Goal: Task Accomplishment & Management: Complete application form

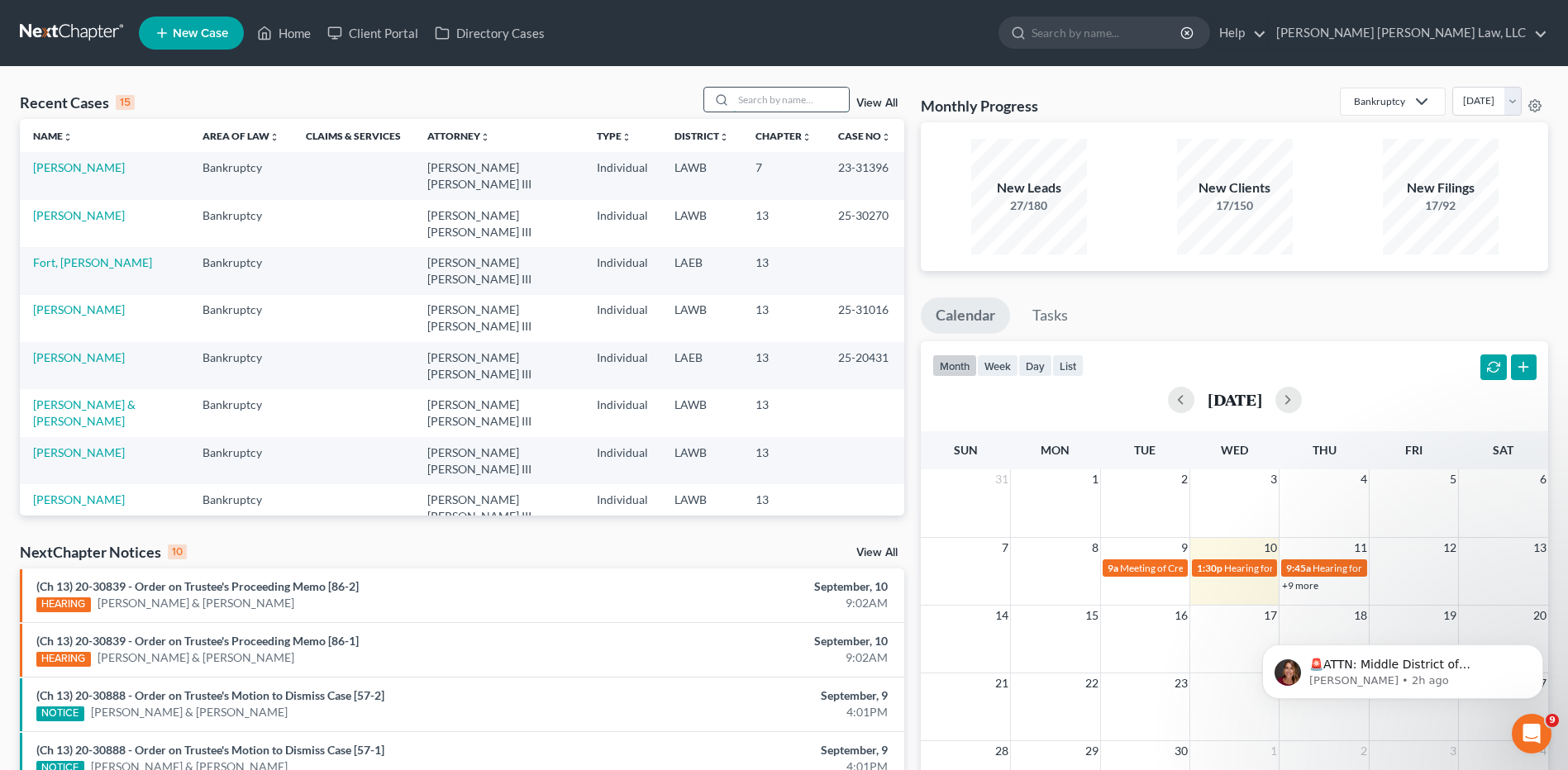
click at [787, 101] on input "search" at bounding box center [791, 99] width 116 height 24
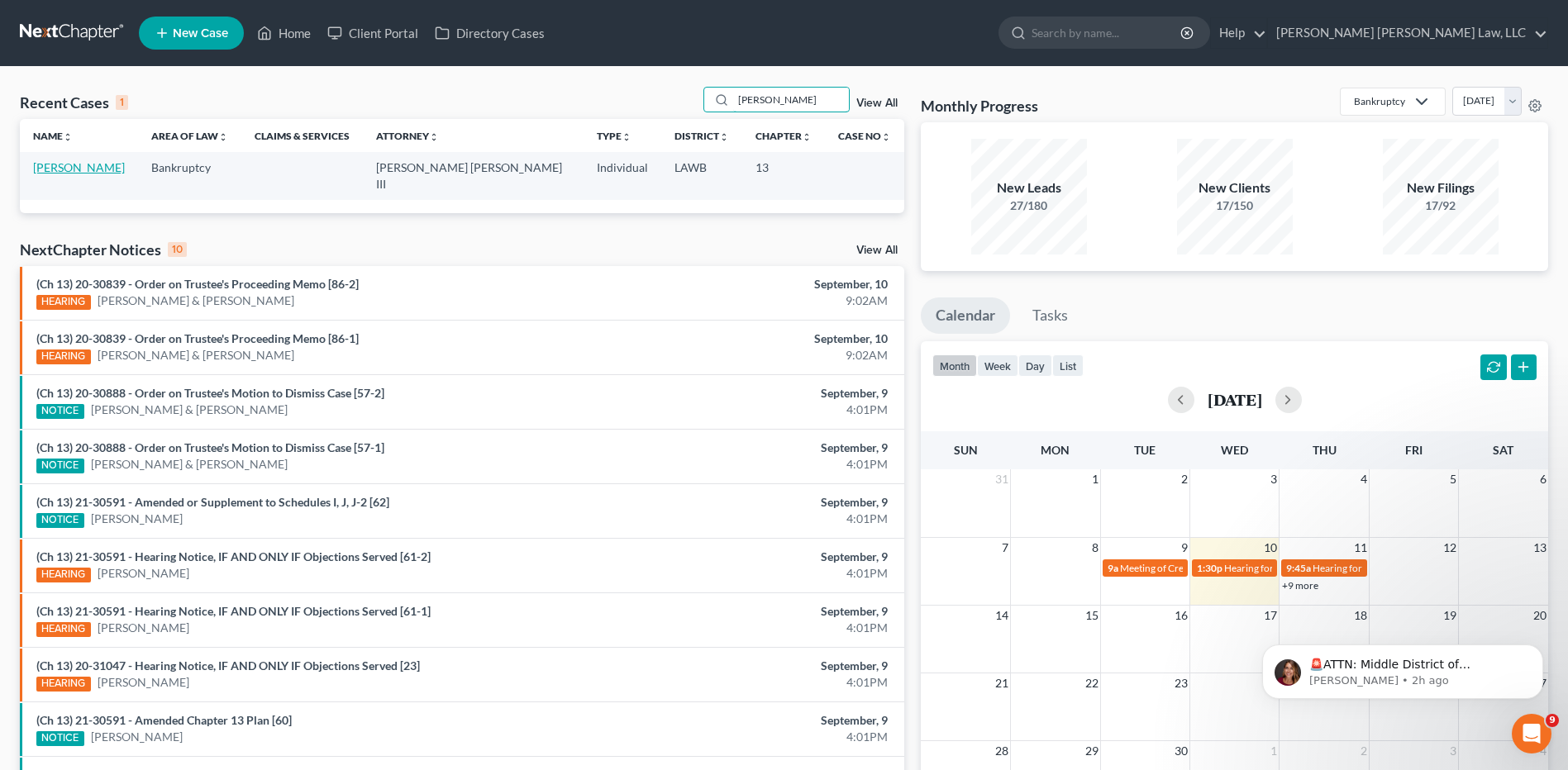
type input "[PERSON_NAME]"
drag, startPoint x: 82, startPoint y: 168, endPoint x: 117, endPoint y: 177, distance: 36.1
click at [82, 167] on link "[PERSON_NAME]" at bounding box center [78, 167] width 92 height 14
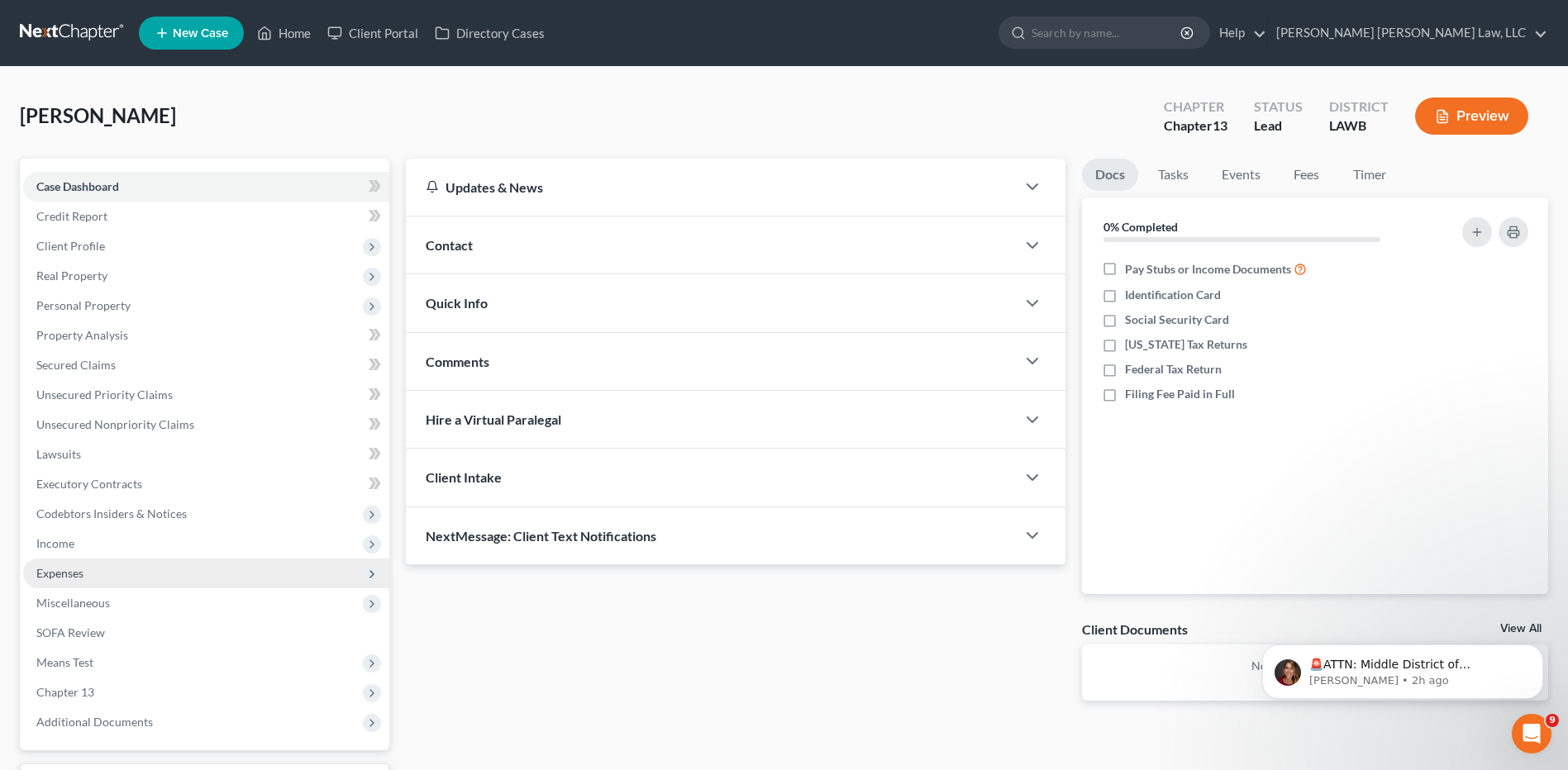
click at [43, 574] on span "Expenses" at bounding box center [60, 573] width 47 height 14
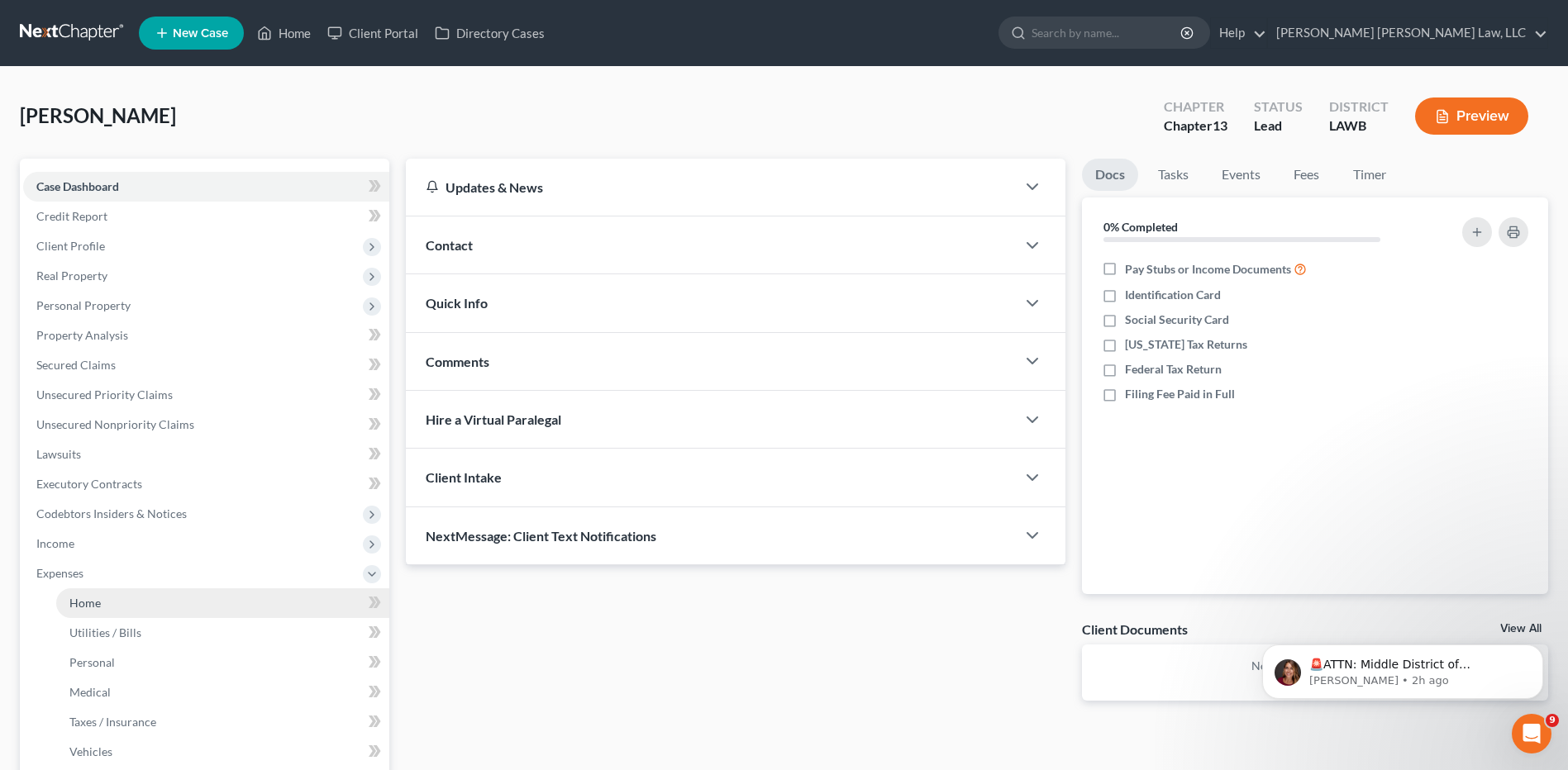
drag, startPoint x: 68, startPoint y: 601, endPoint x: 112, endPoint y: 605, distance: 44.2
click at [68, 602] on link "Home" at bounding box center [222, 603] width 333 height 30
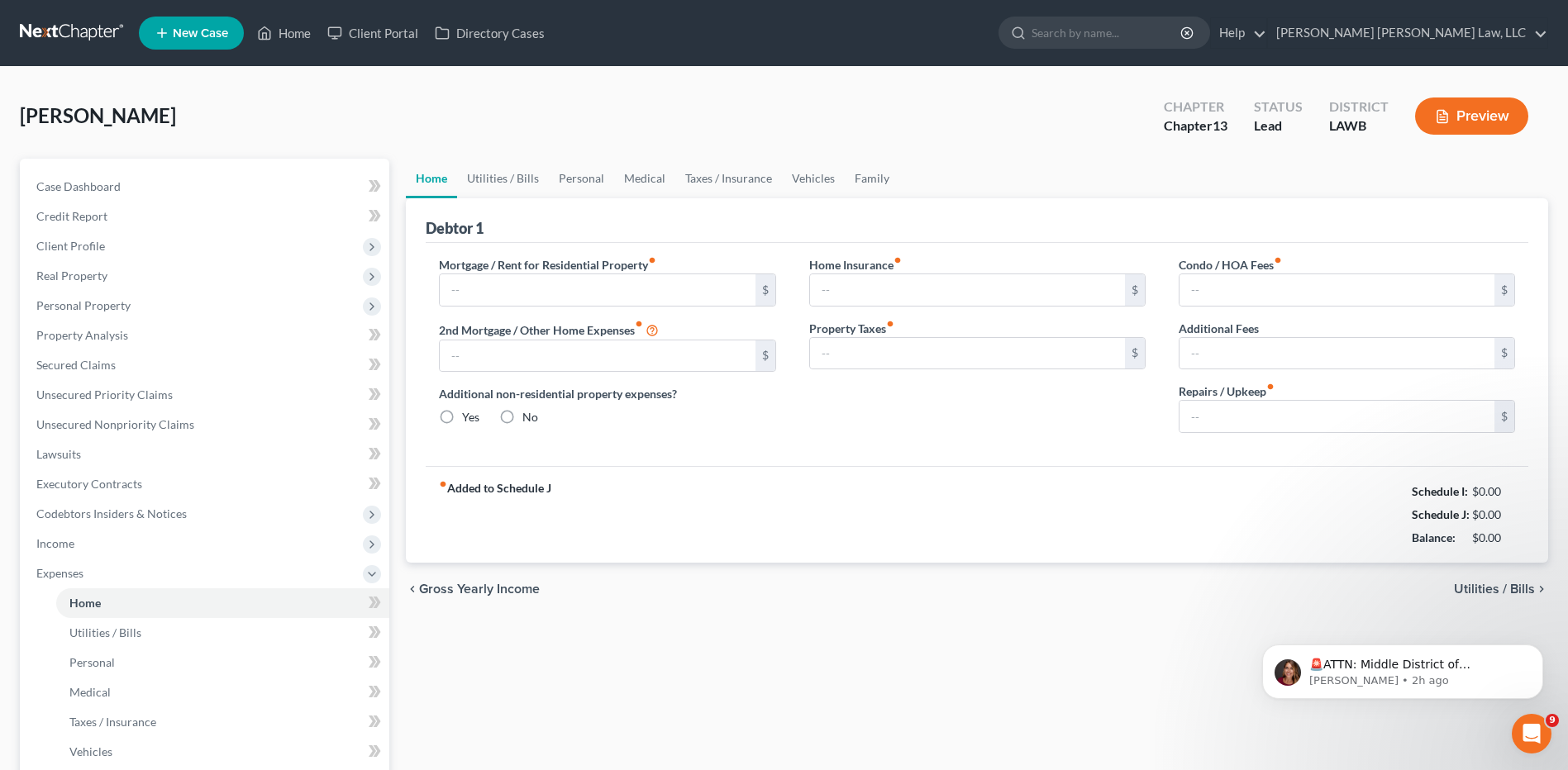
type input "0.00"
radio input "true"
type input "0.00"
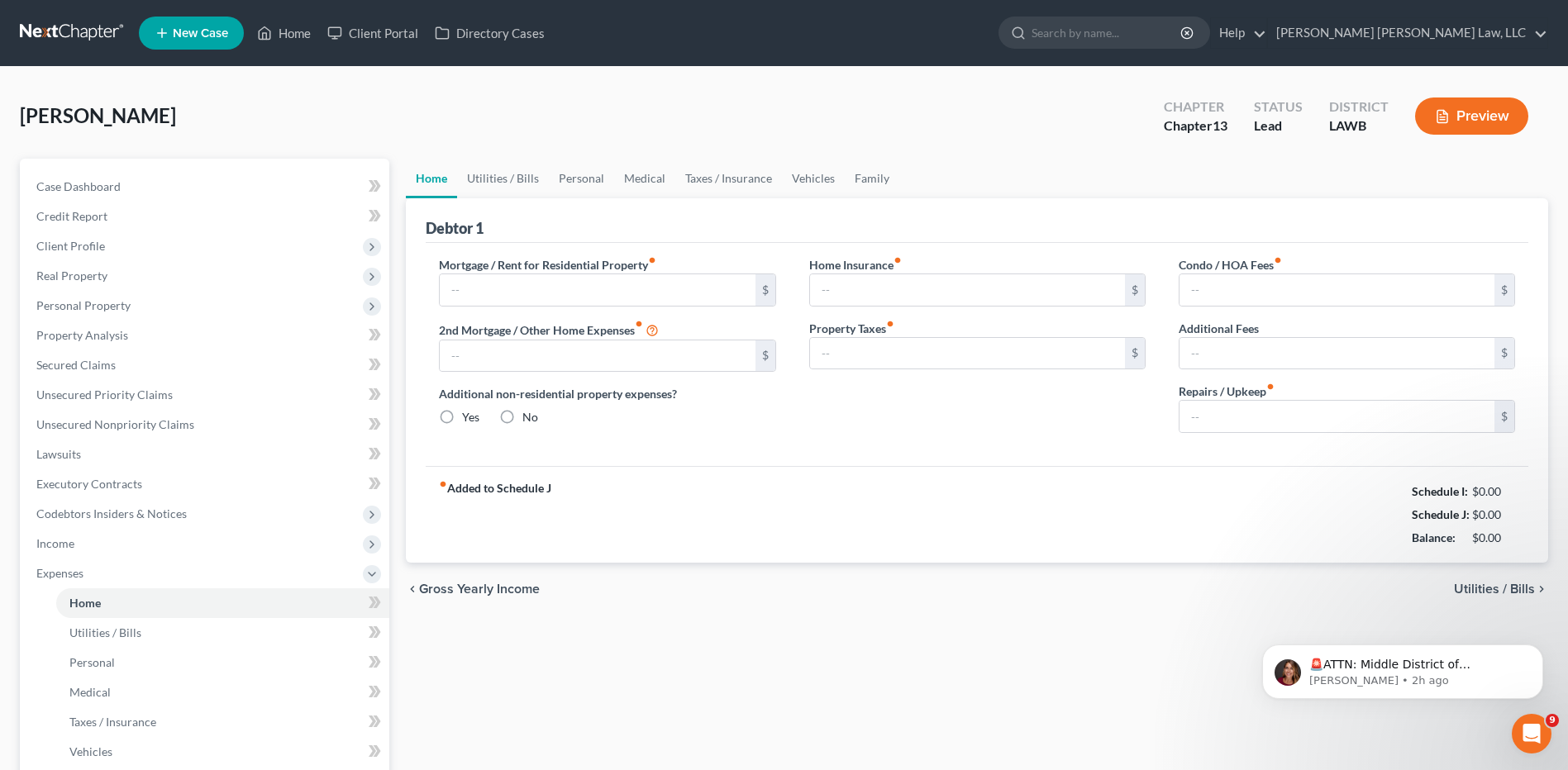
type input "0.00"
click at [491, 177] on link "Utilities / Bills" at bounding box center [503, 178] width 92 height 40
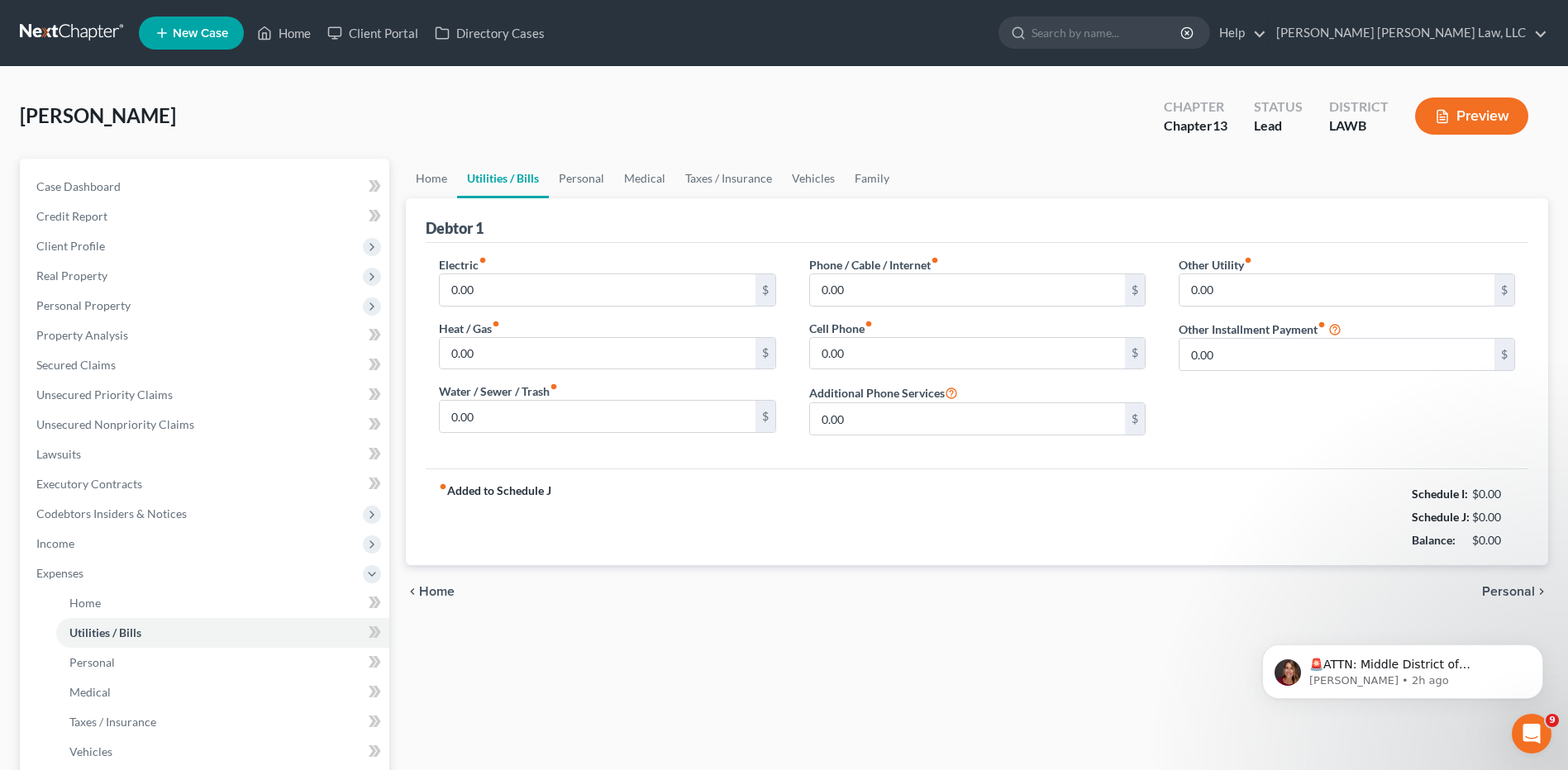
click at [402, 181] on div "Home Utilities / Bills Personal Medical Taxes / Insurance Vehicles Family Debto…" at bounding box center [977, 605] width 1159 height 894
click at [421, 182] on link "Home" at bounding box center [430, 178] width 51 height 40
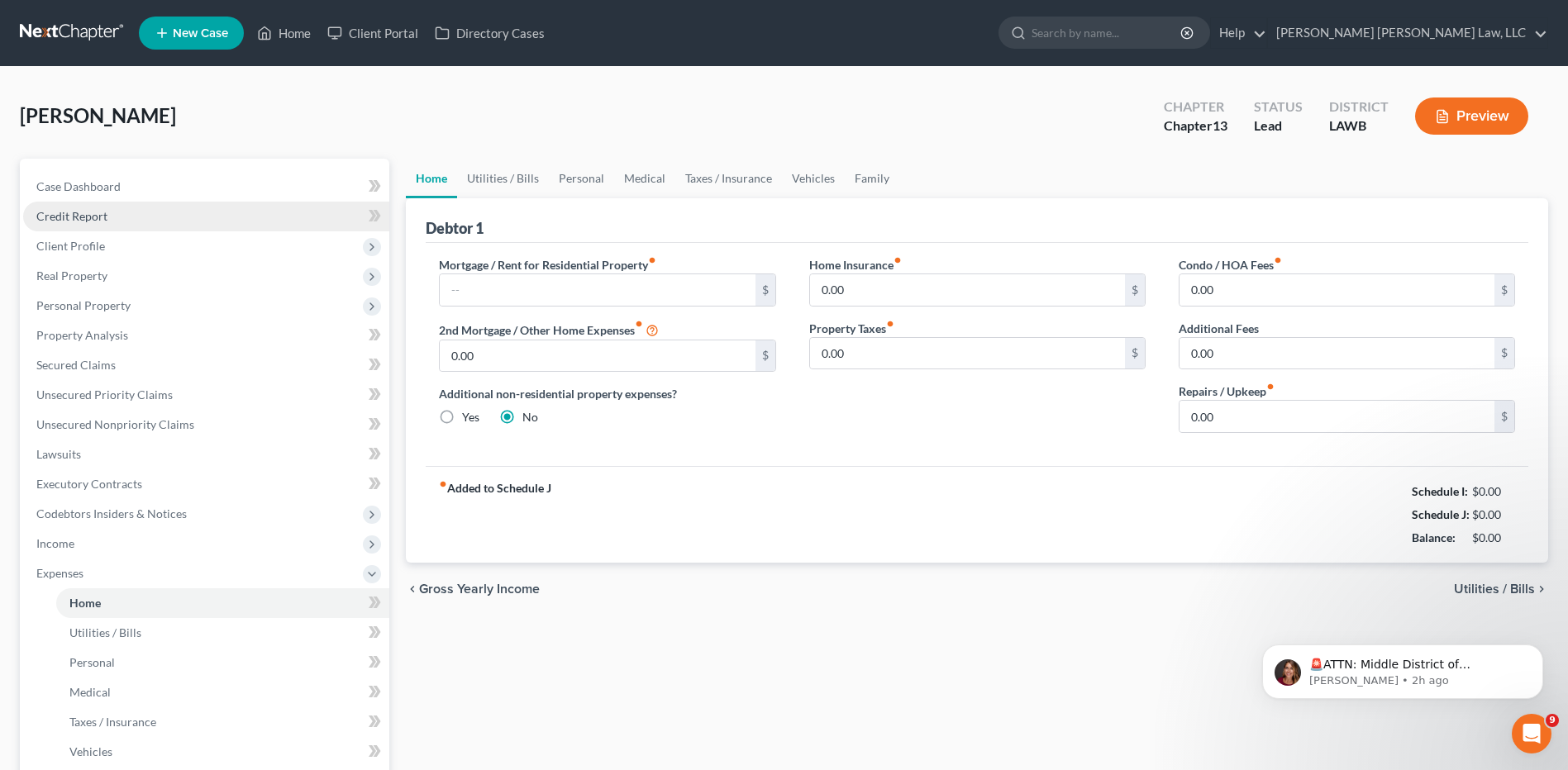
click at [55, 219] on span "Credit Report" at bounding box center [72, 216] width 71 height 14
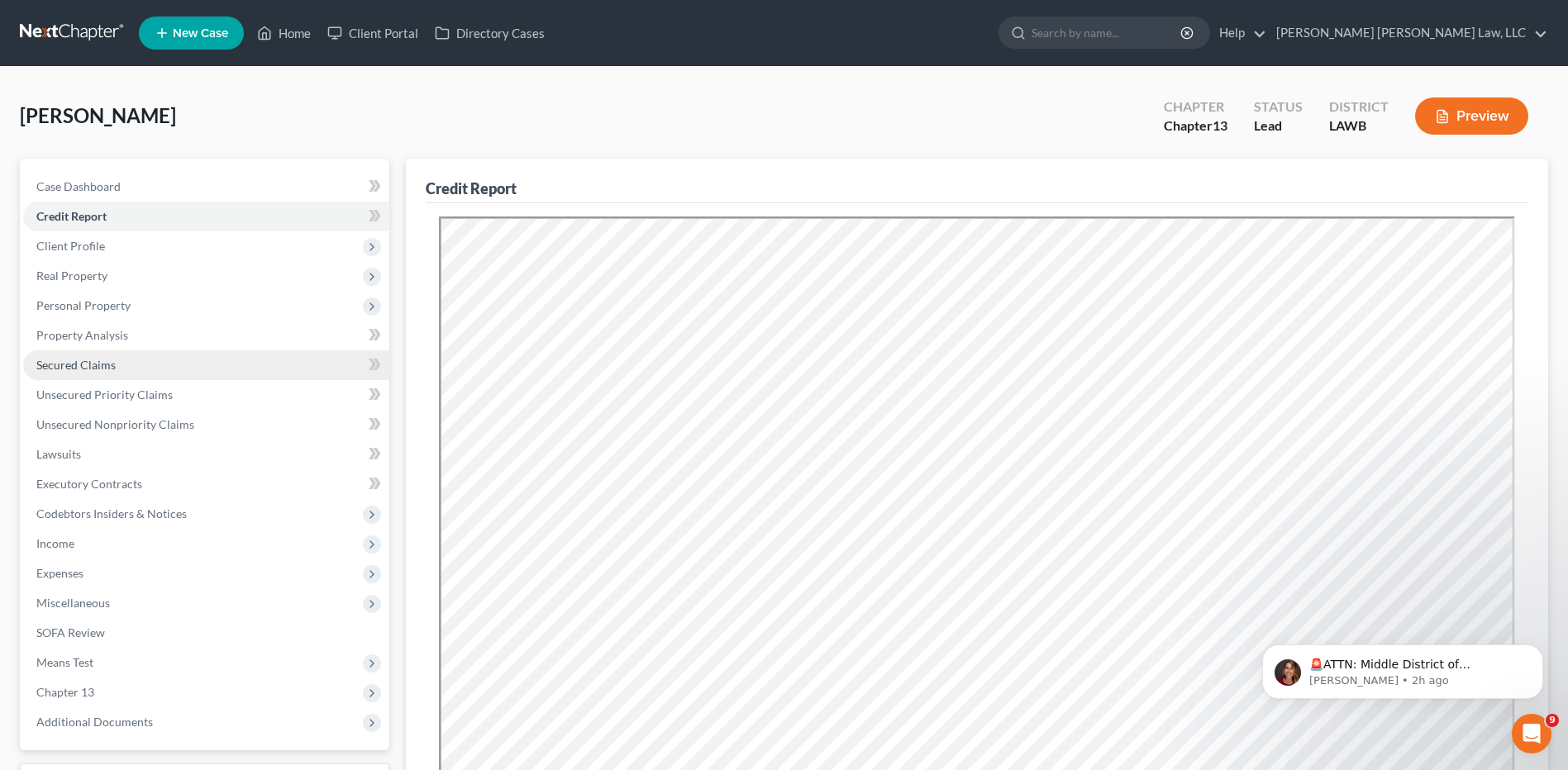
click at [79, 368] on span "Secured Claims" at bounding box center [76, 365] width 79 height 14
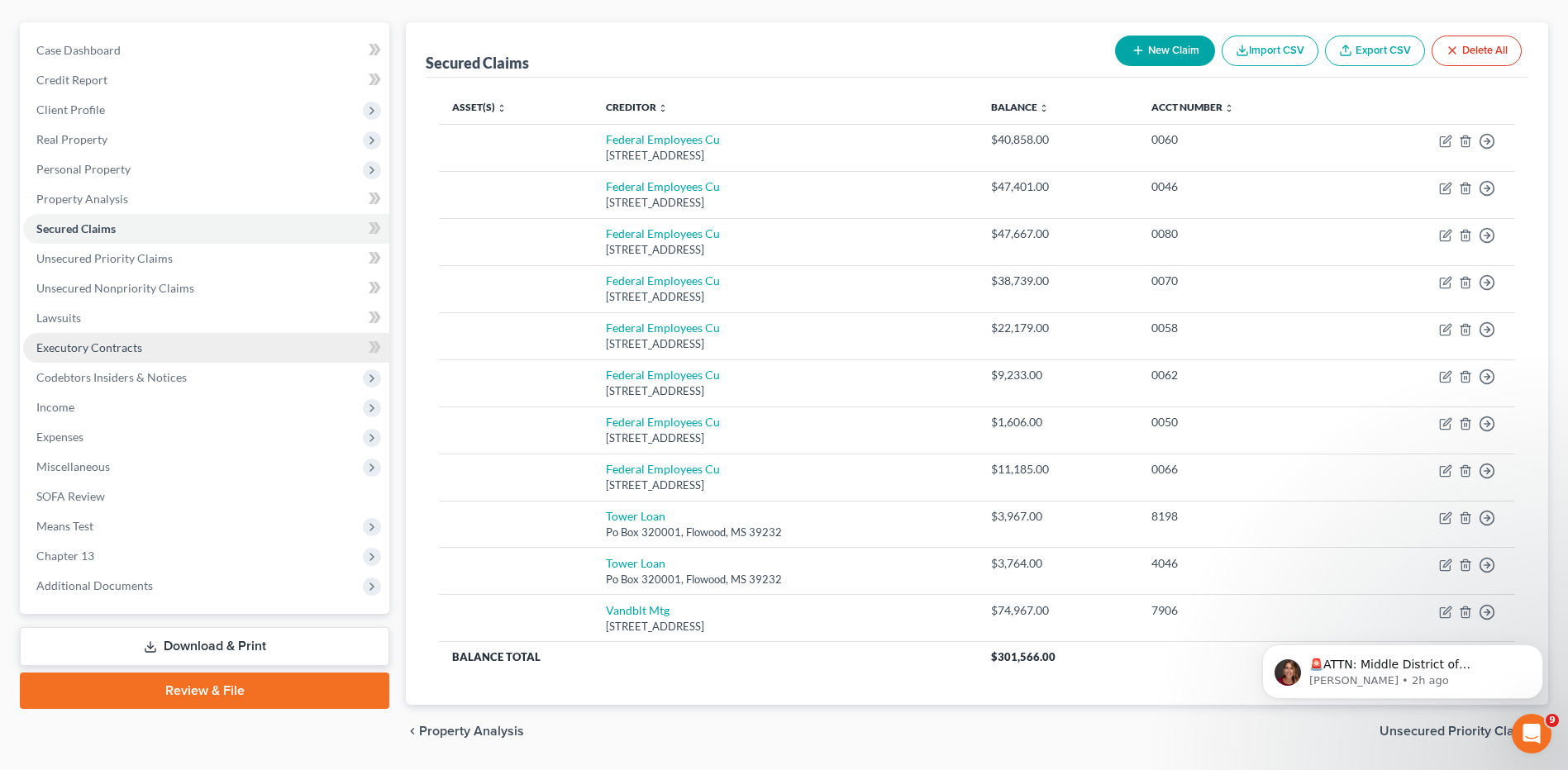
scroll to position [187, 0]
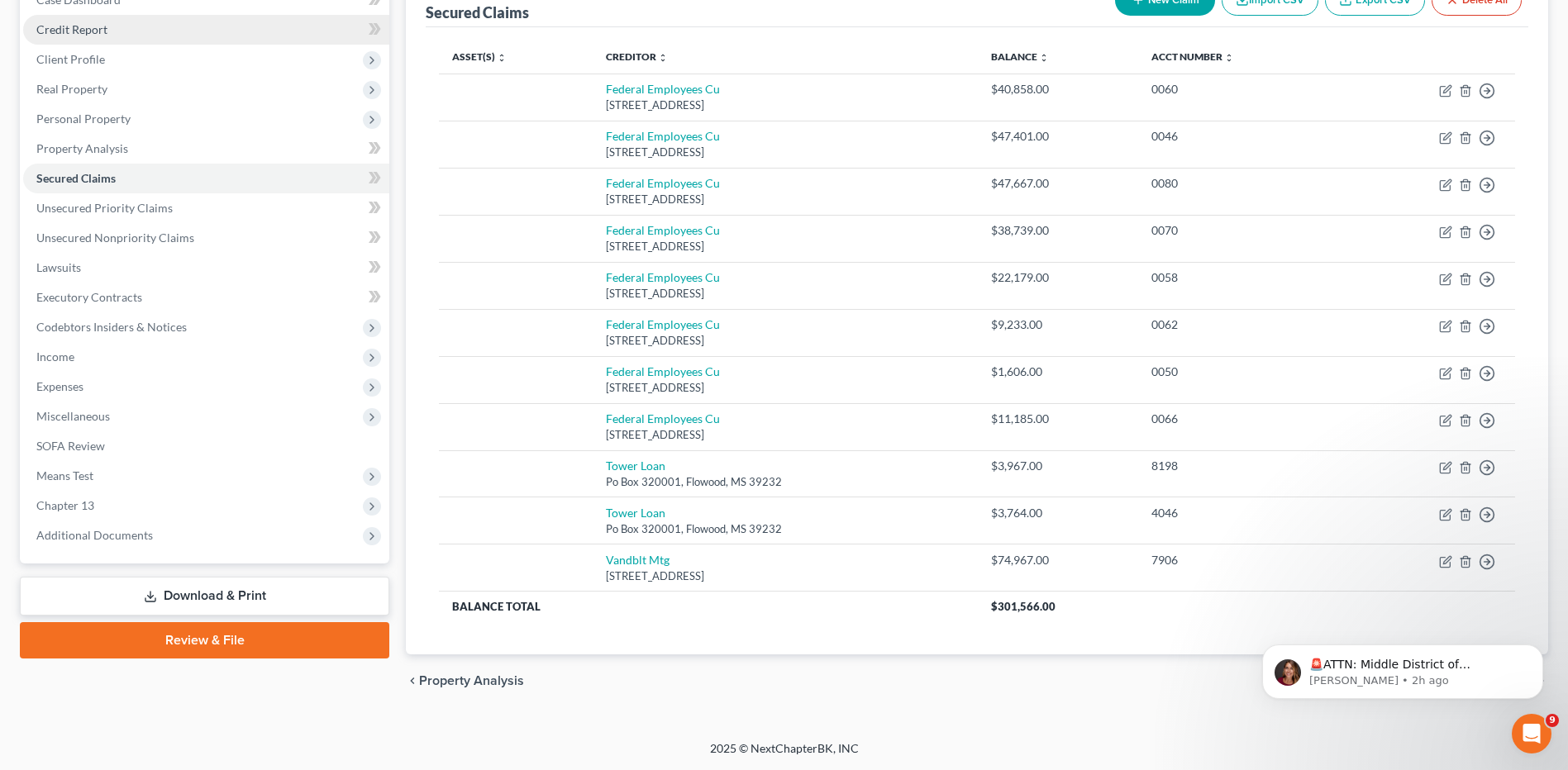
click at [55, 34] on span "Credit Report" at bounding box center [72, 29] width 71 height 14
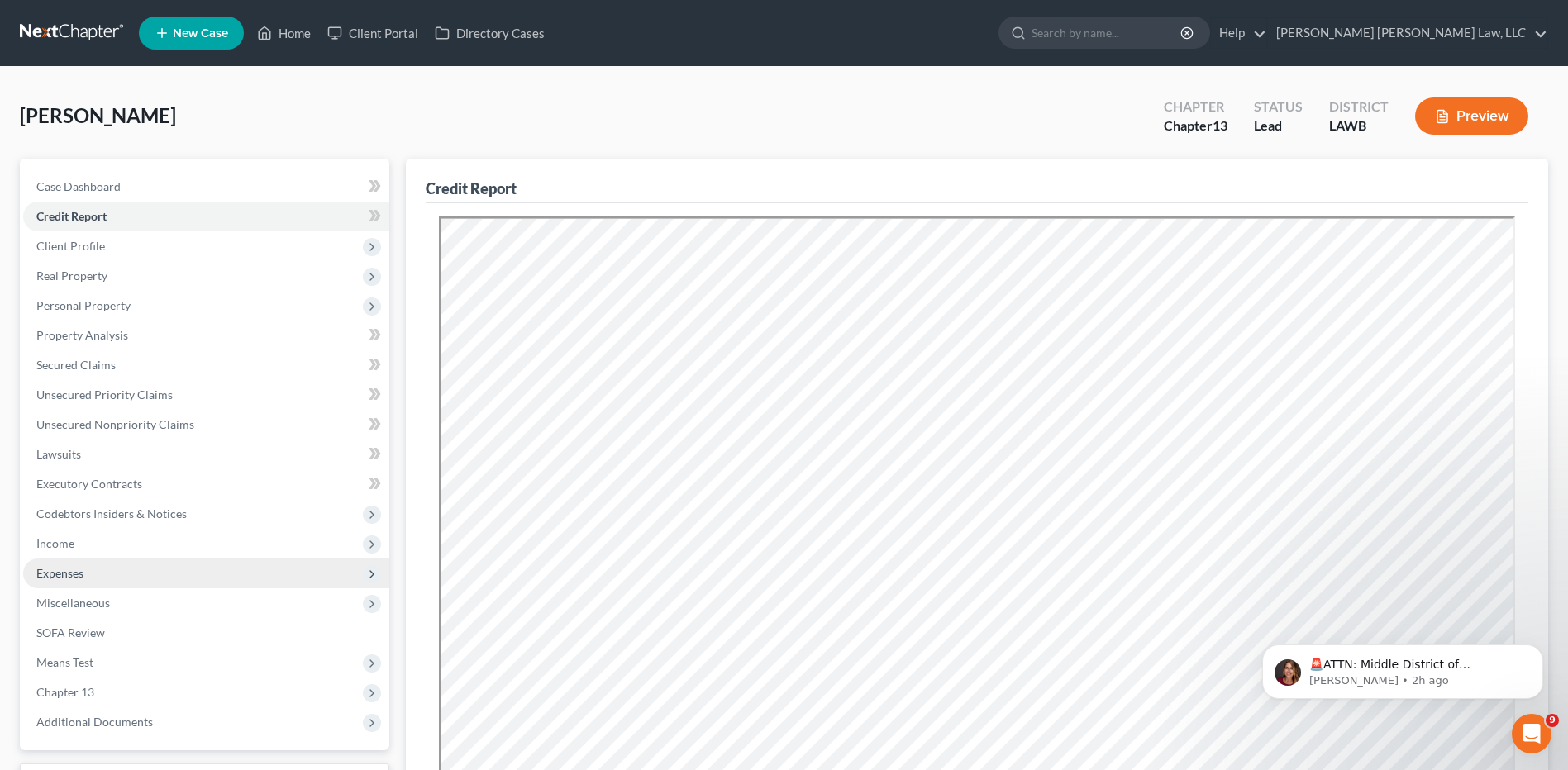
drag, startPoint x: 69, startPoint y: 577, endPoint x: 83, endPoint y: 577, distance: 14.0
click at [69, 577] on span "Expenses" at bounding box center [60, 573] width 47 height 14
click at [81, 602] on span "Home" at bounding box center [85, 602] width 32 height 14
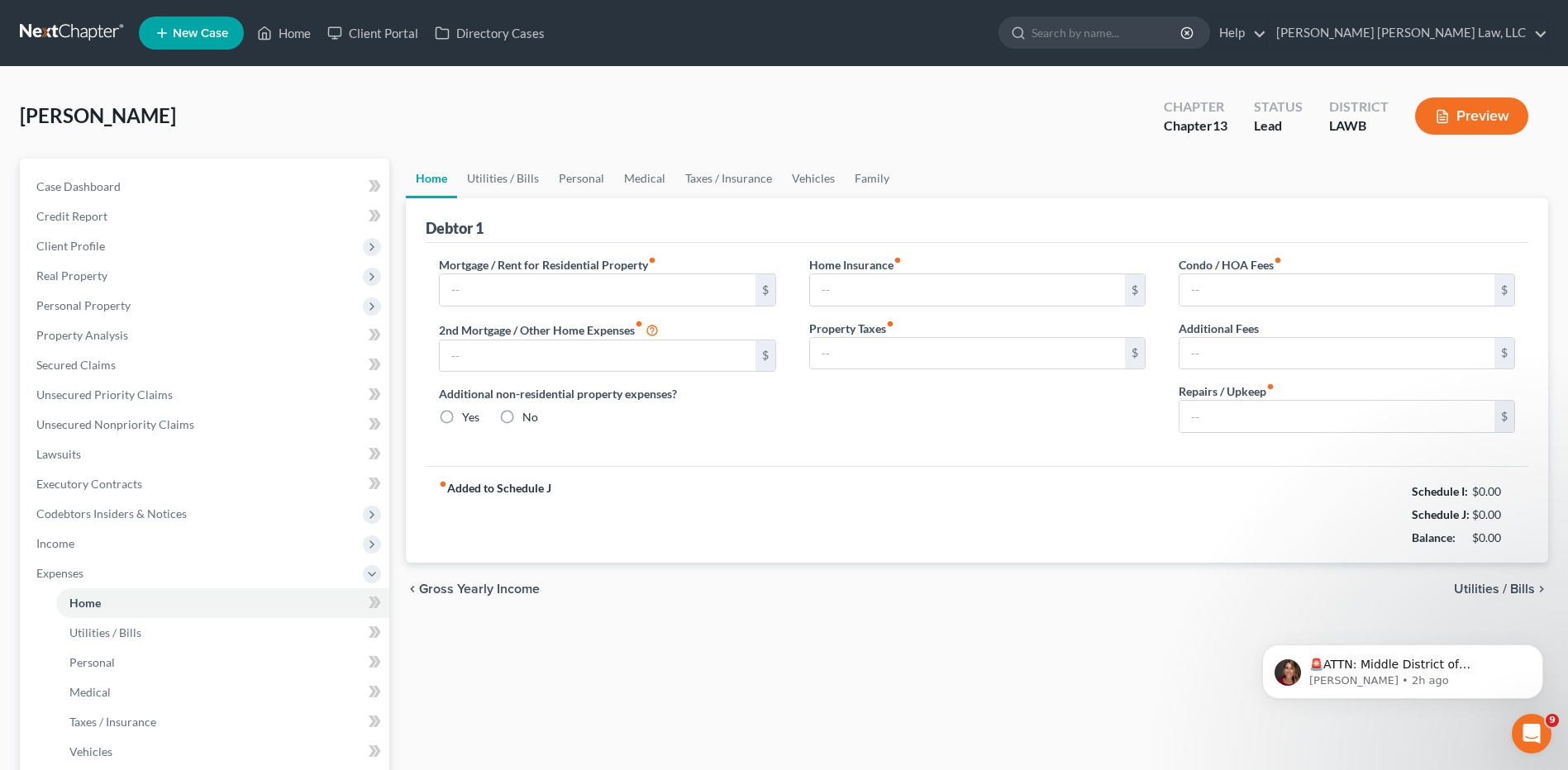
type input "0.00"
radio input "true"
type input "0.00"
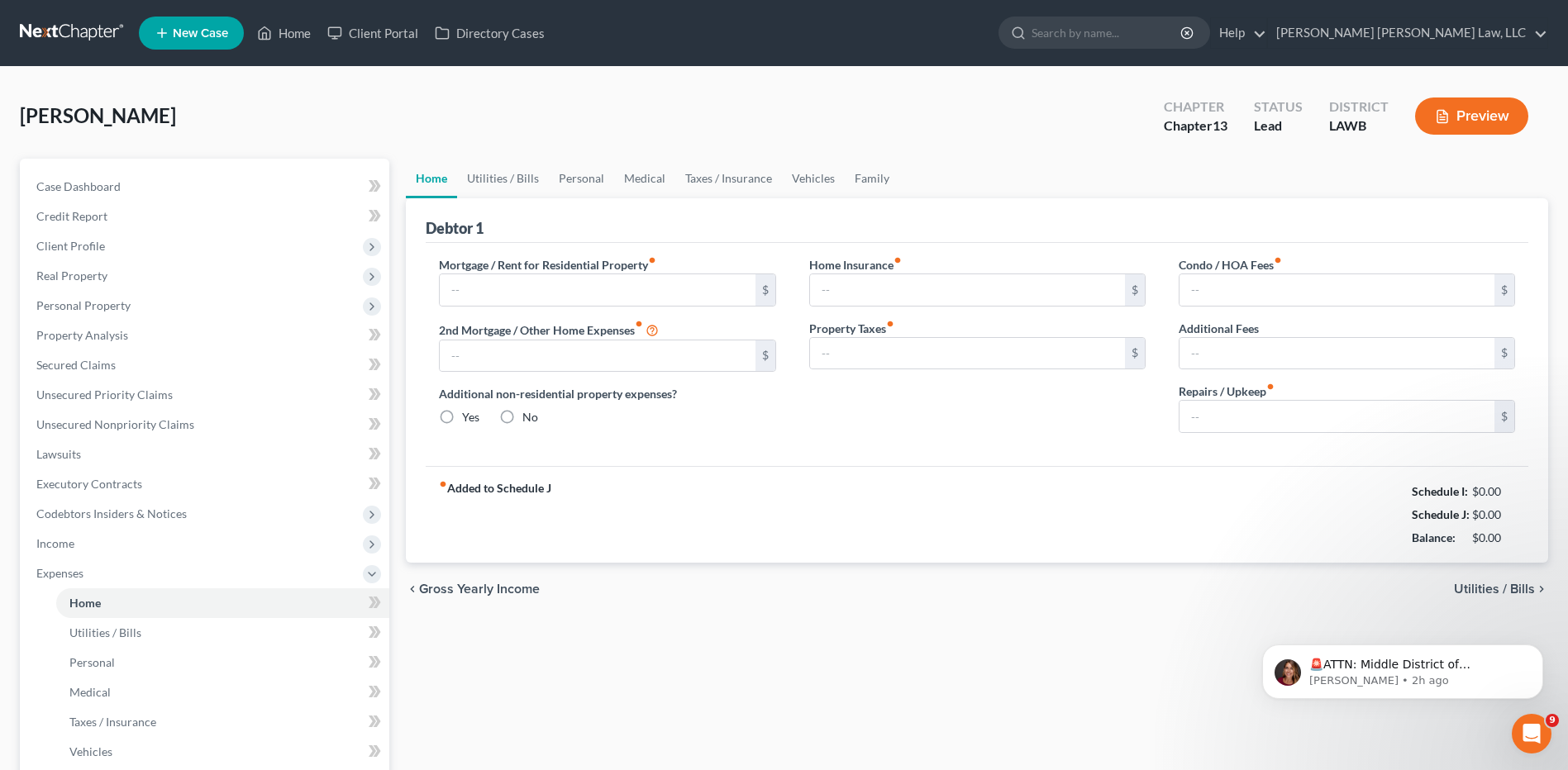
type input "0.00"
click at [493, 280] on input "text" at bounding box center [597, 289] width 315 height 32
type input "3,400.00"
click at [511, 180] on link "Utilities / Bills" at bounding box center [503, 178] width 92 height 40
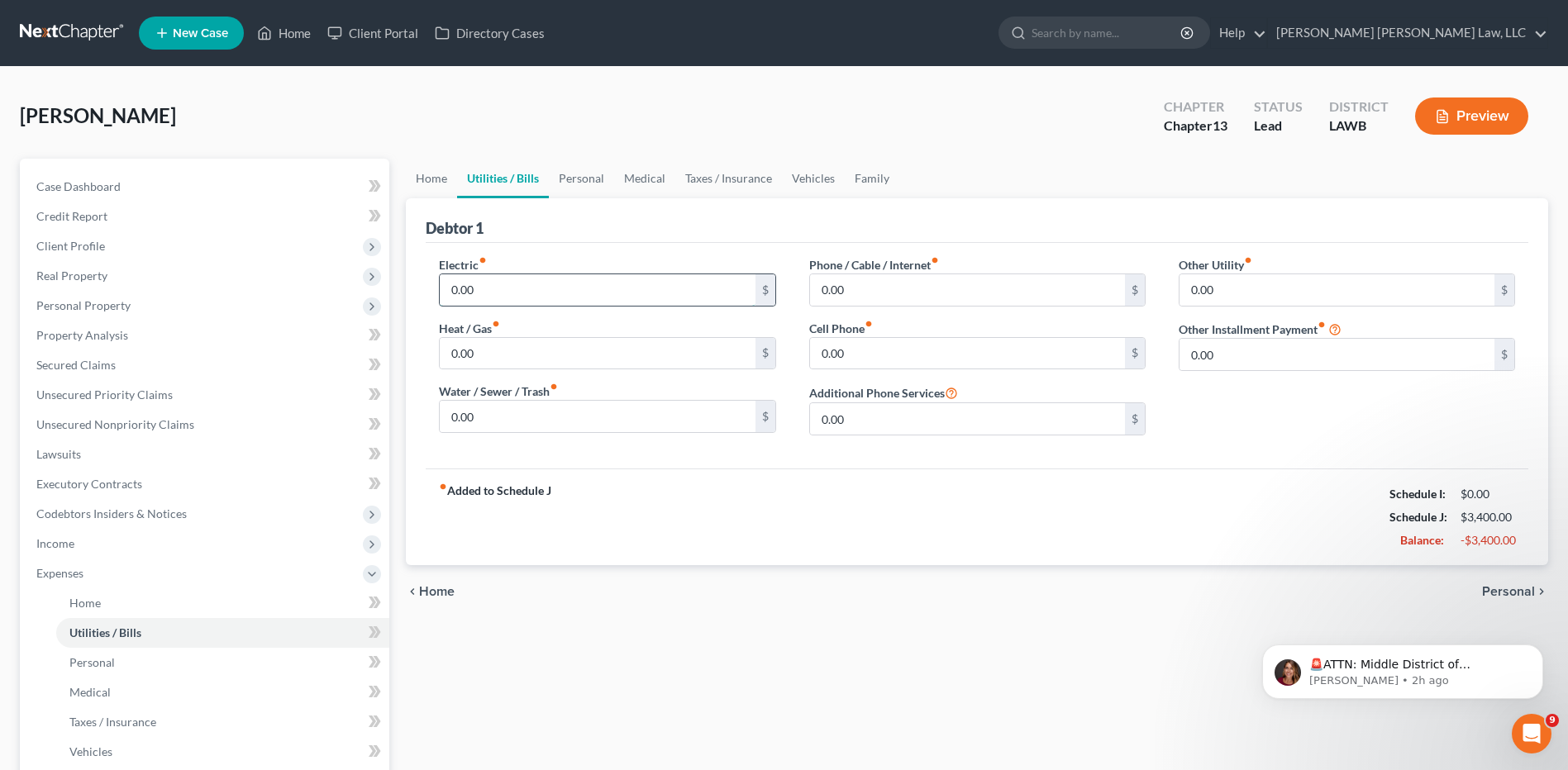
click at [475, 296] on input "0.00" at bounding box center [597, 289] width 315 height 32
type input "350.00"
click at [494, 415] on input "0.00" at bounding box center [597, 416] width 315 height 32
type input "125.00"
click at [575, 178] on link "Personal" at bounding box center [582, 178] width 66 height 40
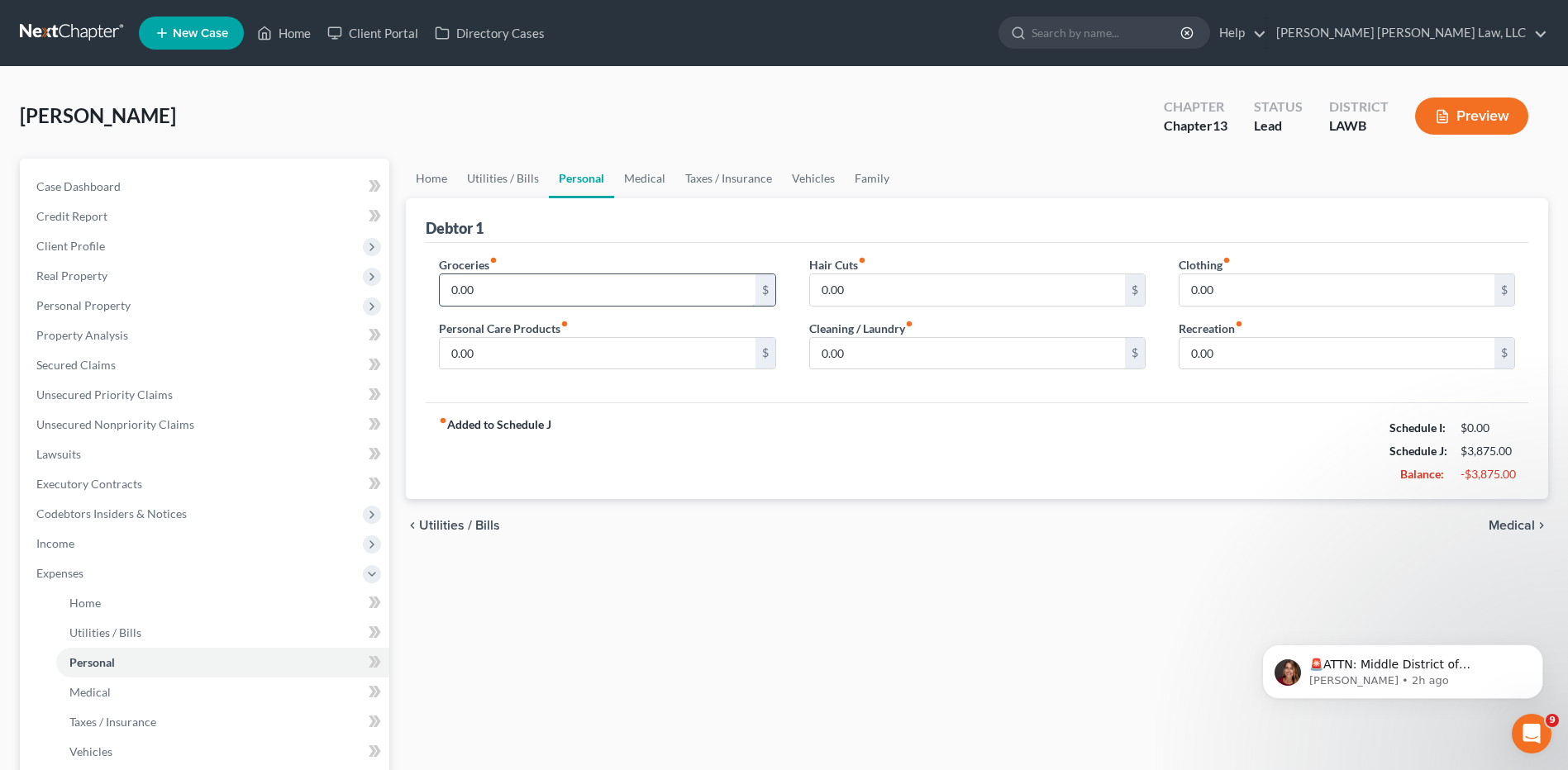
click at [476, 293] on input "0.00" at bounding box center [597, 289] width 315 height 32
type input "1,200.00"
click at [487, 344] on input "0.00" at bounding box center [597, 353] width 315 height 32
type input "100.00"
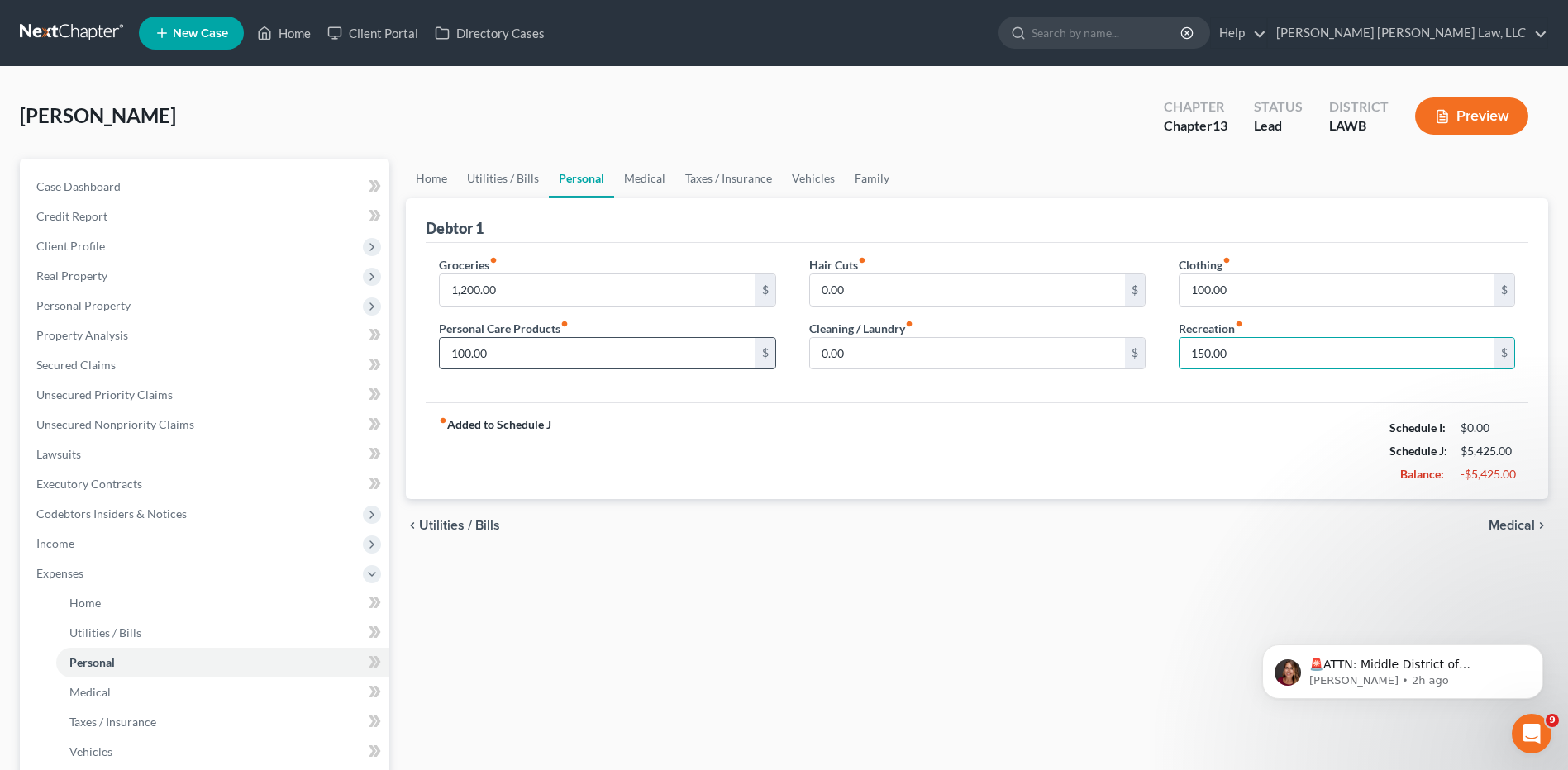
type input "150.00"
click at [807, 180] on link "Vehicles" at bounding box center [812, 178] width 63 height 40
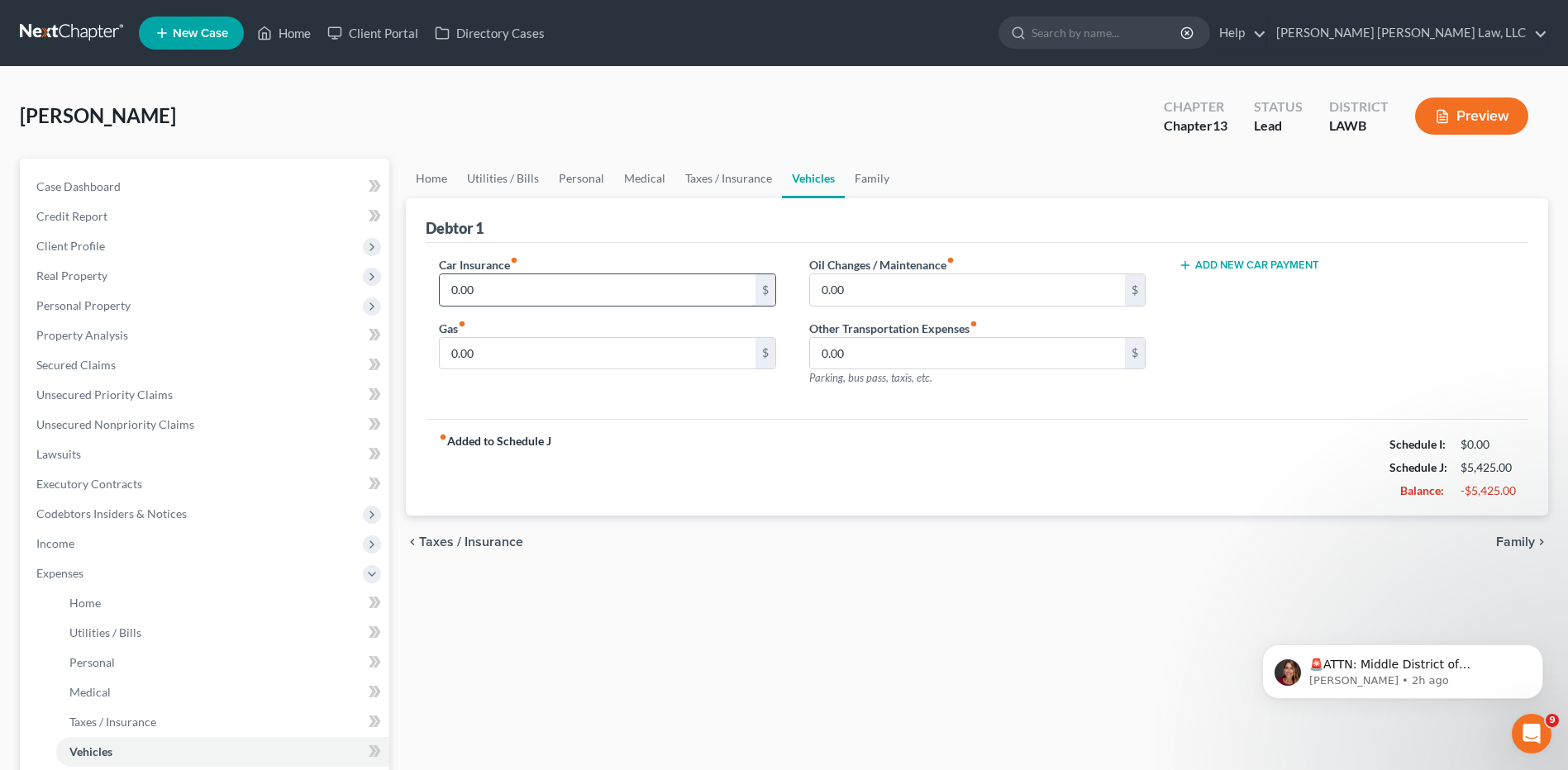
click at [480, 290] on input "0.00" at bounding box center [597, 289] width 315 height 32
type input "290.00"
type input "400.00"
type input "60.00"
click at [877, 178] on link "Family" at bounding box center [871, 178] width 55 height 40
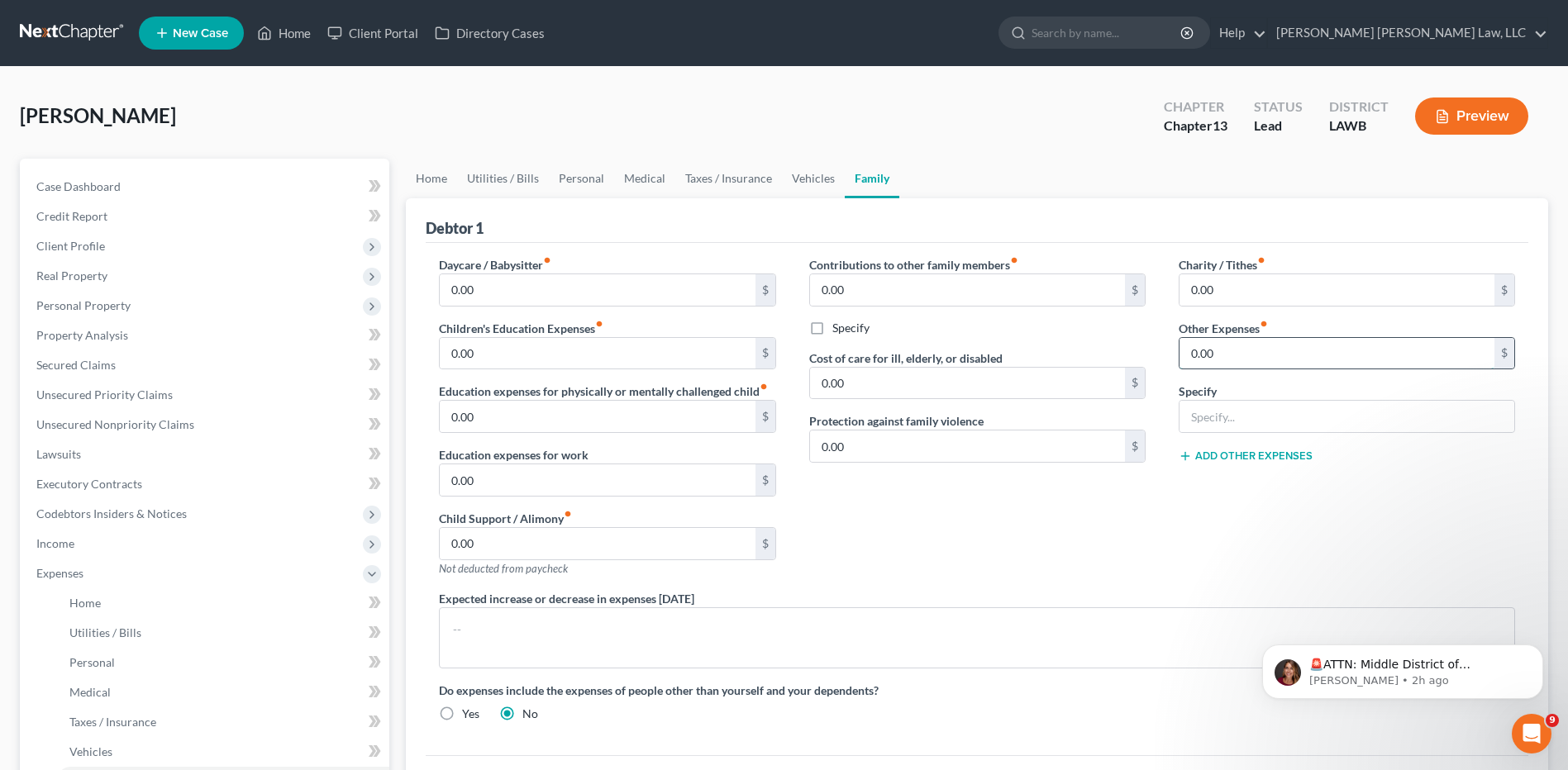
click at [1228, 350] on input "0.00" at bounding box center [1336, 353] width 315 height 32
type input "150.00"
click at [1234, 414] on input "text" at bounding box center [1346, 416] width 335 height 32
type input "misc/emergency fund/ plan funding"
click at [792, 182] on link "Vehicles" at bounding box center [812, 178] width 63 height 40
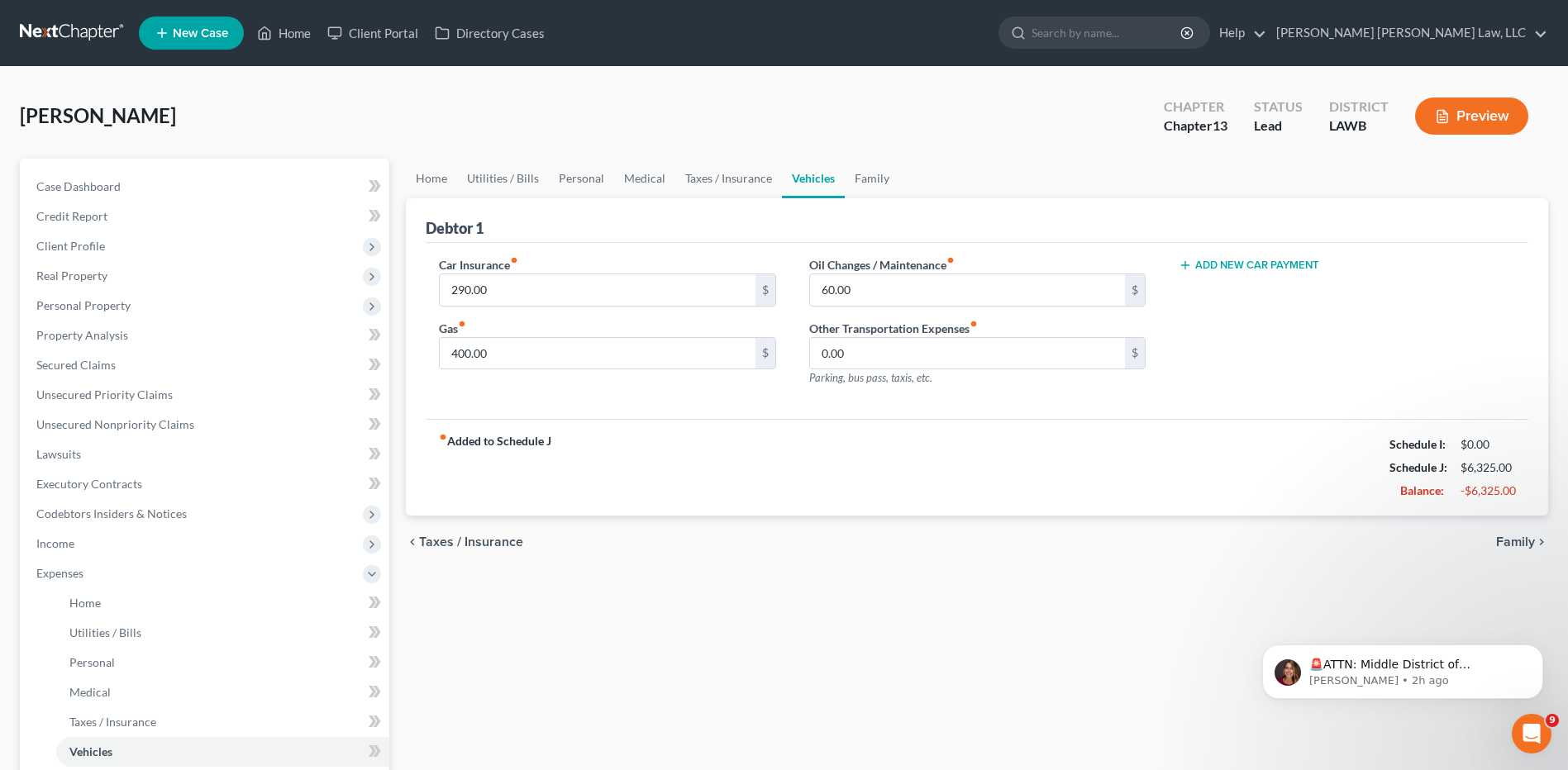
click at [1183, 262] on icon "button" at bounding box center [1185, 265] width 14 height 14
click at [1230, 296] on input "text" at bounding box center [1322, 289] width 286 height 32
type input "344.69"
click at [1225, 322] on button "Add New Car Payment" at bounding box center [1249, 329] width 141 height 14
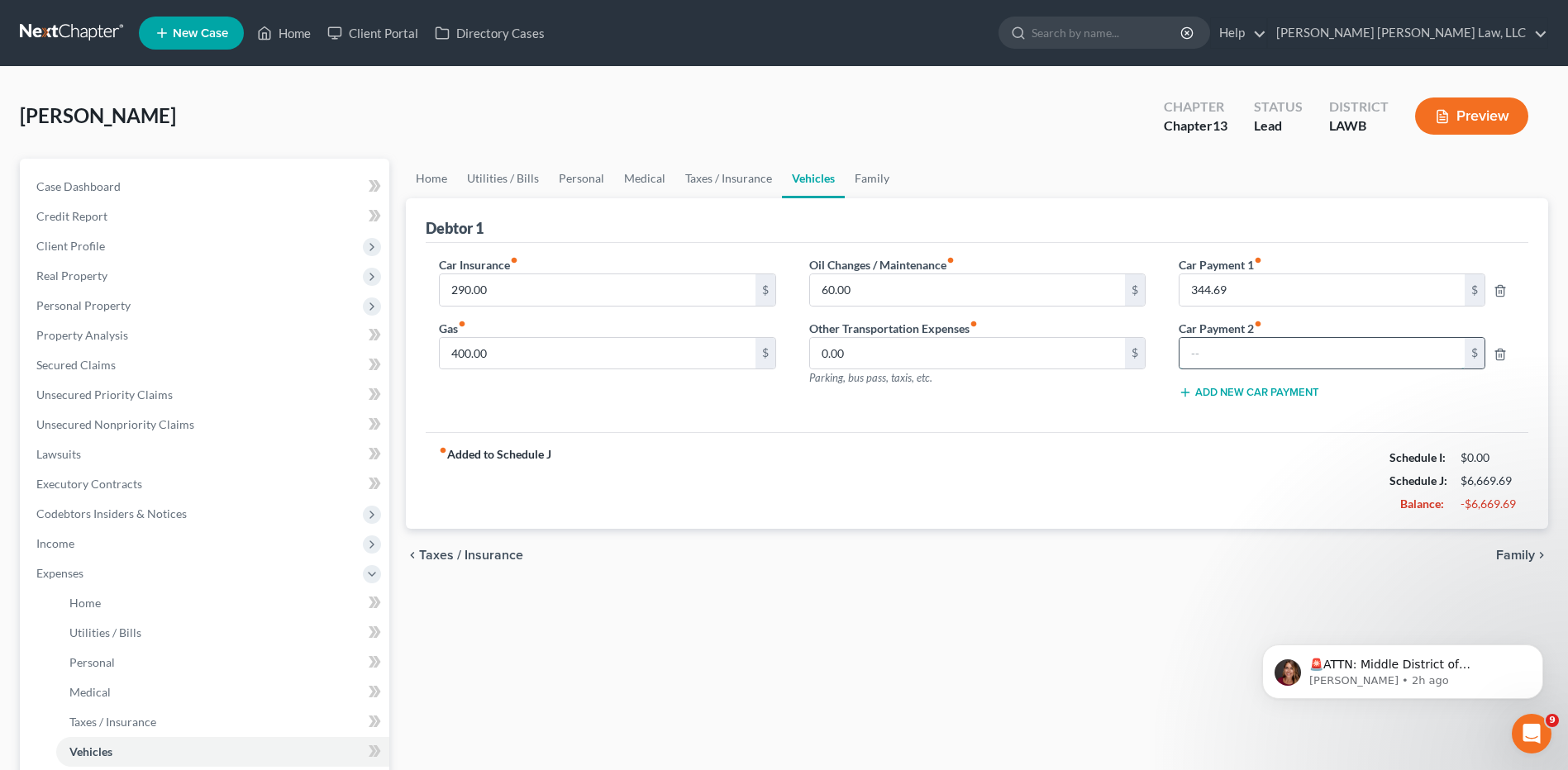
click at [1222, 356] on input "text" at bounding box center [1322, 353] width 286 height 32
type input "398.92"
click at [1217, 440] on div "fiber_manual_record Added to Schedule J Schedule I: $0.00 Schedule J: $7,067.69…" at bounding box center [977, 481] width 1102 height 96
click at [561, 179] on link "Personal" at bounding box center [582, 178] width 66 height 40
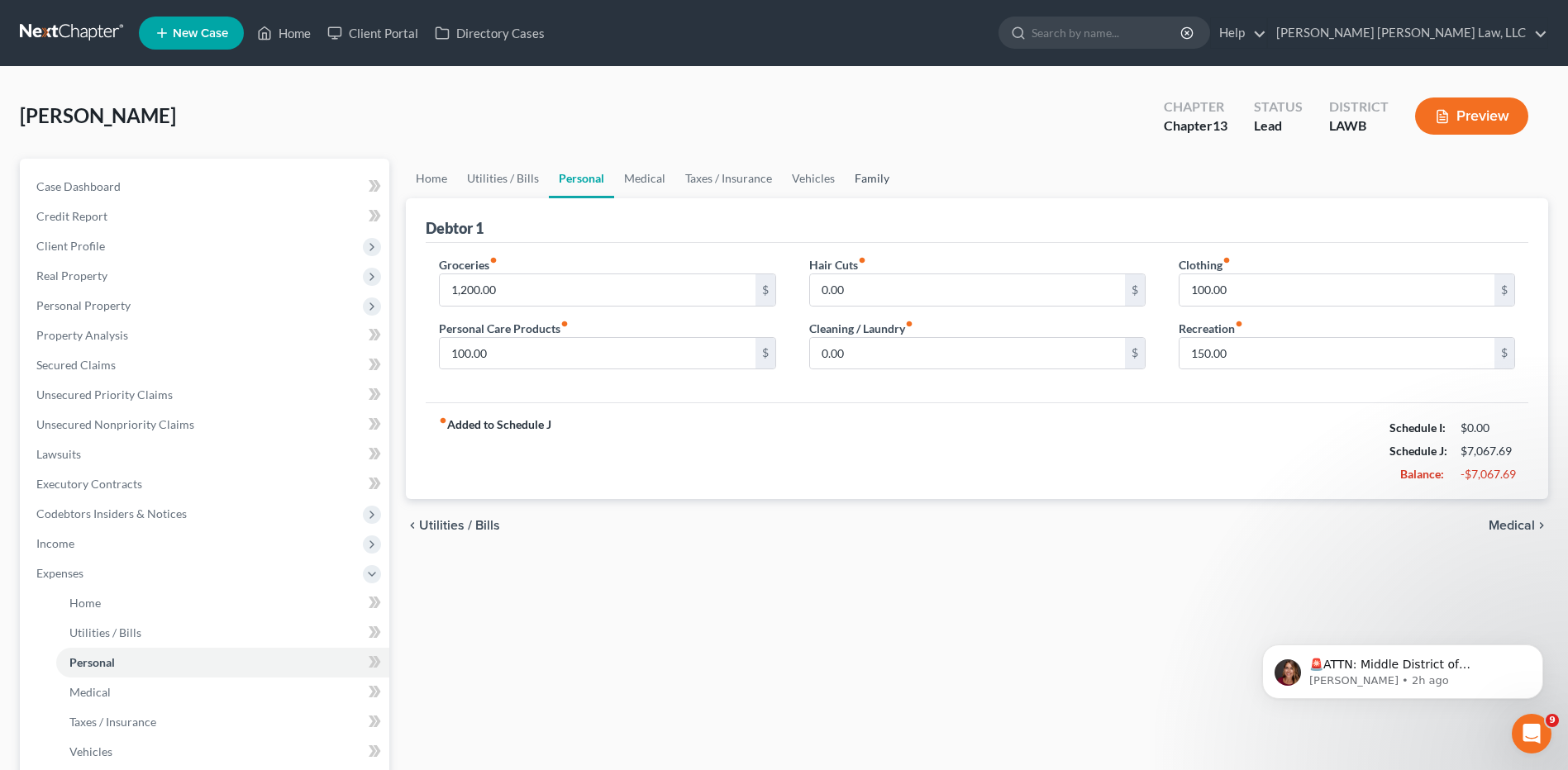
click at [868, 172] on link "Family" at bounding box center [871, 178] width 55 height 40
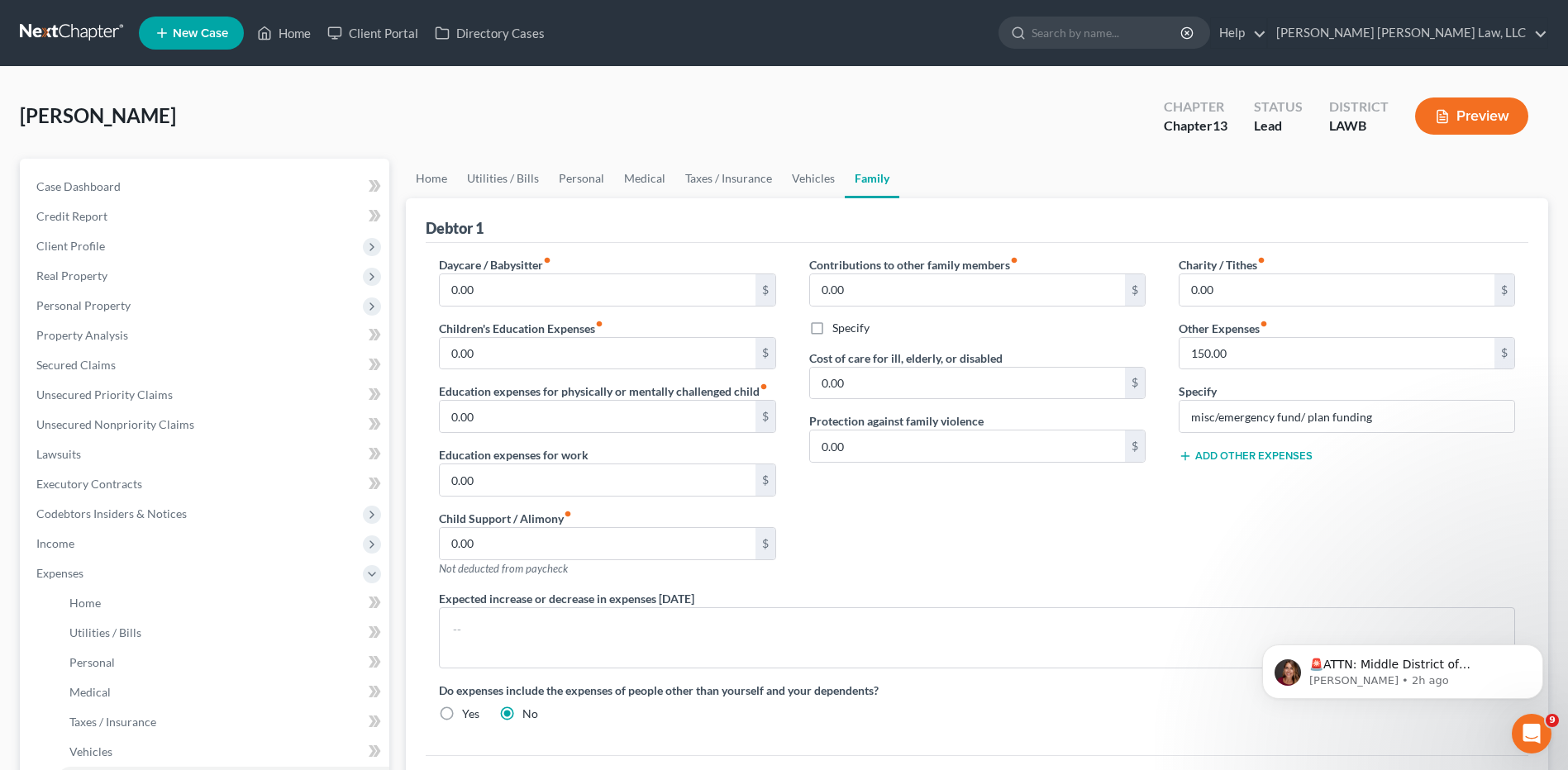
click at [1219, 459] on button "Add Other Expenses" at bounding box center [1245, 456] width 134 height 14
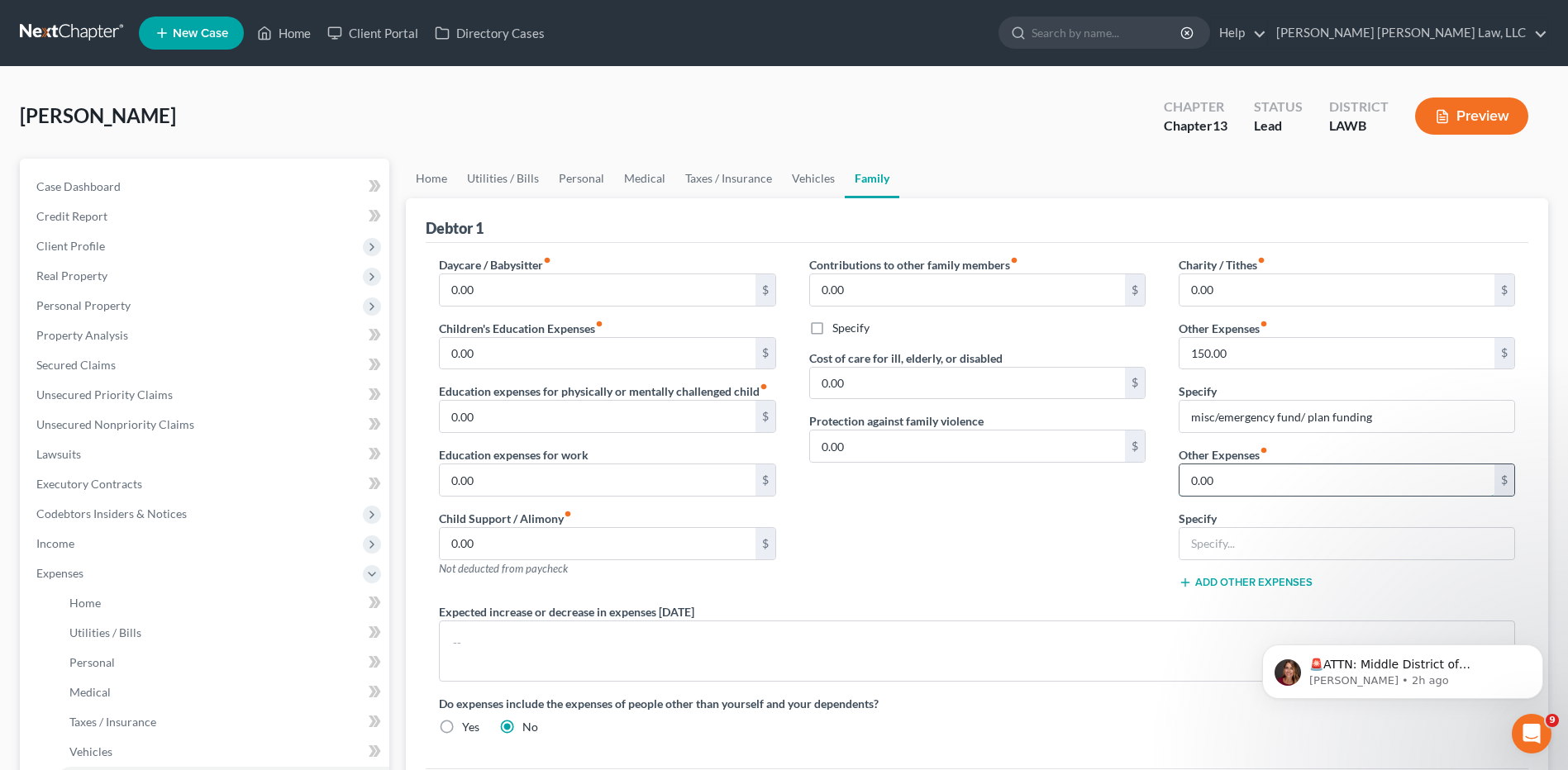
click at [1214, 481] on input "0.00" at bounding box center [1336, 480] width 315 height 32
type input "167.04"
click at [1232, 544] on input "text" at bounding box center [1346, 543] width 335 height 32
type input "Pontoon Boat"
click at [1219, 584] on button "Add Other Expenses" at bounding box center [1245, 583] width 134 height 14
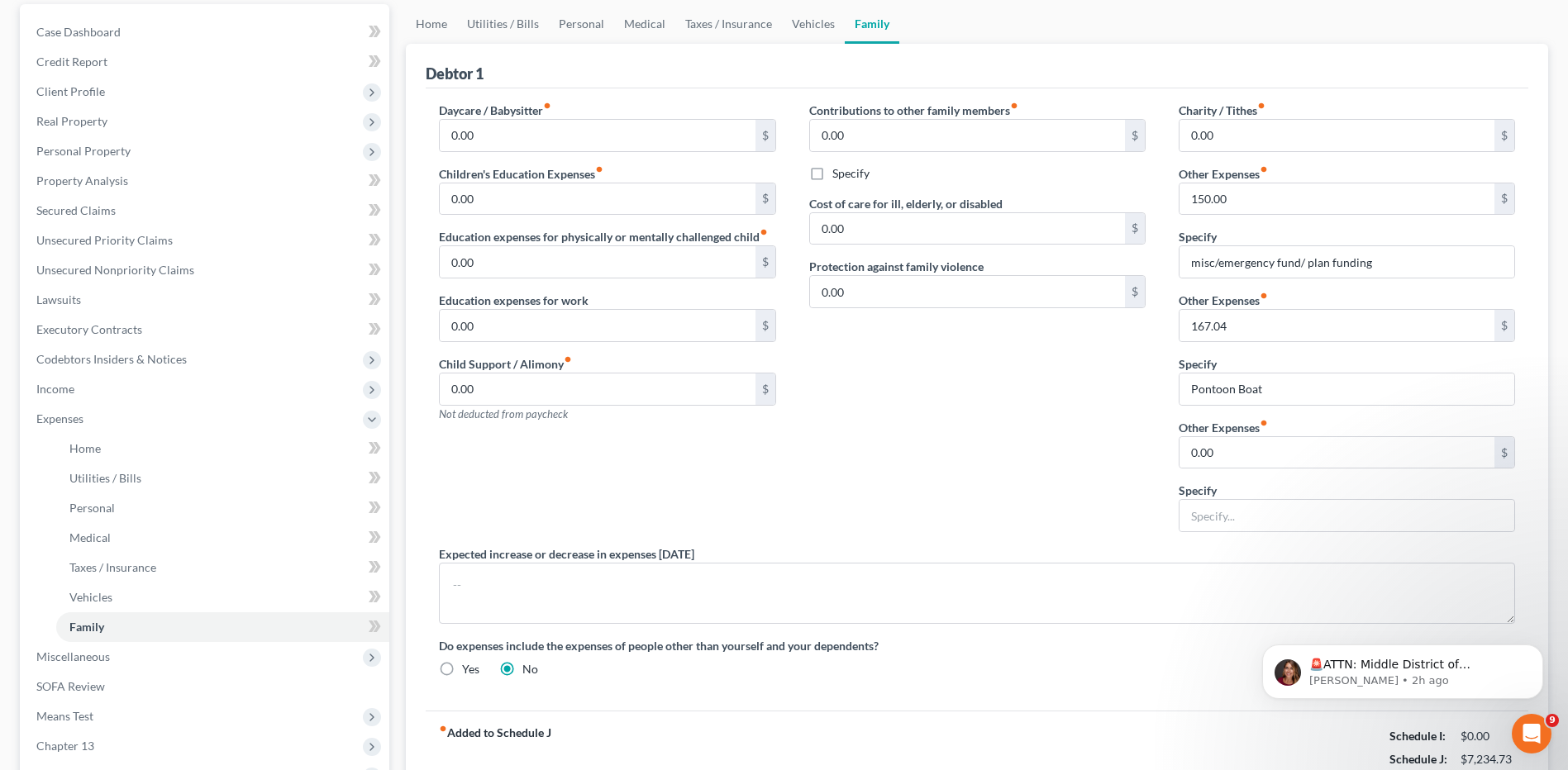
scroll to position [165, 0]
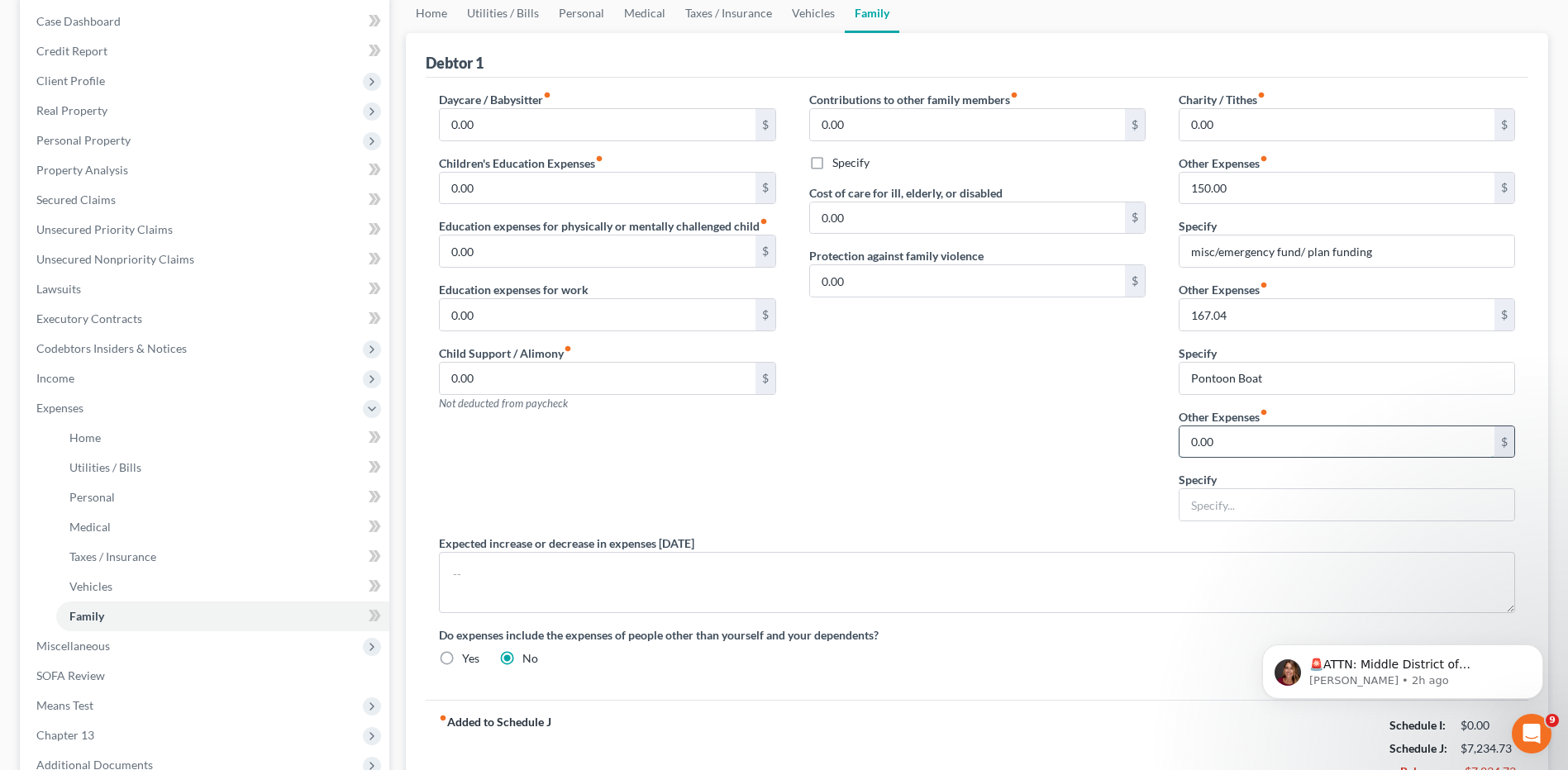
click at [1217, 450] on input "0.00" at bounding box center [1336, 442] width 315 height 32
type input "144.97"
click at [1224, 508] on input "text" at bounding box center [1346, 505] width 335 height 32
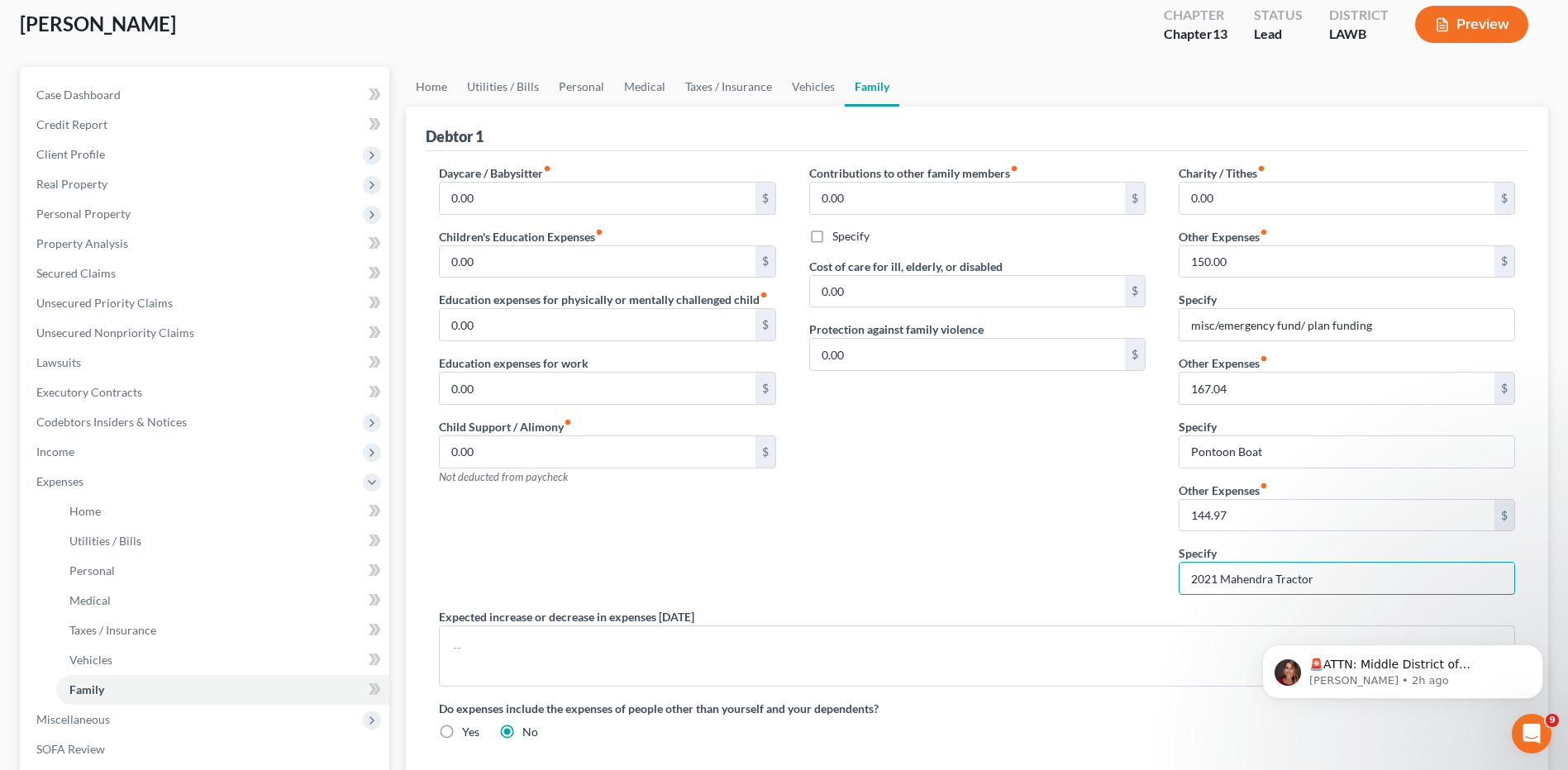
scroll to position [0, 0]
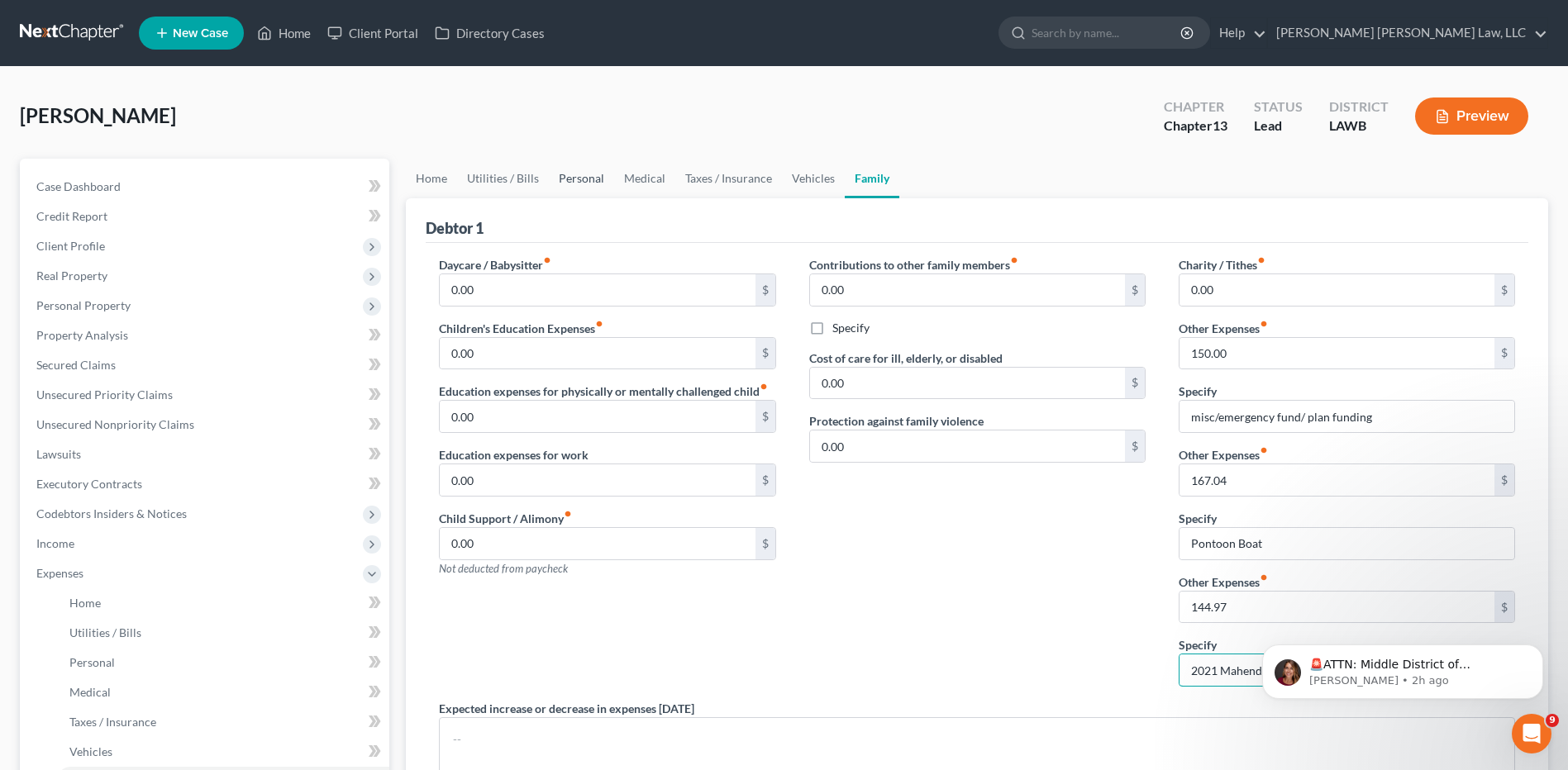
type input "2021 Mahendra Tractor"
click at [570, 179] on link "Personal" at bounding box center [582, 178] width 66 height 40
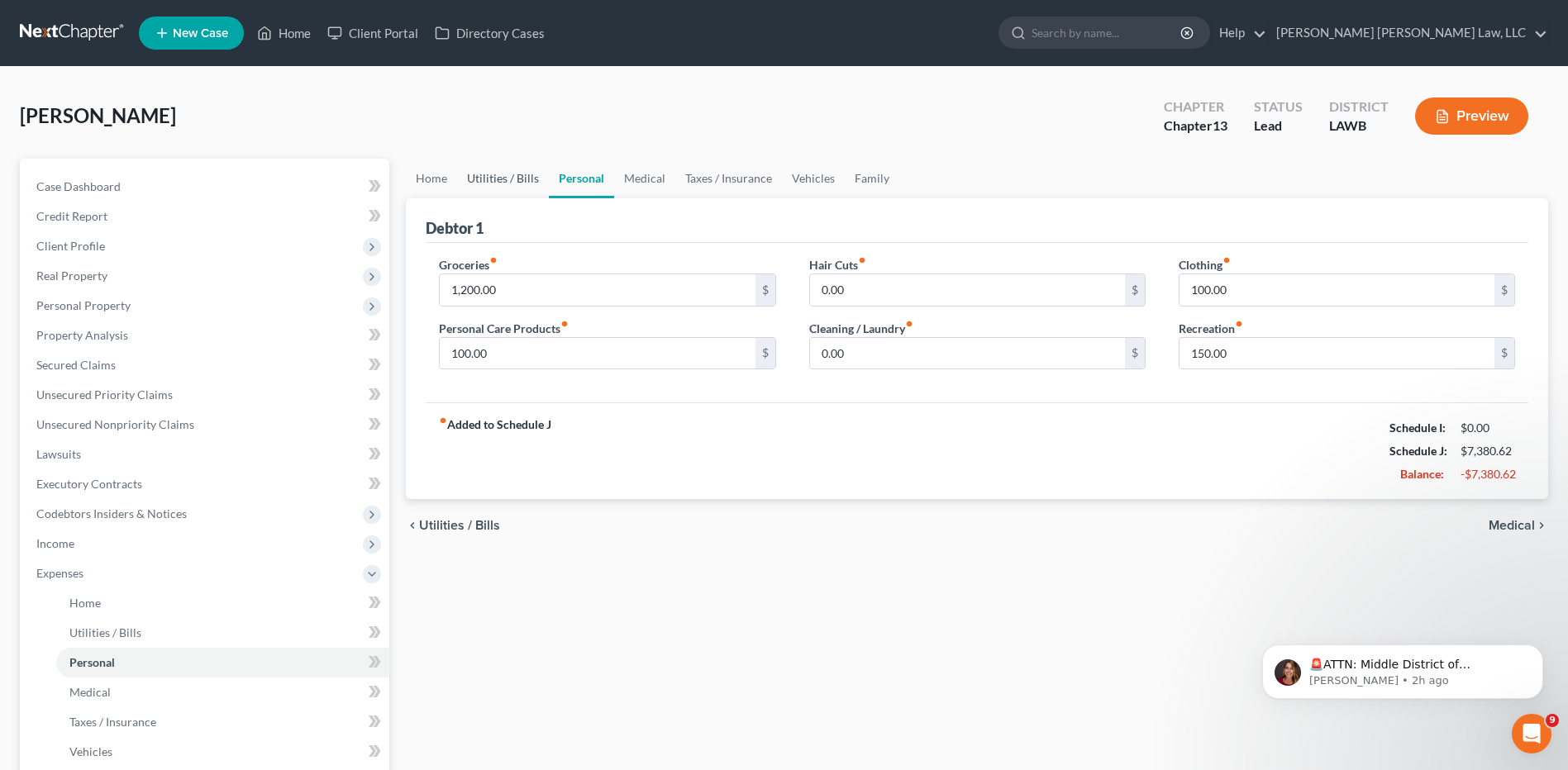
click at [489, 180] on link "Utilities / Bills" at bounding box center [503, 178] width 92 height 40
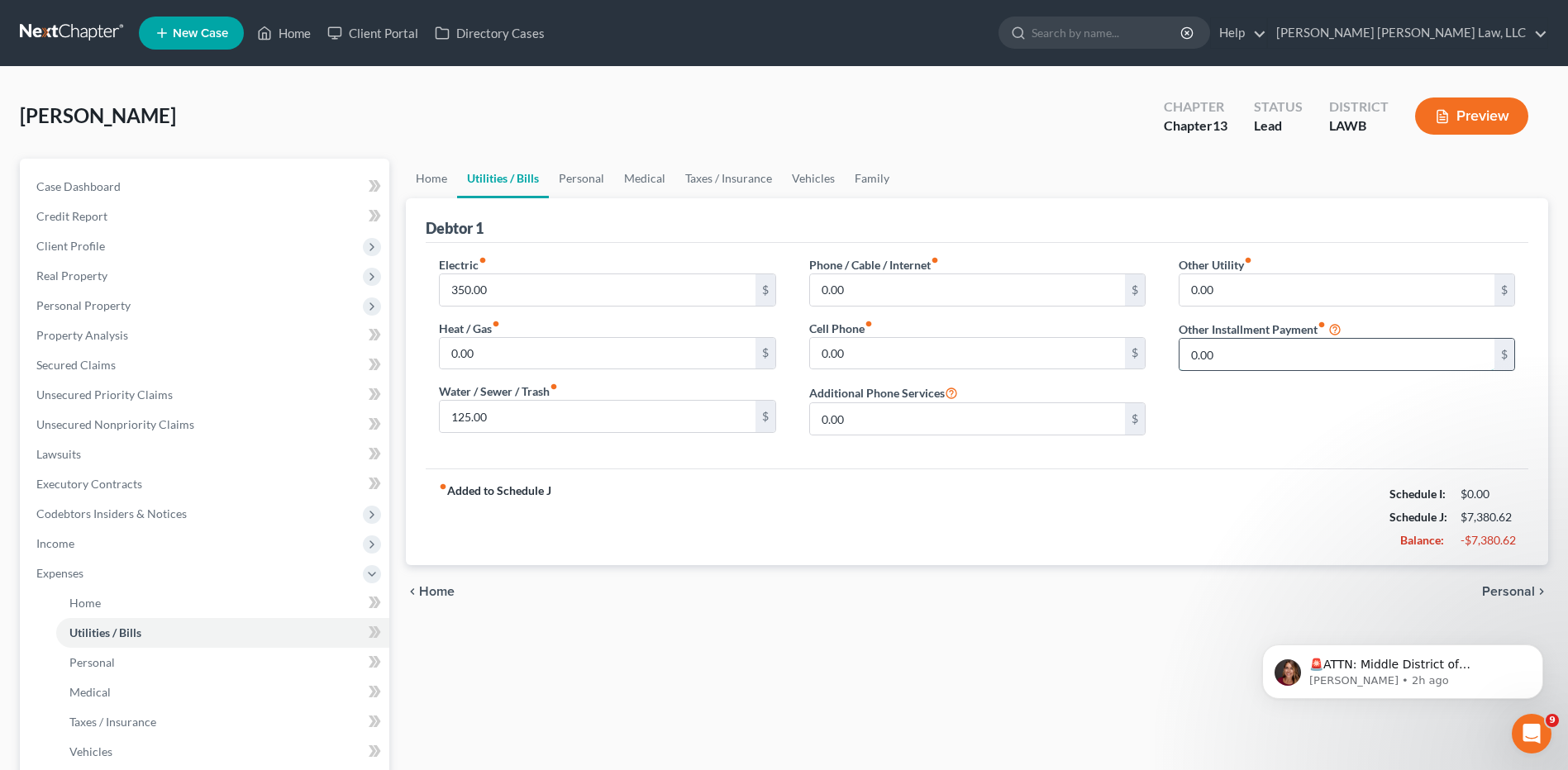
click at [1231, 348] on input "0.00" at bounding box center [1336, 354] width 315 height 32
type input "143.51"
click at [1212, 410] on input "text" at bounding box center [1346, 400] width 335 height 32
type input "Signature loan 143.51"
click at [814, 172] on link "Vehicles" at bounding box center [812, 178] width 63 height 40
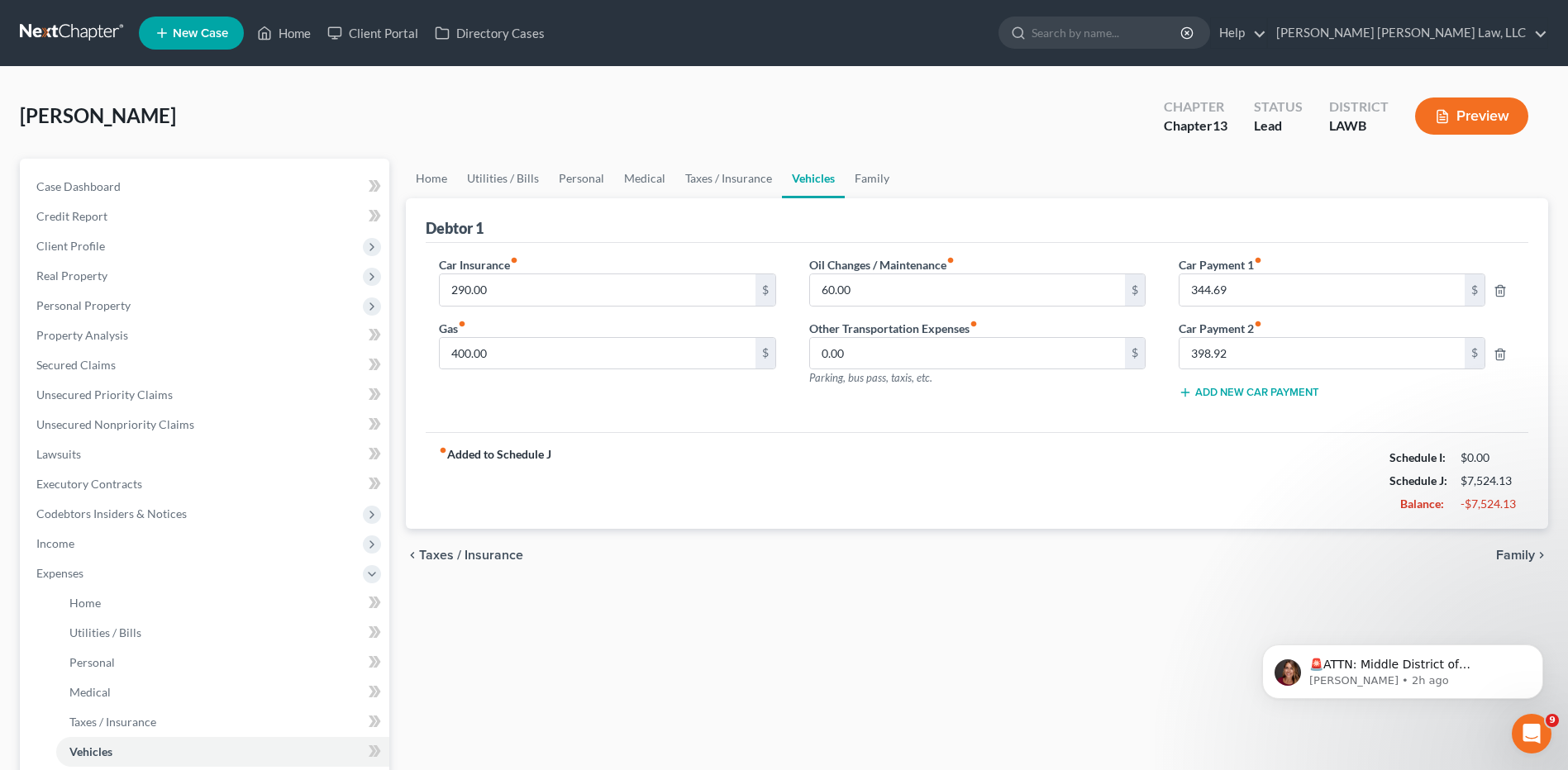
click at [1225, 389] on button "Add New Car Payment" at bounding box center [1249, 393] width 141 height 14
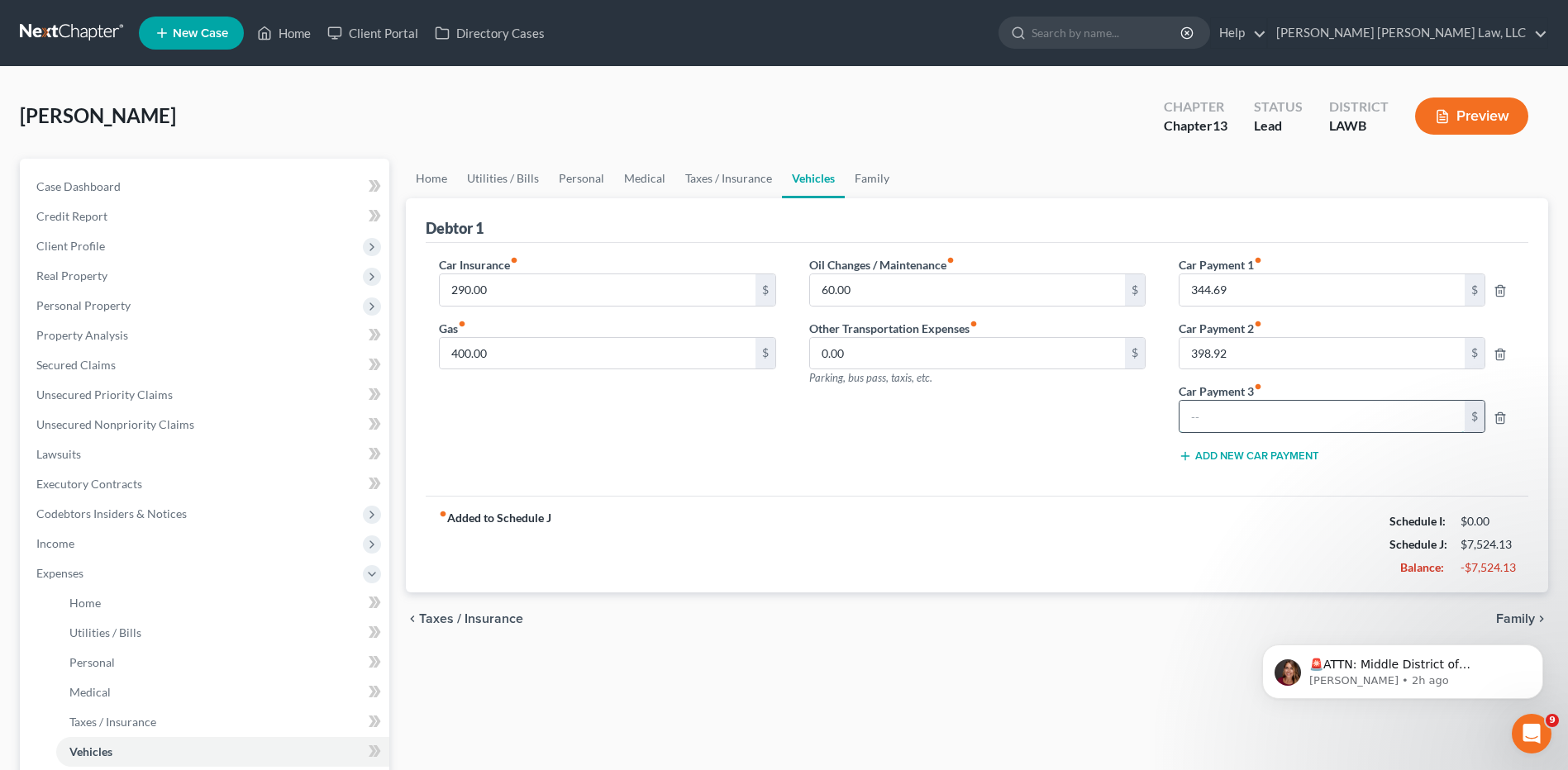
click at [1219, 414] on input "text" at bounding box center [1322, 416] width 286 height 32
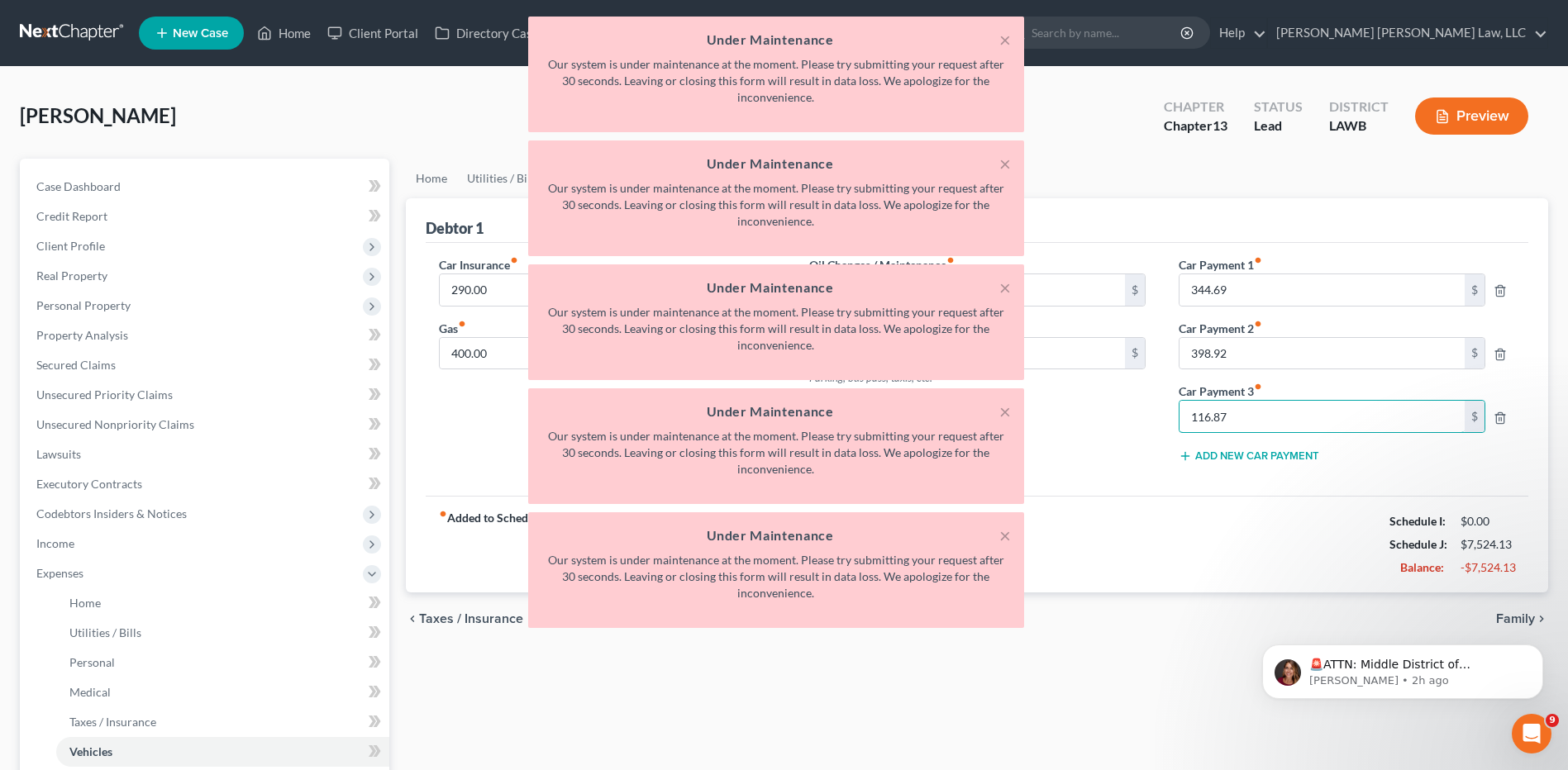
type input "116.87"
click at [1320, 422] on div "× Under Maintenance Our system is under maintenance at the moment. Please try s…" at bounding box center [775, 326] width 1568 height 619
click at [1010, 39] on div "× Under Maintenance Our system is under maintenance at the moment. Please try s…" at bounding box center [776, 74] width 496 height 116
click at [1001, 38] on button "×" at bounding box center [1004, 40] width 12 height 20
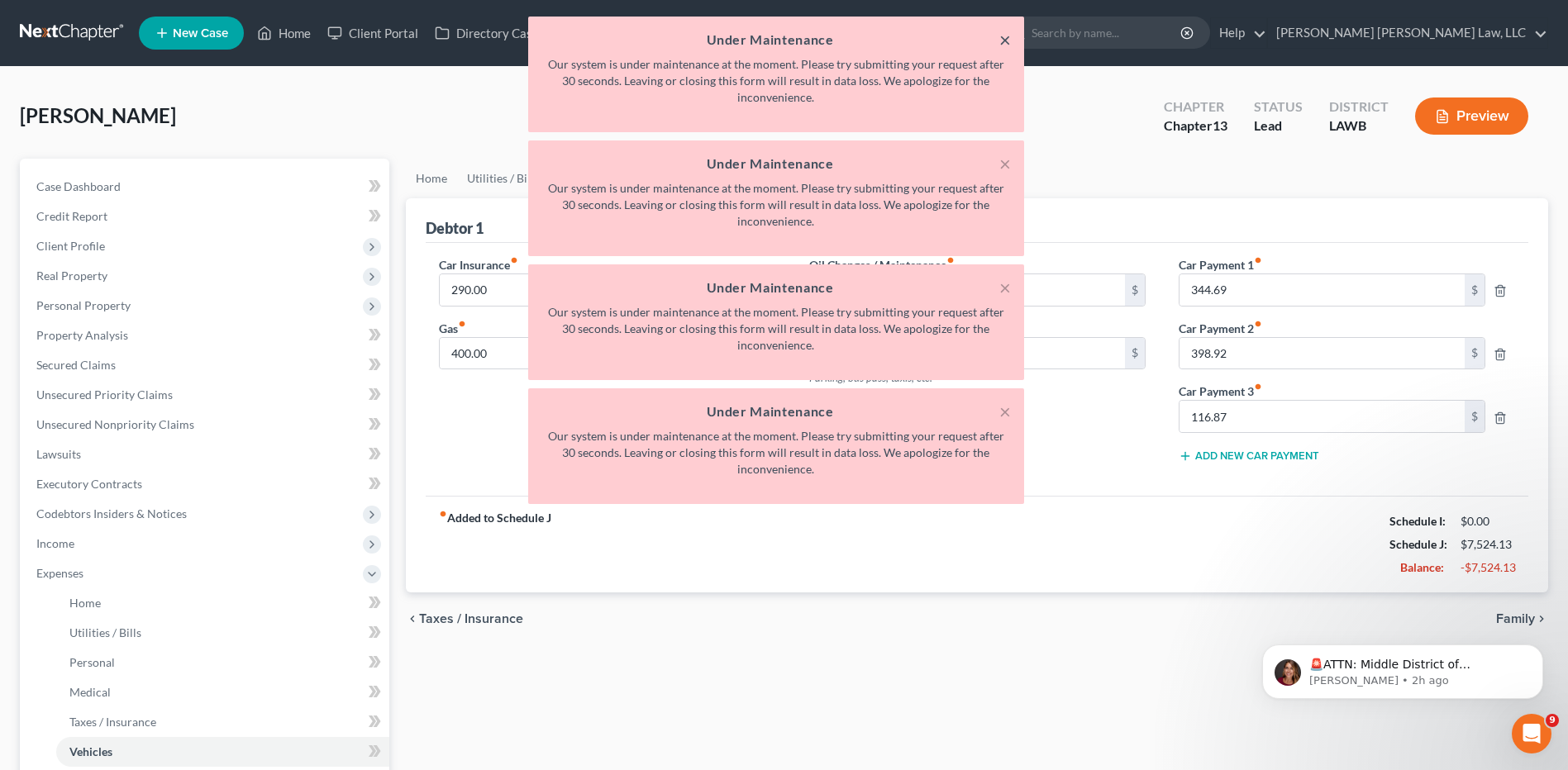
click at [1001, 38] on button "×" at bounding box center [1004, 40] width 12 height 20
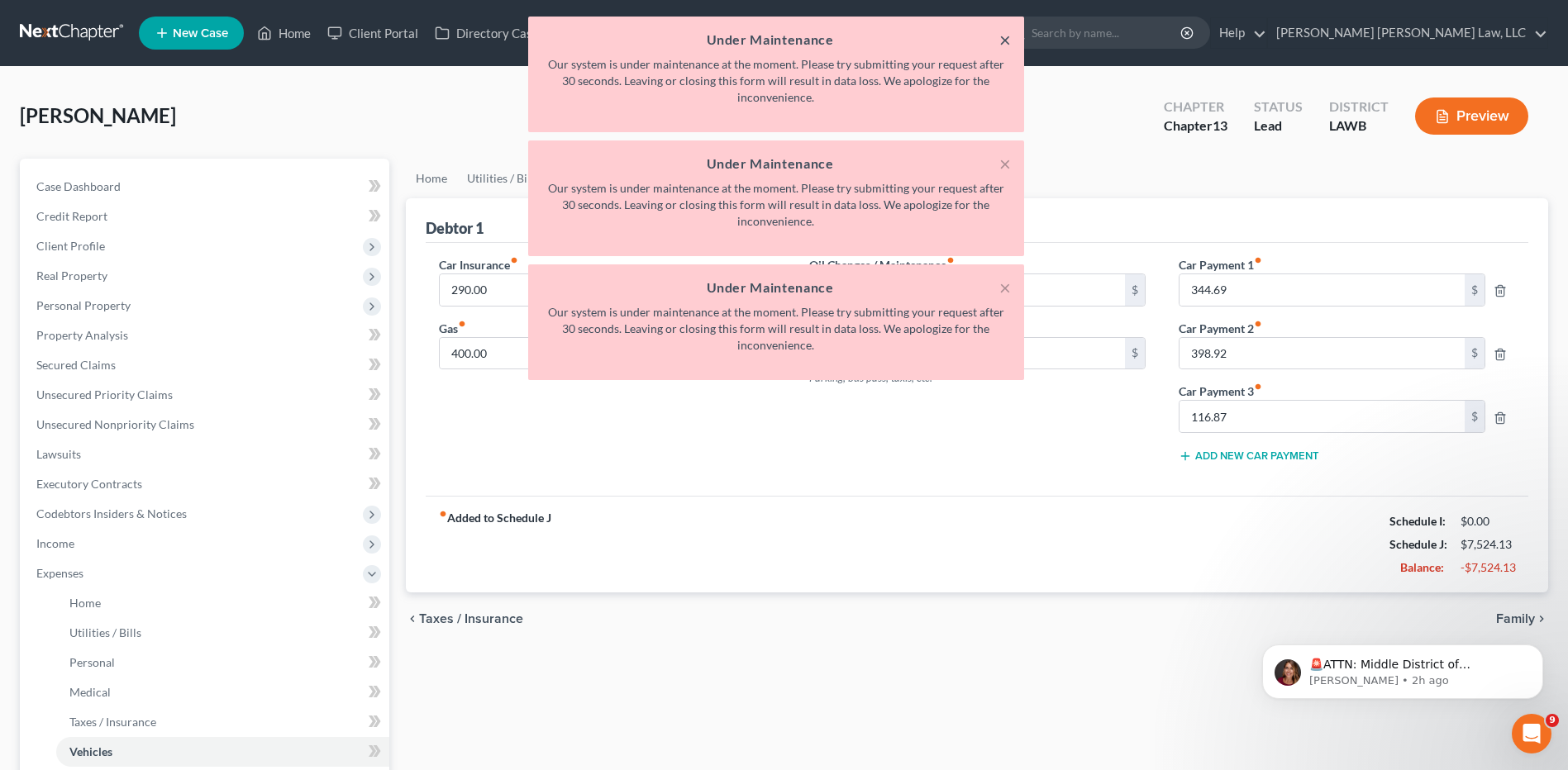
click at [1001, 38] on button "×" at bounding box center [1004, 40] width 12 height 20
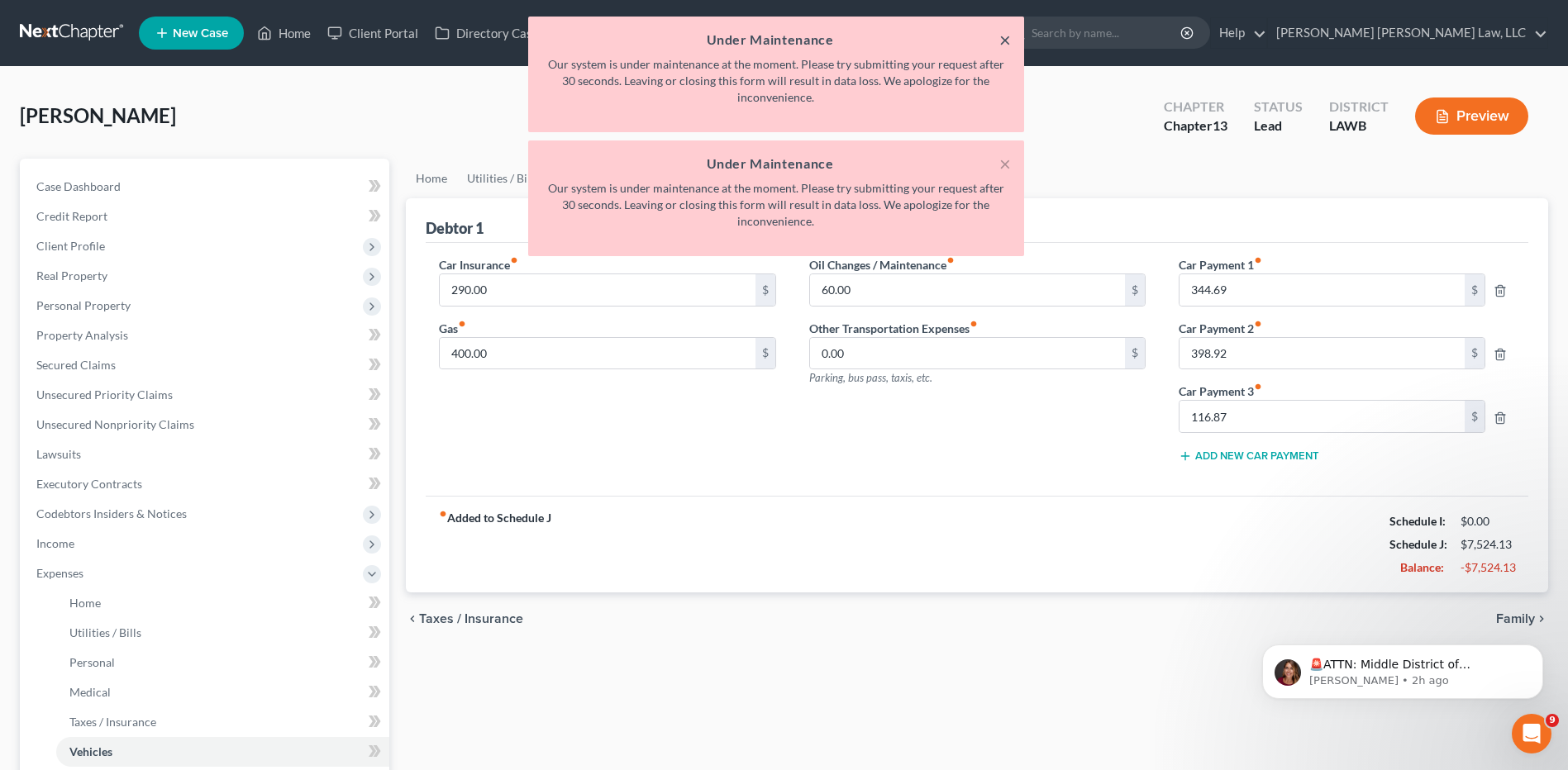
click at [1001, 38] on button "×" at bounding box center [1004, 40] width 12 height 20
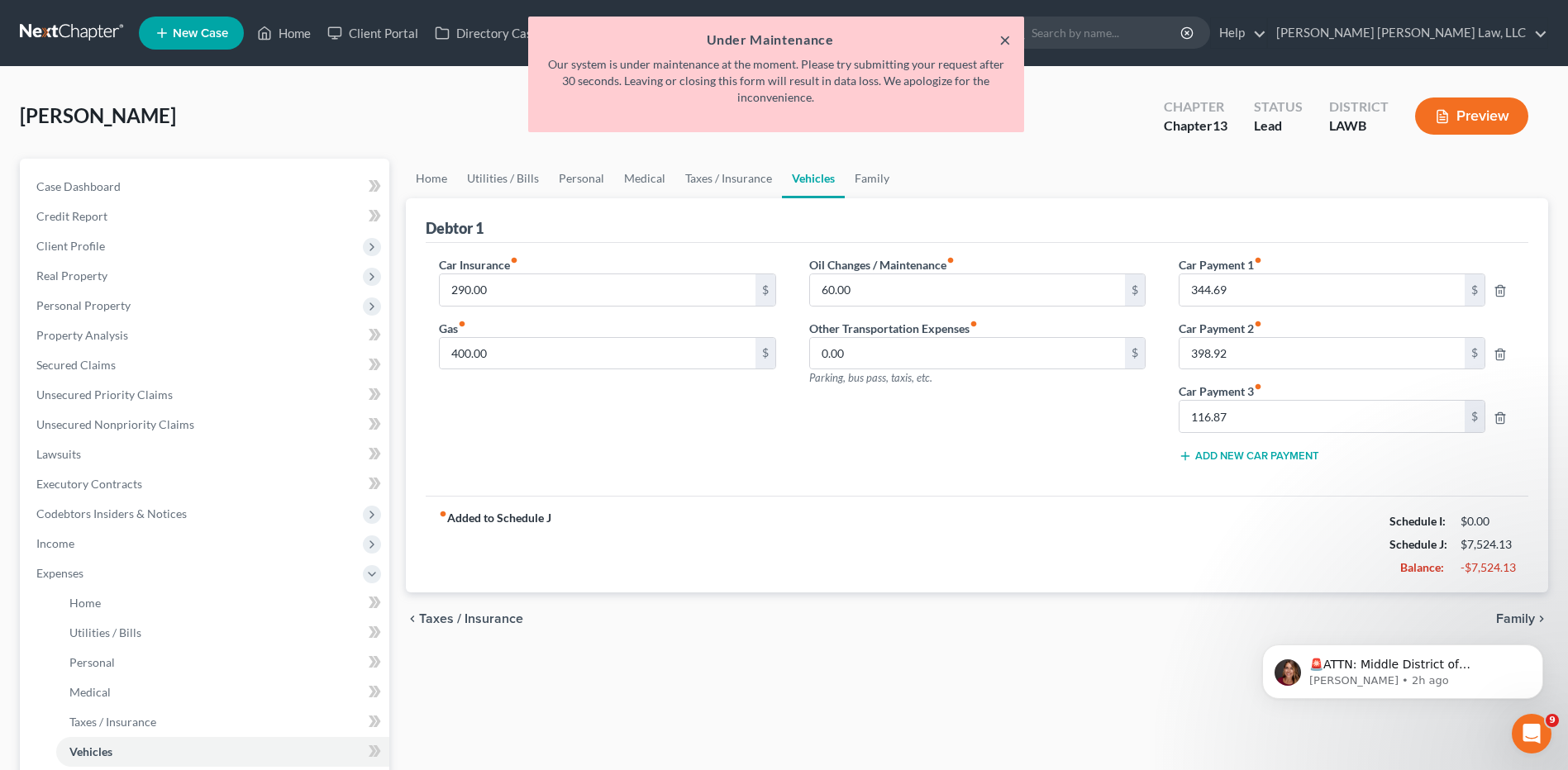
click at [1001, 38] on button "×" at bounding box center [1004, 40] width 12 height 20
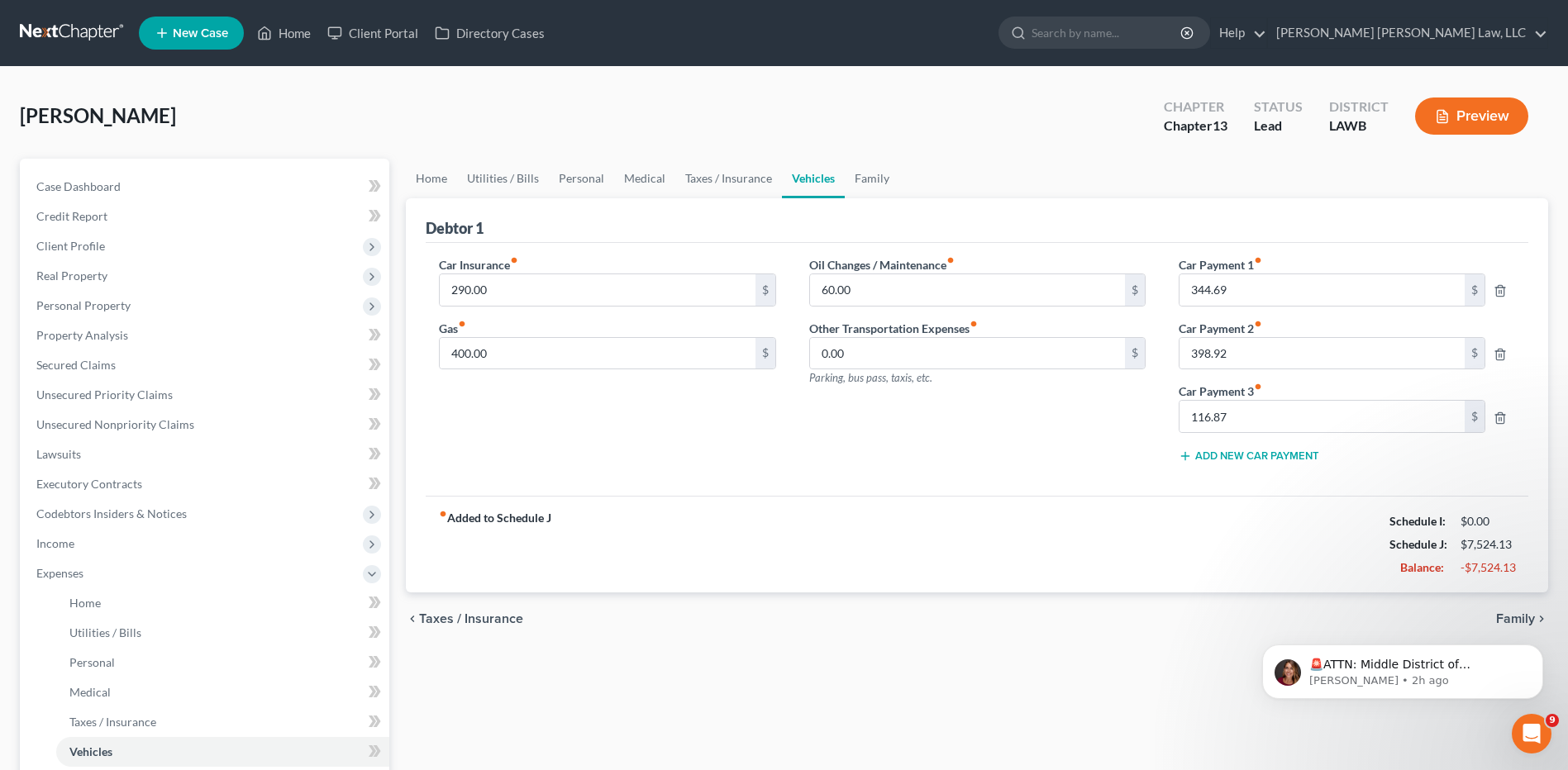
click at [1001, 38] on ul "New Case Home Client Portal Directory Cases - No Result - See all results Or Pr…" at bounding box center [843, 33] width 1409 height 43
click at [1226, 444] on div "Car Payment 1 fiber_manual_record 344.69 $ Car Payment 2 fiber_manual_record 39…" at bounding box center [1346, 366] width 370 height 220
click at [1220, 450] on button "Add New Car Payment" at bounding box center [1249, 456] width 141 height 14
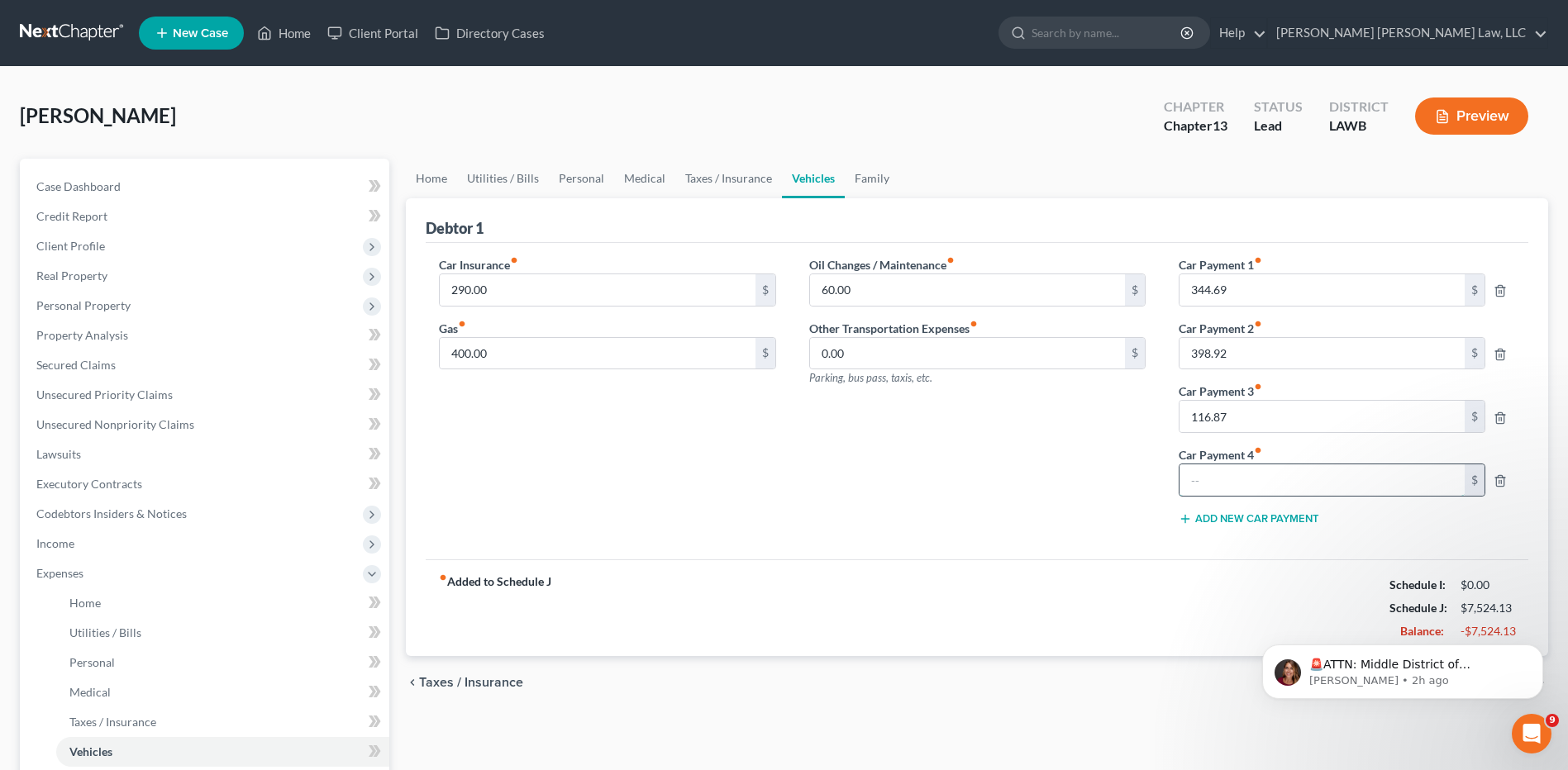
click at [1240, 481] on input "text" at bounding box center [1322, 480] width 286 height 32
type input "165.82"
click at [421, 179] on link "Home" at bounding box center [430, 178] width 51 height 40
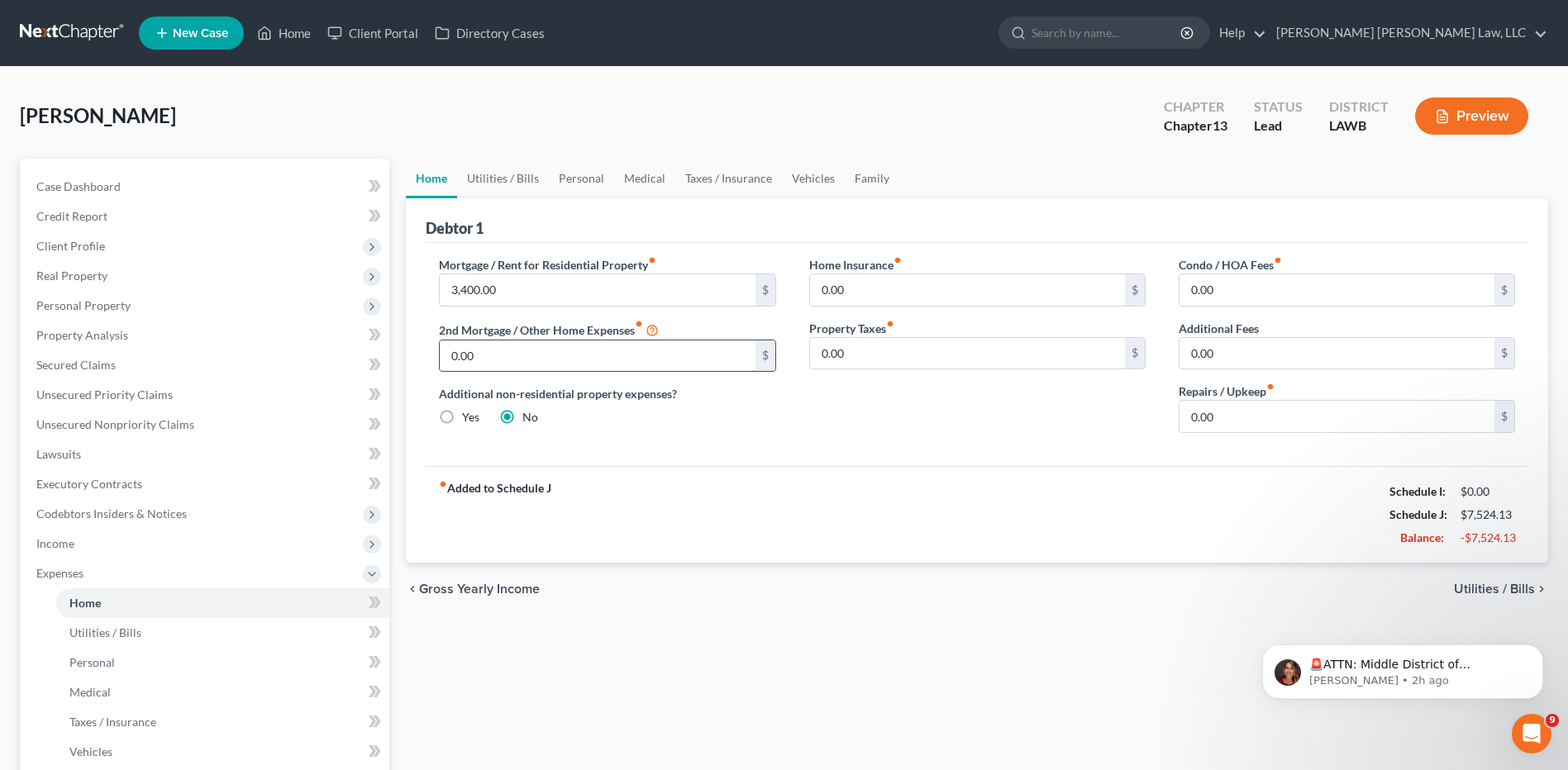
click at [501, 353] on input "0.00" at bounding box center [597, 356] width 315 height 32
type input "190.98"
click at [513, 175] on link "Utilities / Bills" at bounding box center [503, 178] width 92 height 40
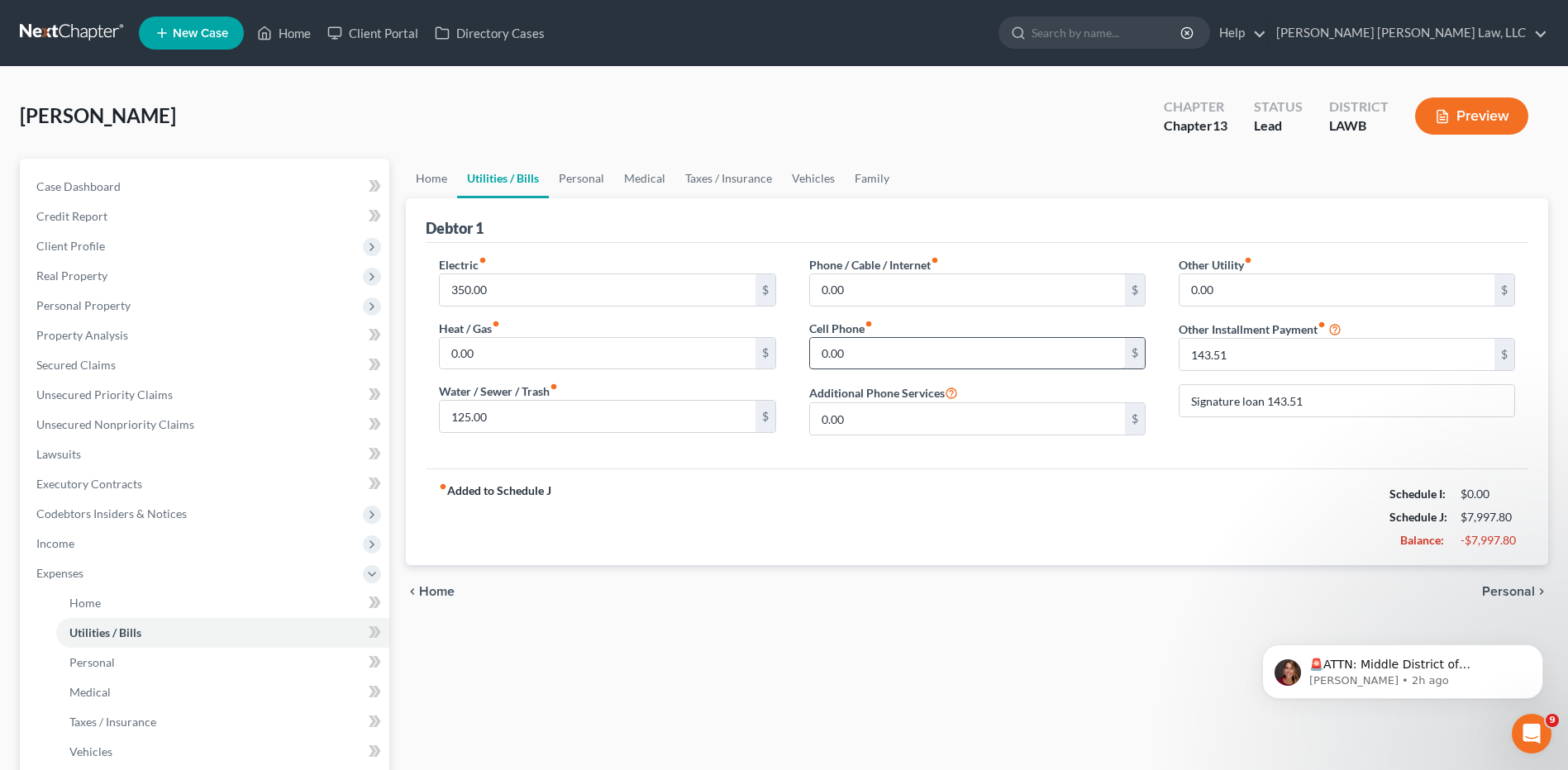
click at [869, 360] on input "0.00" at bounding box center [967, 353] width 315 height 32
type input "200.00"
click at [854, 289] on input "0.00" at bounding box center [967, 289] width 315 height 32
type input "60.00"
click at [103, 372] on link "Secured Claims" at bounding box center [206, 365] width 366 height 30
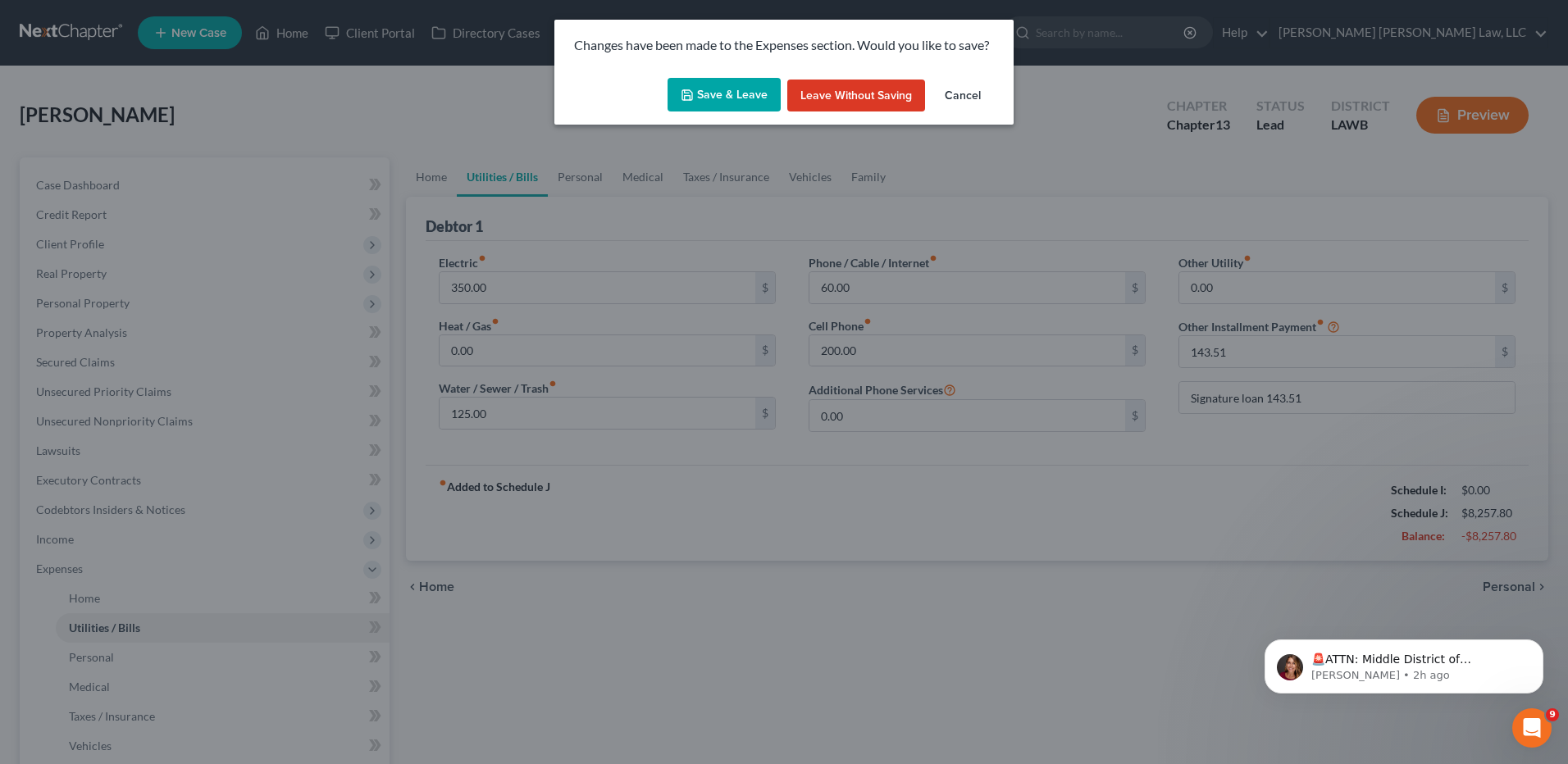
click at [759, 97] on button "Save & Leave" at bounding box center [724, 95] width 113 height 34
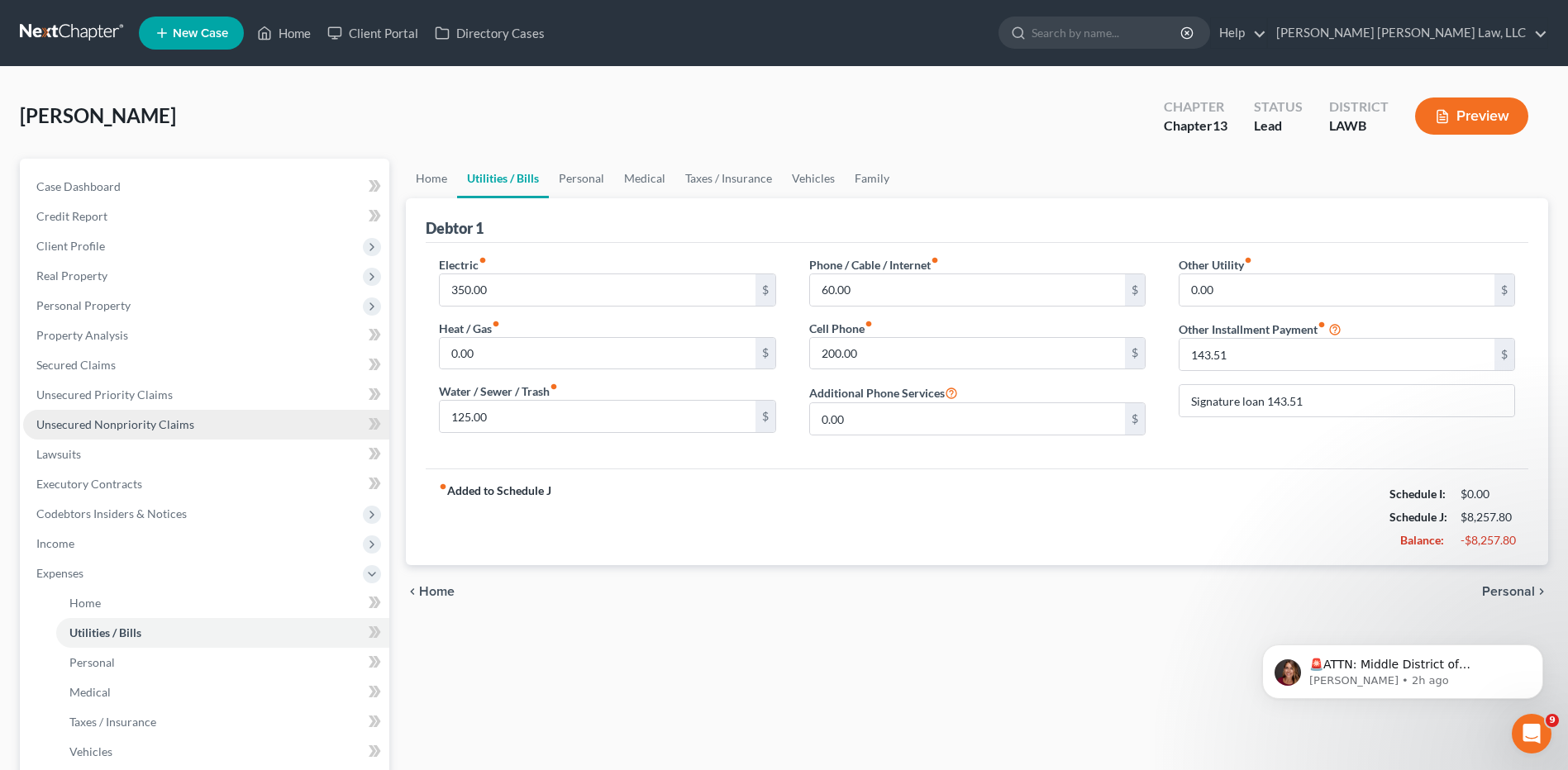
click at [164, 426] on span "Unsecured Nonpriority Claims" at bounding box center [116, 424] width 158 height 14
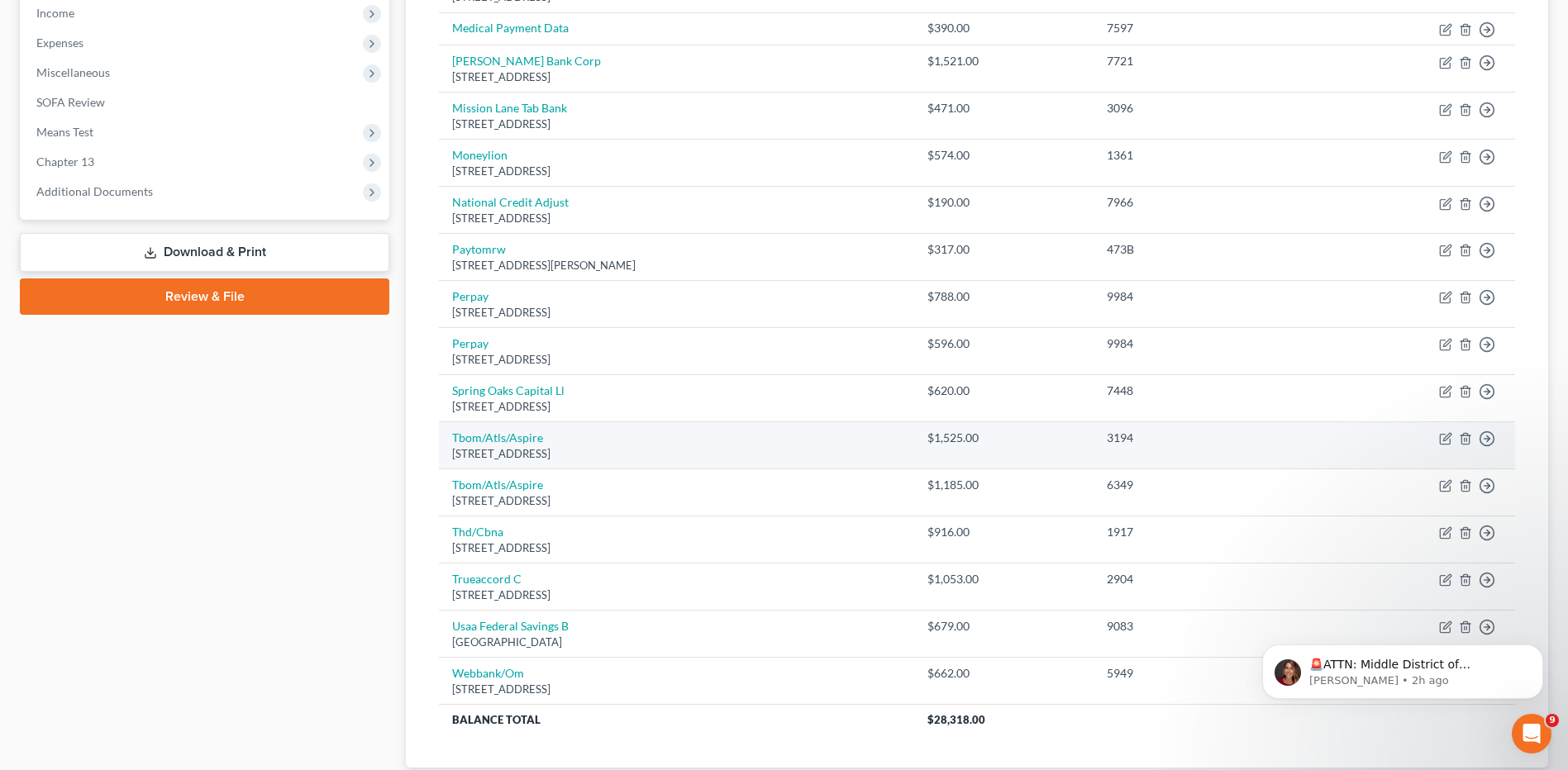
scroll to position [231, 0]
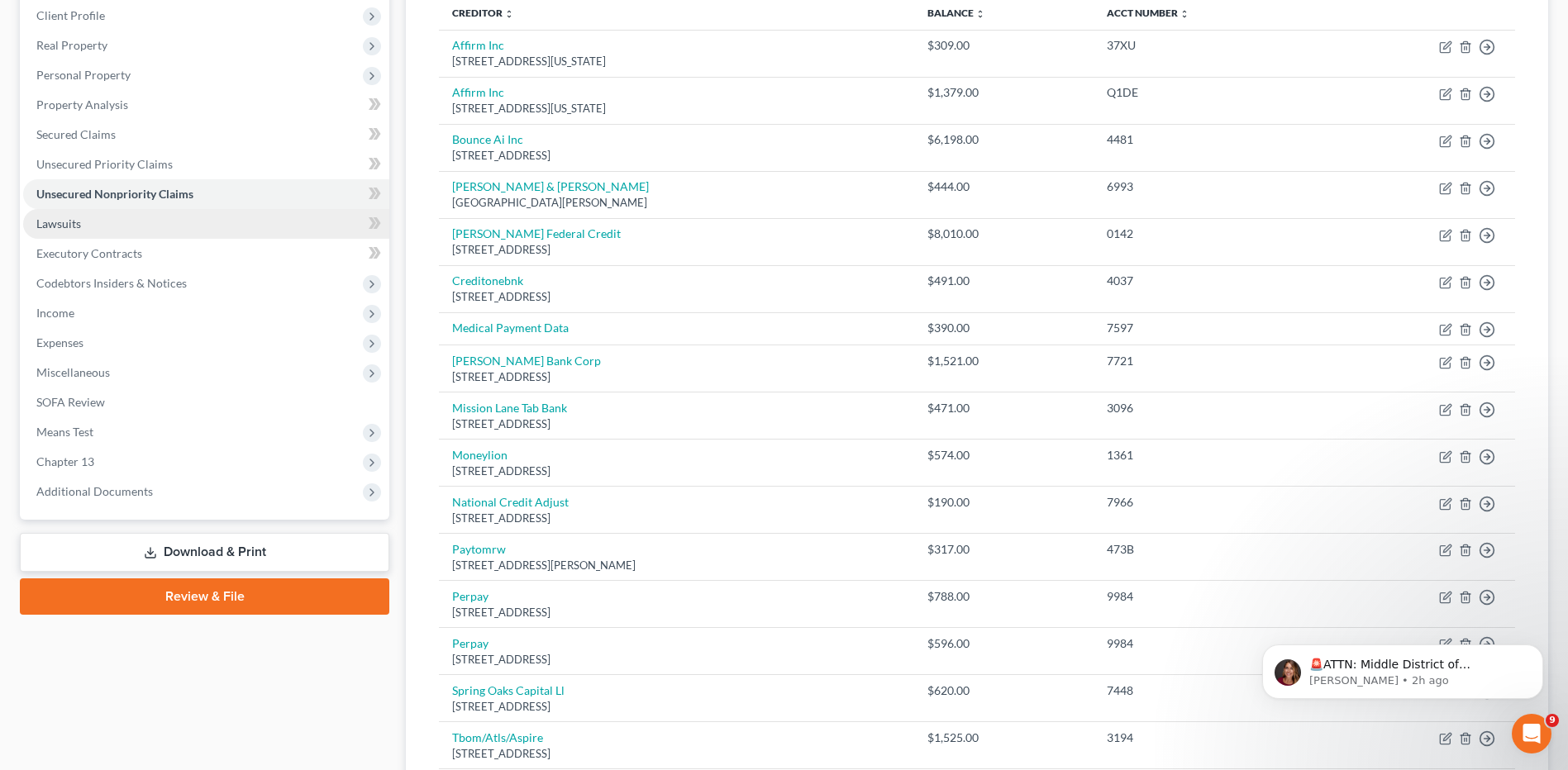
click at [69, 224] on span "Lawsuits" at bounding box center [59, 223] width 44 height 14
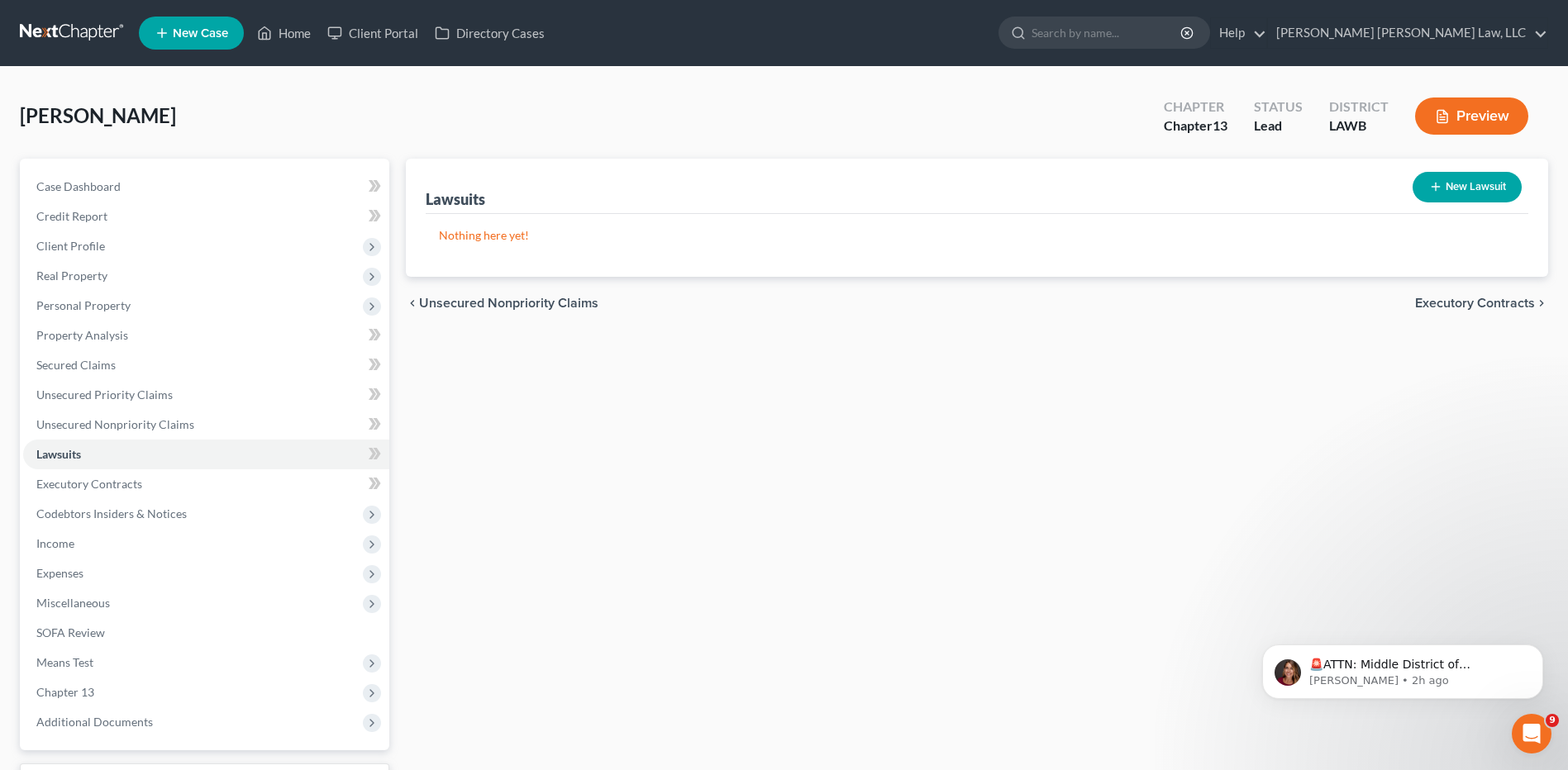
click at [1475, 187] on button "New Lawsuit" at bounding box center [1467, 187] width 109 height 31
select select "0"
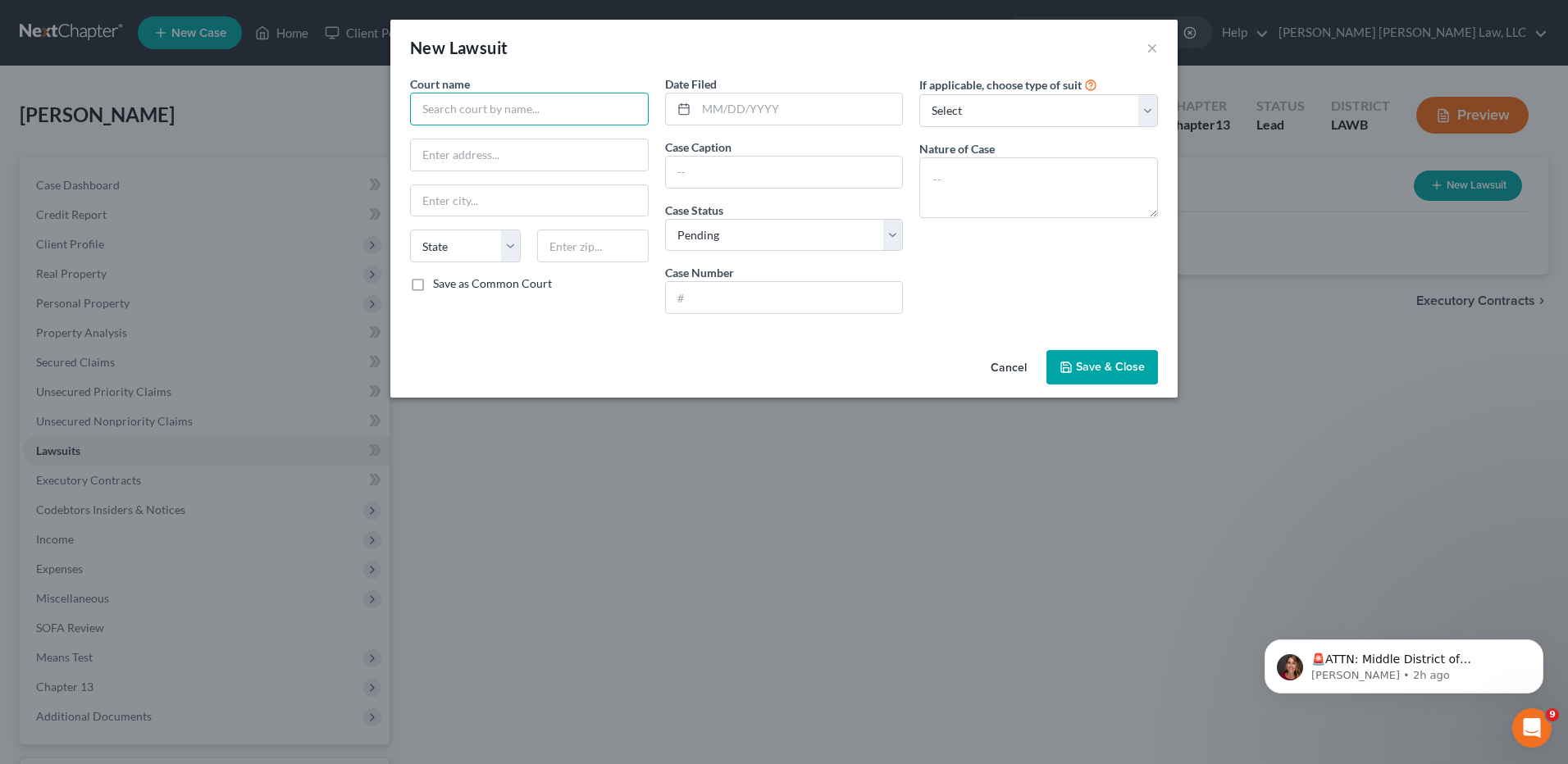
click at [453, 100] on input "text" at bounding box center [529, 109] width 239 height 33
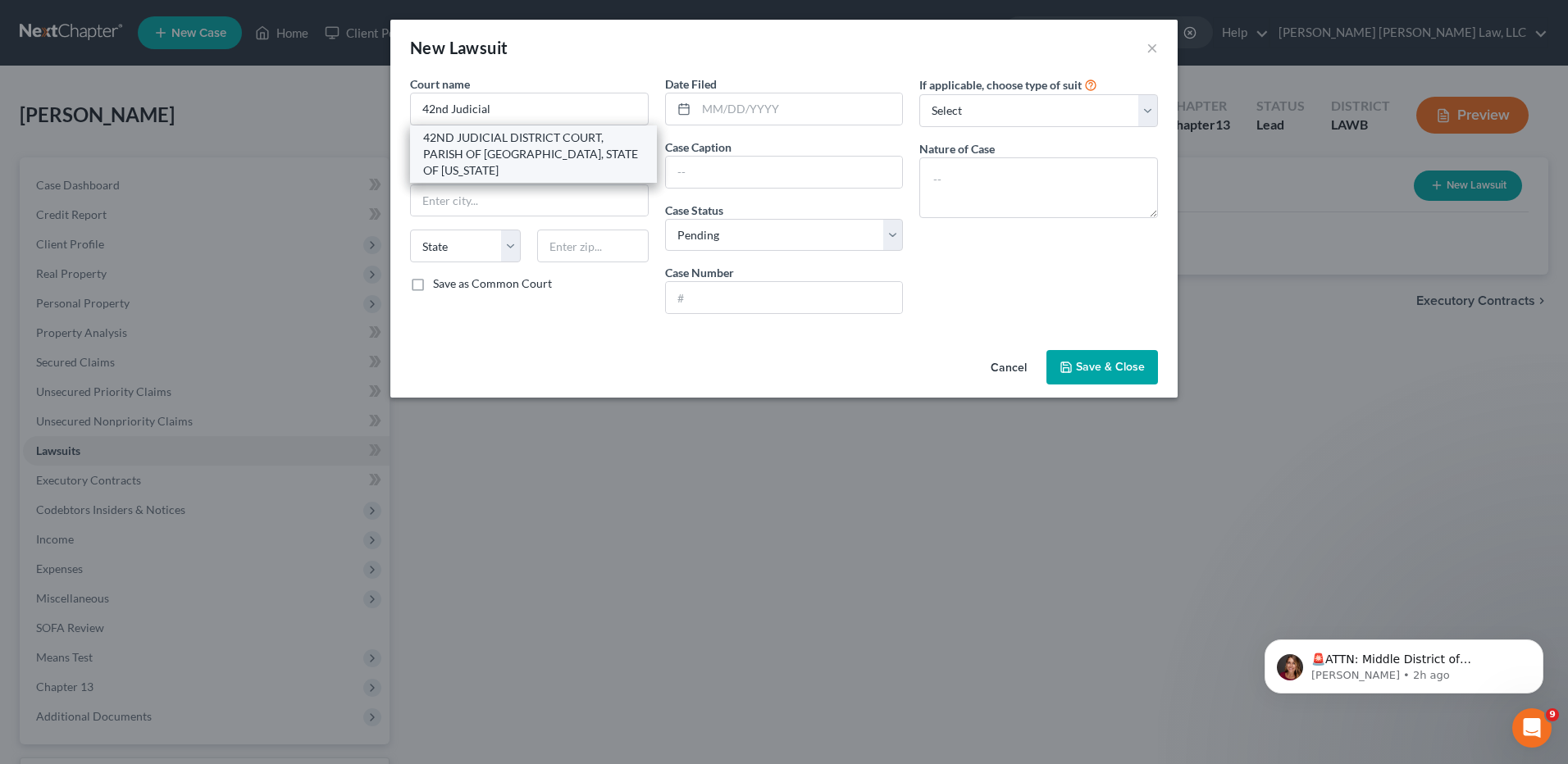
click at [457, 143] on div "42ND JUDICIAL DISTRICT COURT, PARISH OF [GEOGRAPHIC_DATA], STATE OF [US_STATE]" at bounding box center [534, 153] width 220 height 49
type input "42ND JUDICIAL DISTRICT COURT, PARISH OF [GEOGRAPHIC_DATA], STATE OF [US_STATE]"
type input "[STREET_ADDRESS][US_STATE]"
type input "[GEOGRAPHIC_DATA]"
select select "19"
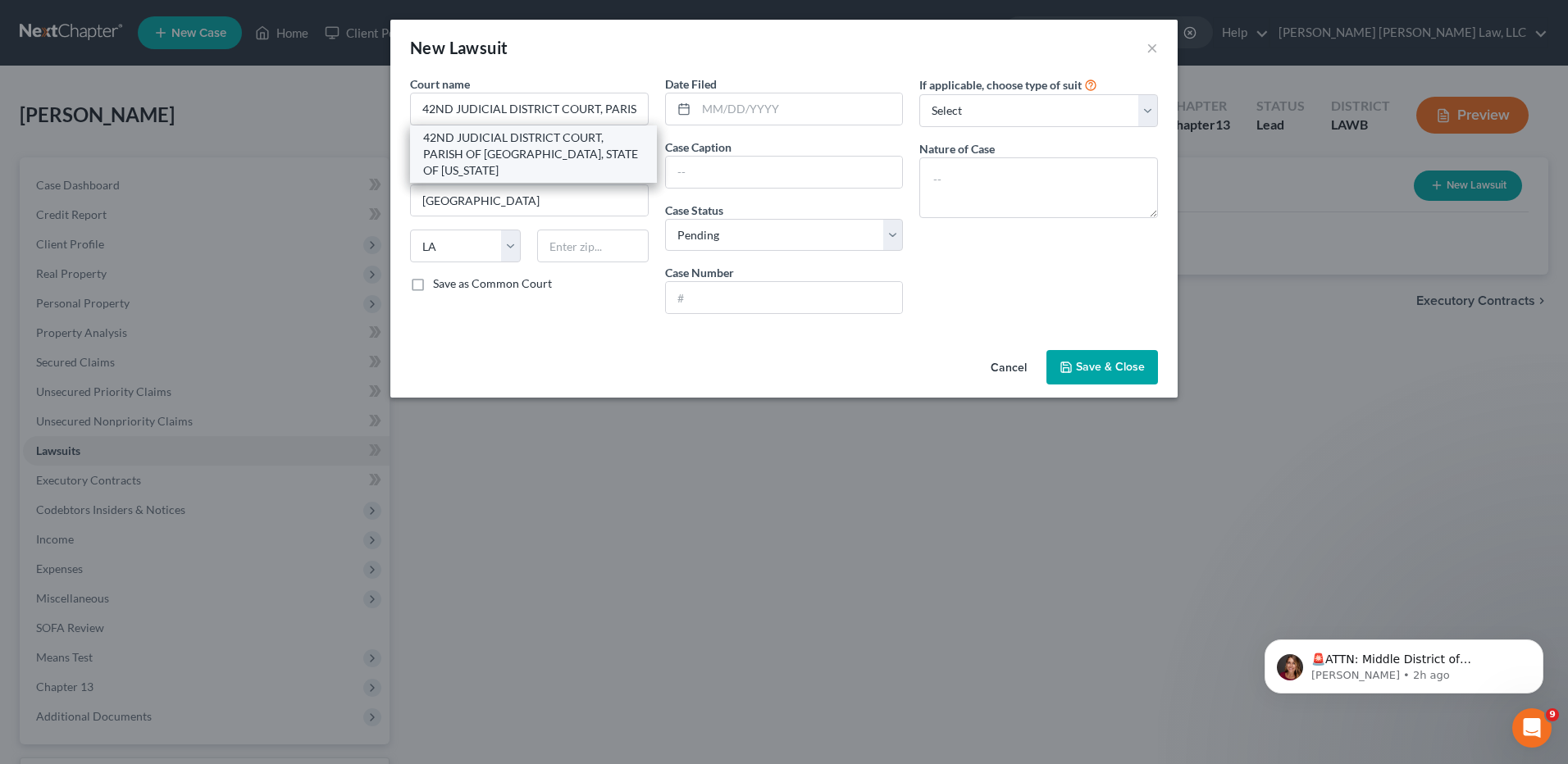
type input "71052"
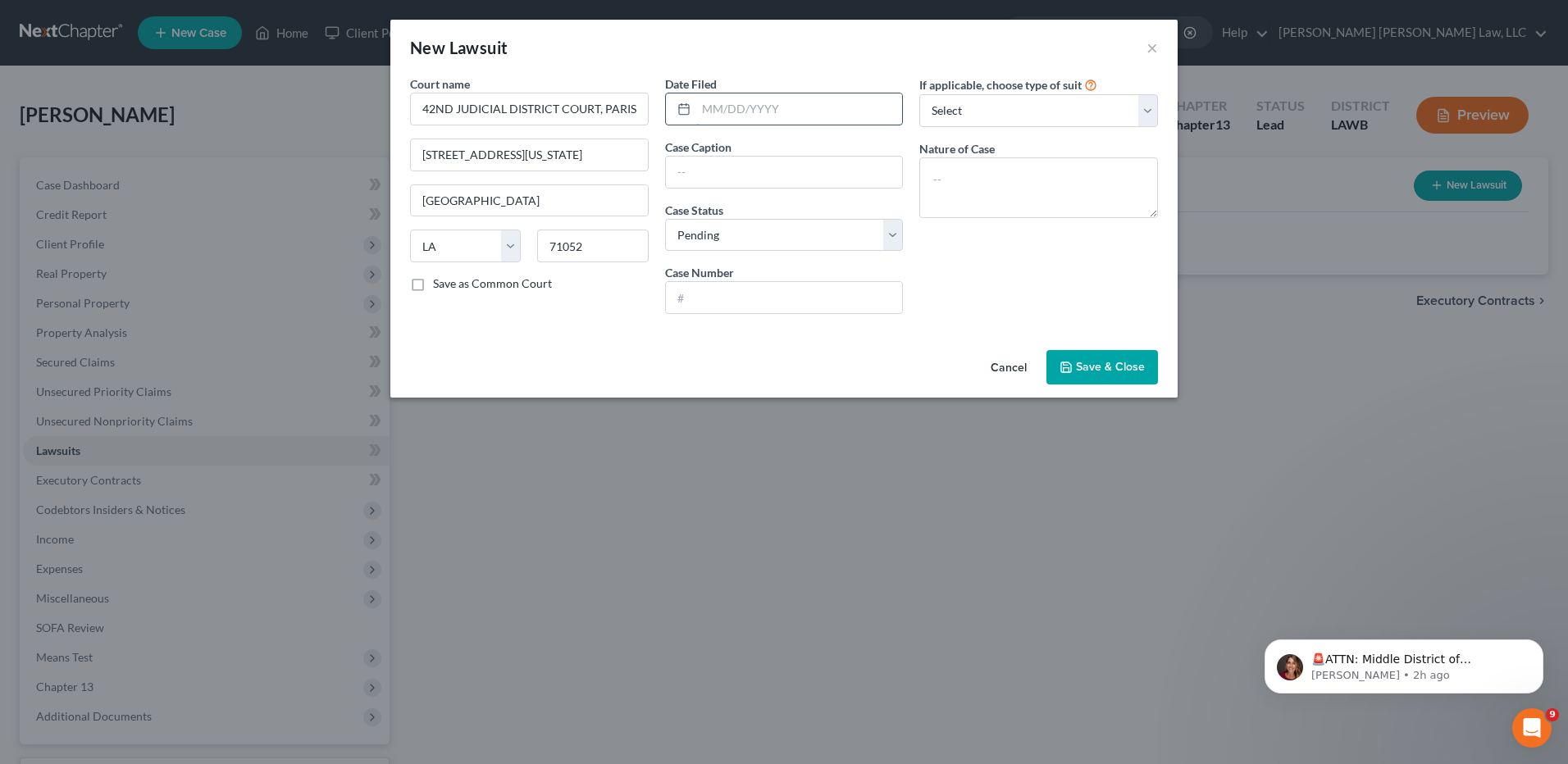
click at [740, 108] on input "text" at bounding box center [800, 109] width 207 height 32
type input "[DATE]"
click at [695, 234] on select "Select Pending On Appeal Concluded" at bounding box center [784, 236] width 239 height 33
select select "2"
click at [666, 219] on select "Select Pending On Appeal Concluded" at bounding box center [784, 236] width 239 height 33
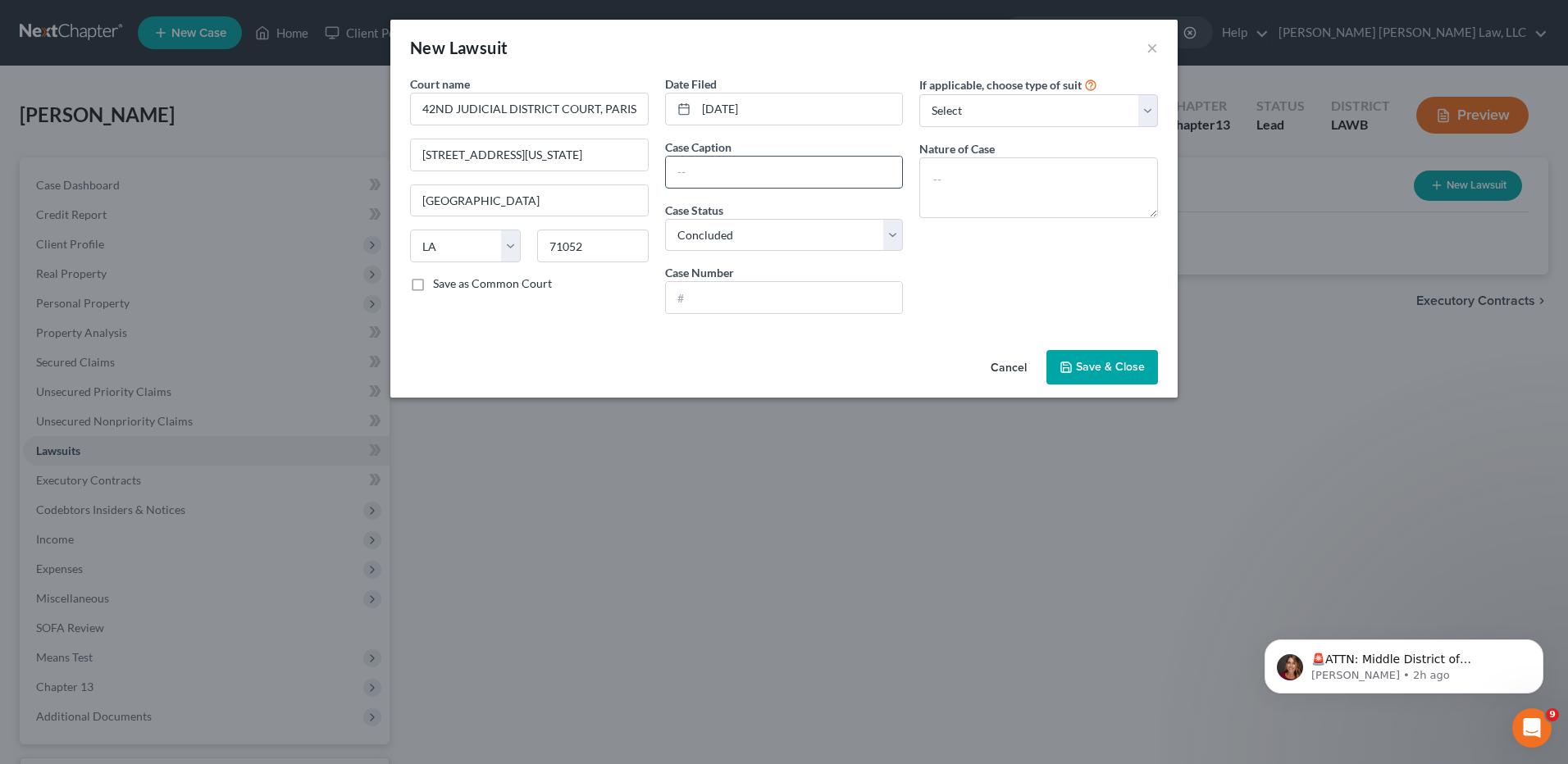
click at [711, 171] on input "text" at bounding box center [784, 172] width 237 height 32
type input "Friendly Finance Discount Corporation"
click at [710, 298] on input "text" at bounding box center [784, 298] width 237 height 32
type input "C-59725"
click at [1013, 107] on select "Select Repossession Garnishment Foreclosure Attached, Seized, Or Levied Other" at bounding box center [1038, 110] width 239 height 33
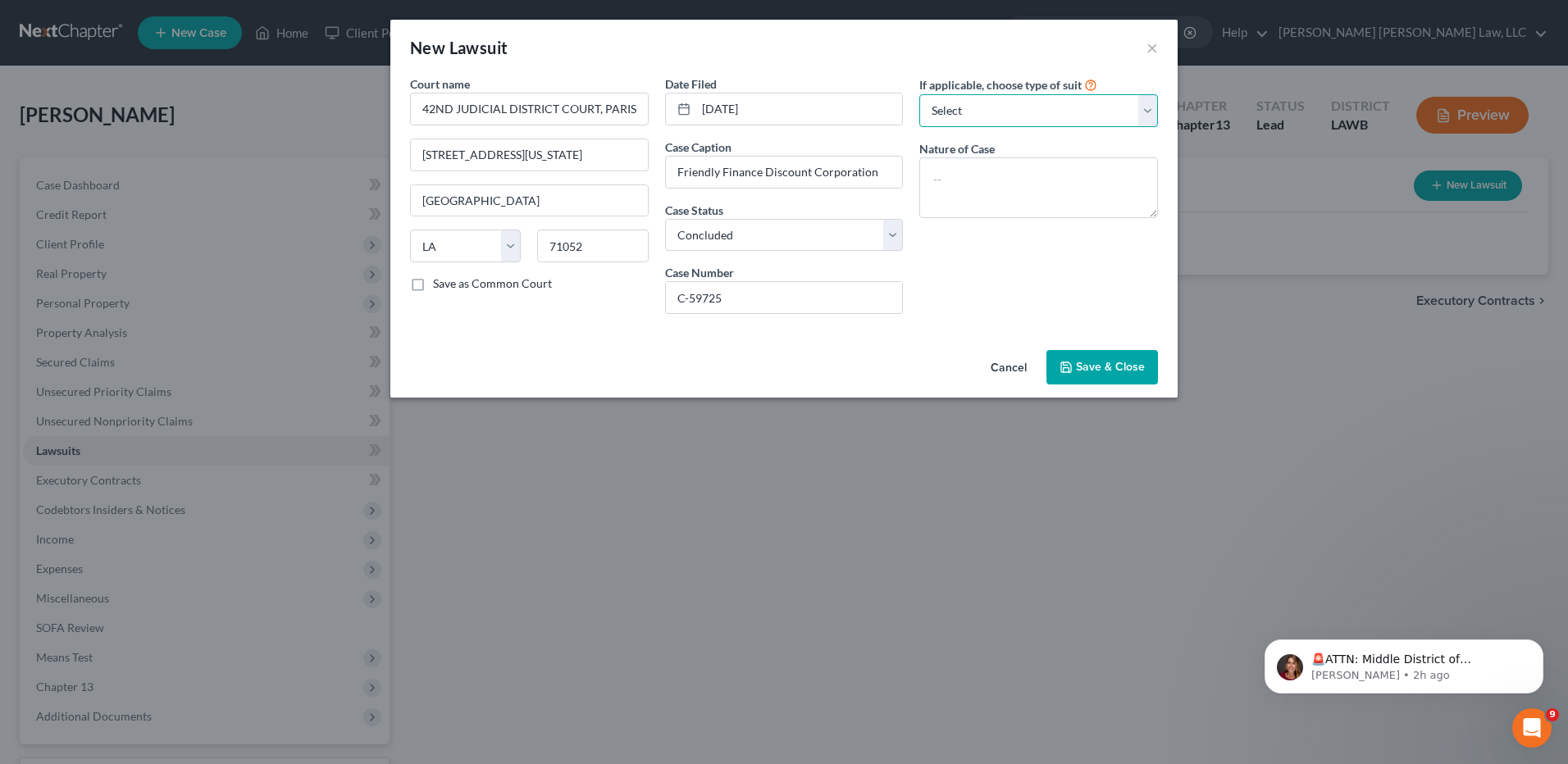
select select "1"
click at [920, 94] on select "Select Repossession Garnishment Foreclosure Attached, Seized, Or Levied Other" at bounding box center [1038, 110] width 239 height 33
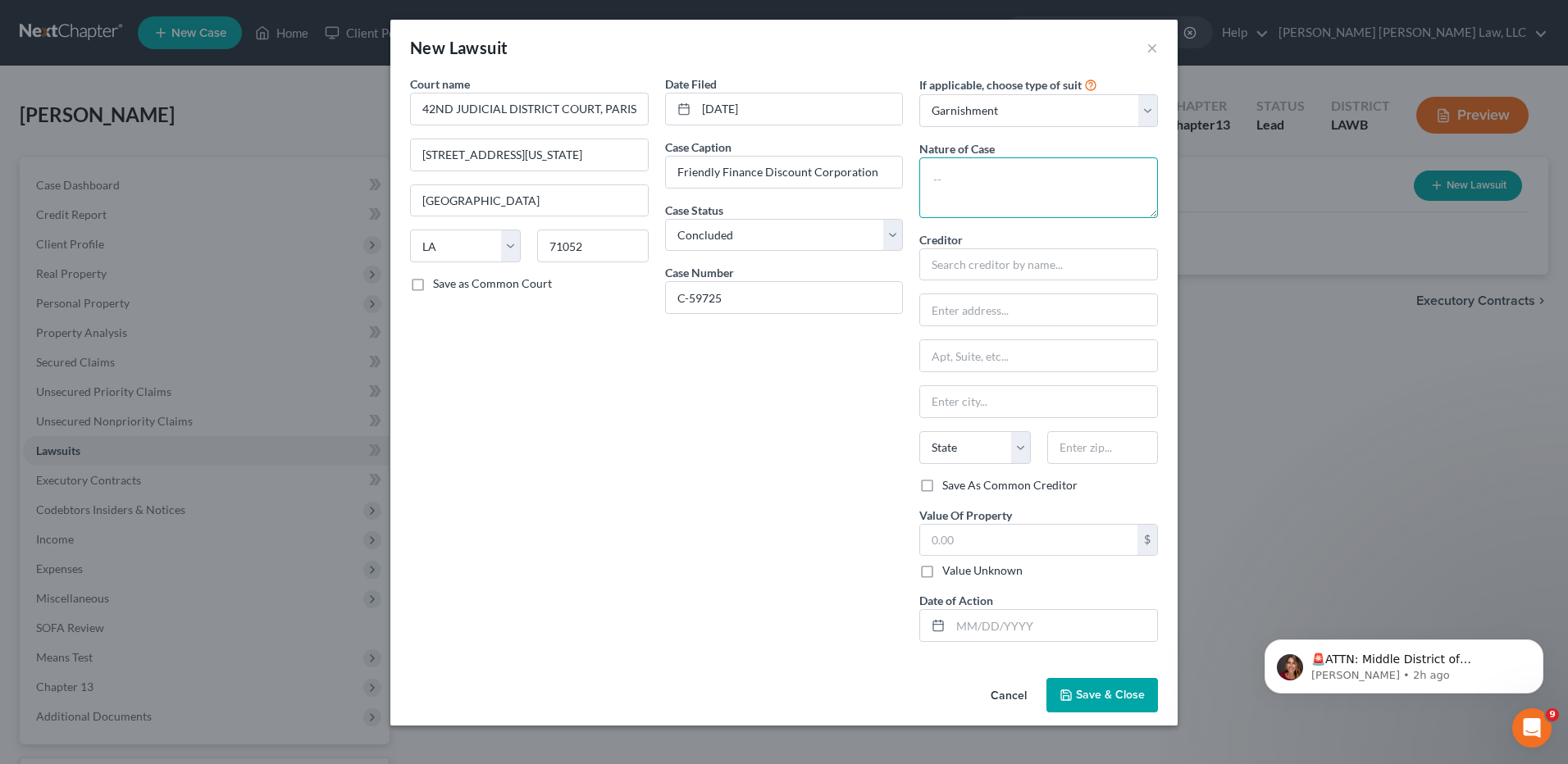
click at [983, 183] on textarea at bounding box center [1038, 187] width 239 height 60
click at [998, 201] on textarea at bounding box center [1038, 187] width 239 height 60
type textarea "Petition of Judgement Garnishment"
click at [989, 259] on input "text" at bounding box center [1038, 264] width 239 height 33
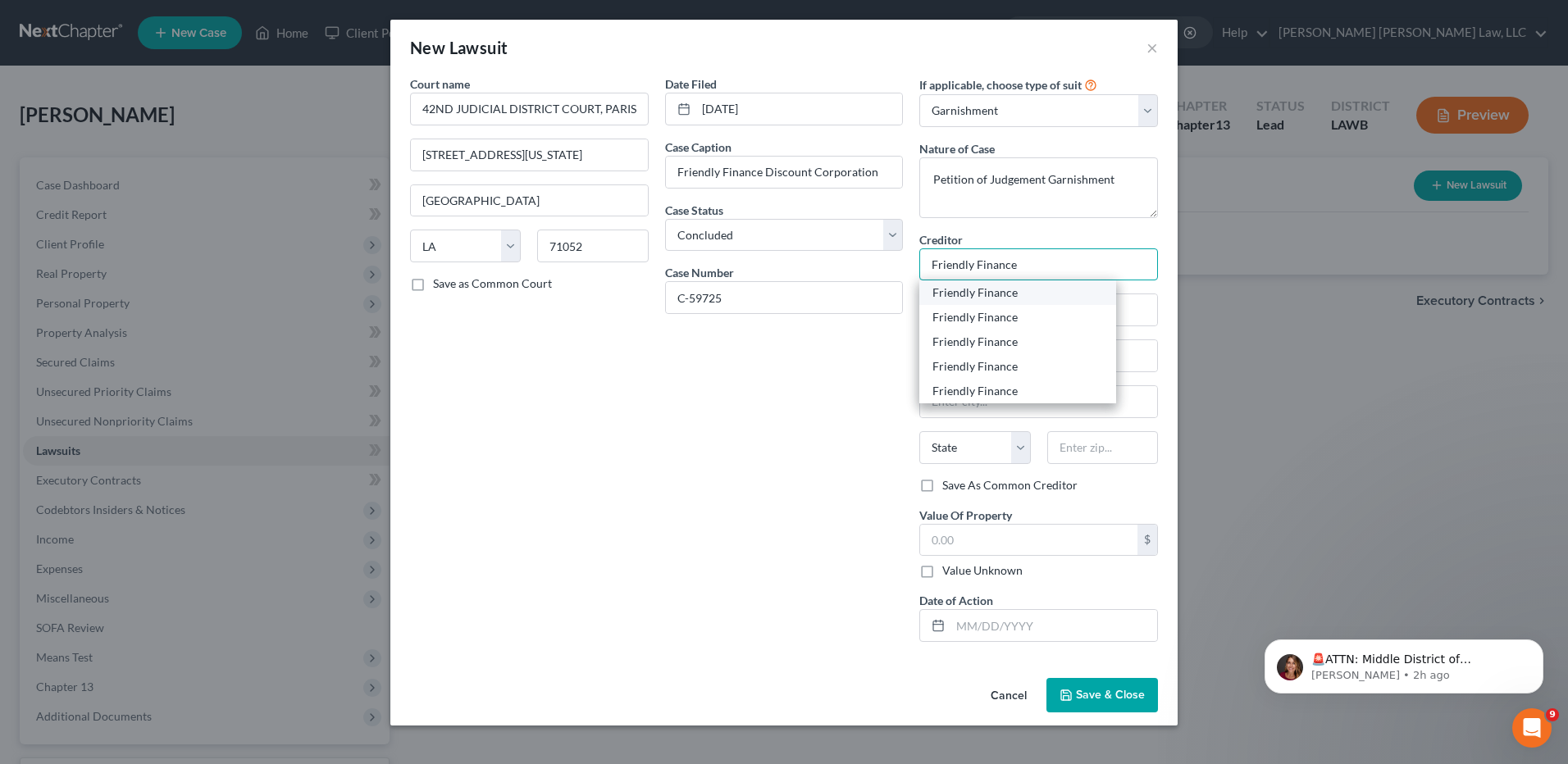
type input "Friendly Finance"
click at [990, 294] on div "Friendly Finance" at bounding box center [1018, 292] width 170 height 16
type input "[STREET_ADDRESS]"
type input "Monroe"
select select "19"
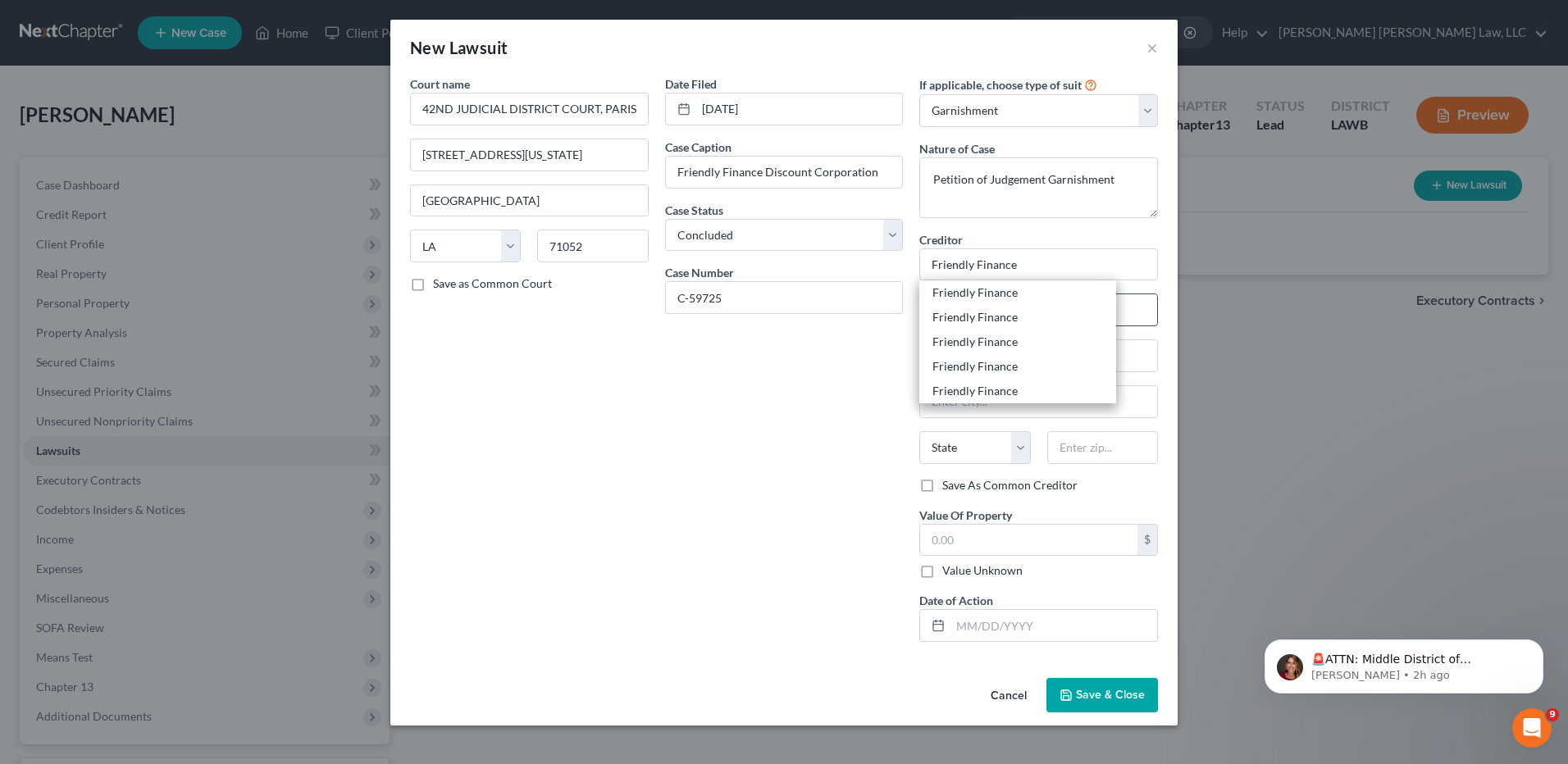
type input "71201"
drag, startPoint x: 926, startPoint y: 573, endPoint x: 996, endPoint y: 635, distance: 93.5
click at [943, 573] on label "Value Unknown" at bounding box center [983, 570] width 80 height 16
click at [949, 573] on input "Value Unknown" at bounding box center [954, 567] width 11 height 11
checkbox input "true"
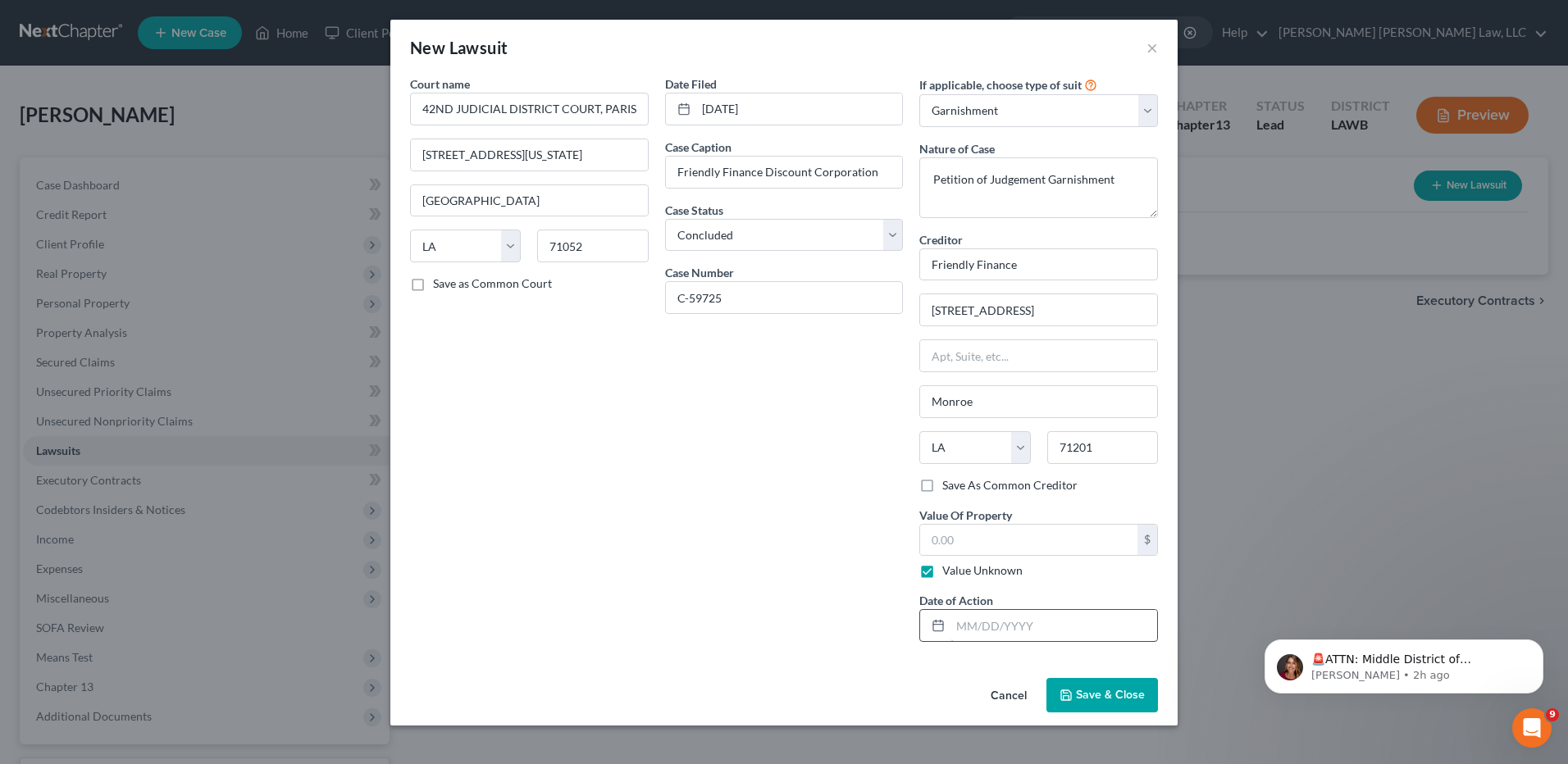
type input "0.00"
click at [991, 632] on input "text" at bounding box center [1055, 625] width 207 height 32
type input "[DATE]"
click at [1097, 691] on span "Save & Close" at bounding box center [1111, 694] width 69 height 14
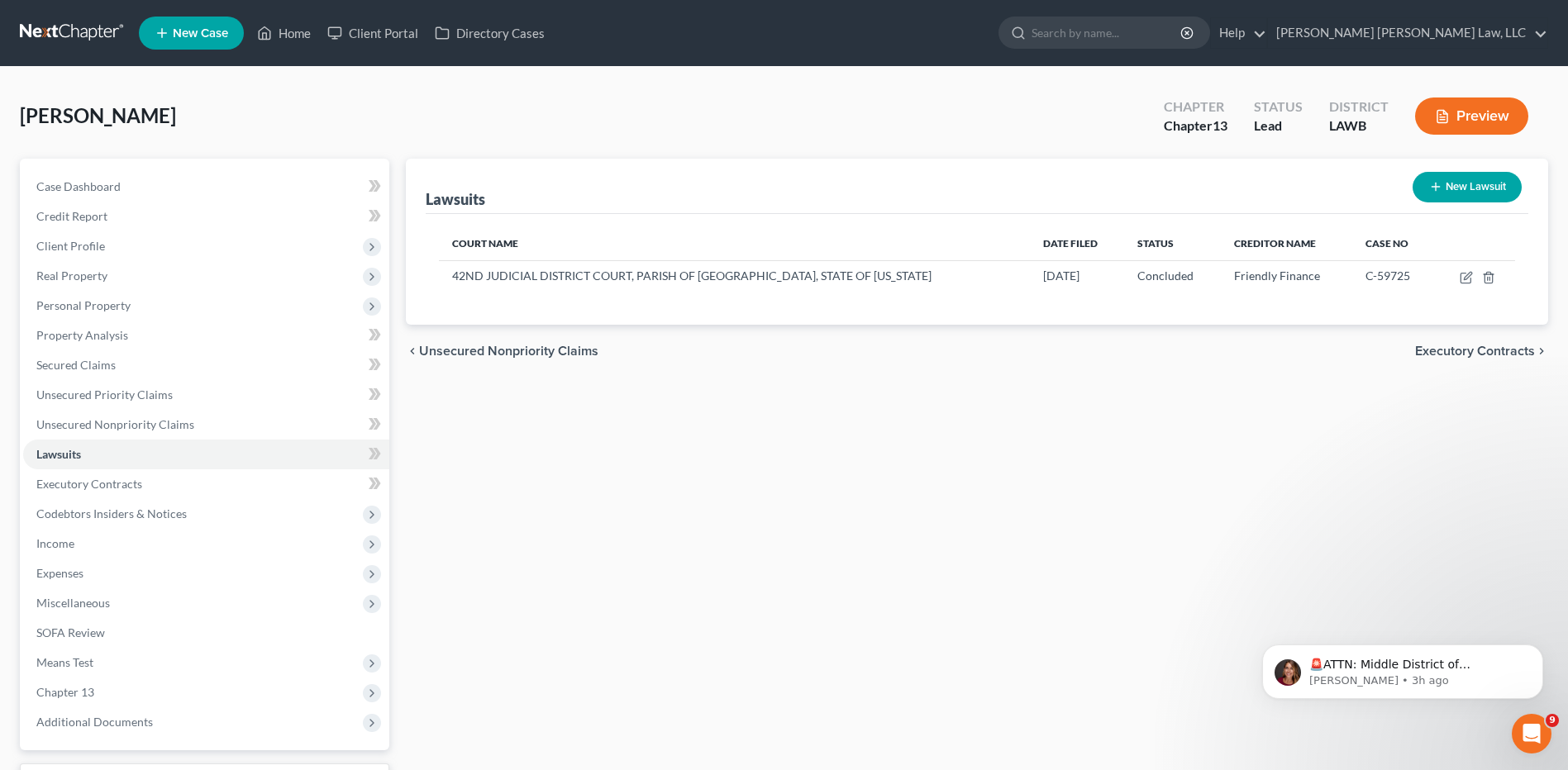
click at [179, 36] on span "New Case" at bounding box center [200, 33] width 55 height 13
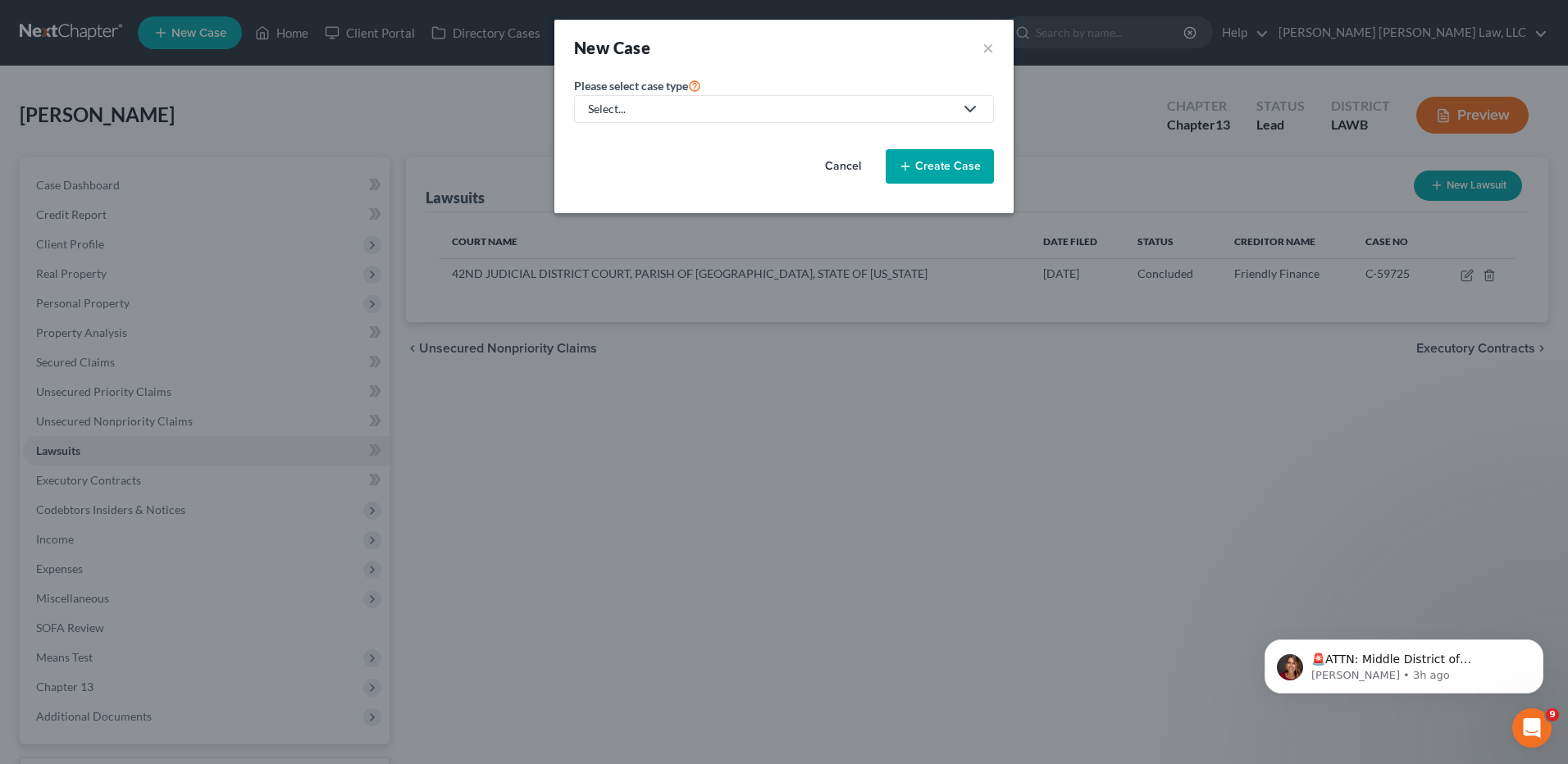
click at [684, 116] on div "Select..." at bounding box center [771, 108] width 366 height 16
click at [615, 139] on div "Bankruptcy" at bounding box center [663, 142] width 146 height 16
select select "36"
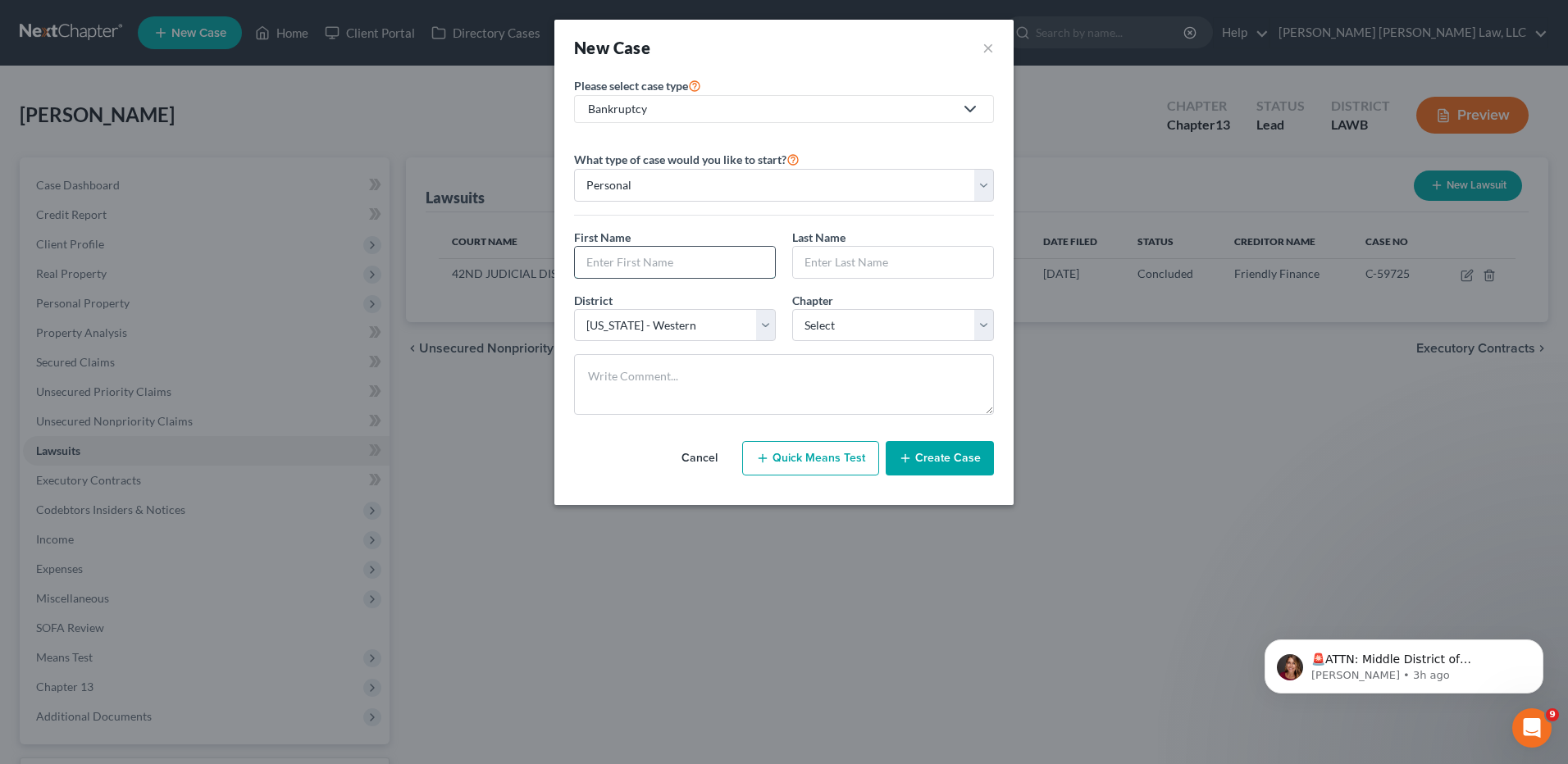
click at [688, 258] on input "text" at bounding box center [674, 262] width 200 height 32
type input "[PERSON_NAME]"
click at [694, 323] on select "Select [US_STATE] - [GEOGRAPHIC_DATA] [US_STATE] - [GEOGRAPHIC_DATA][US_STATE] …" at bounding box center [674, 326] width 202 height 33
select select "34"
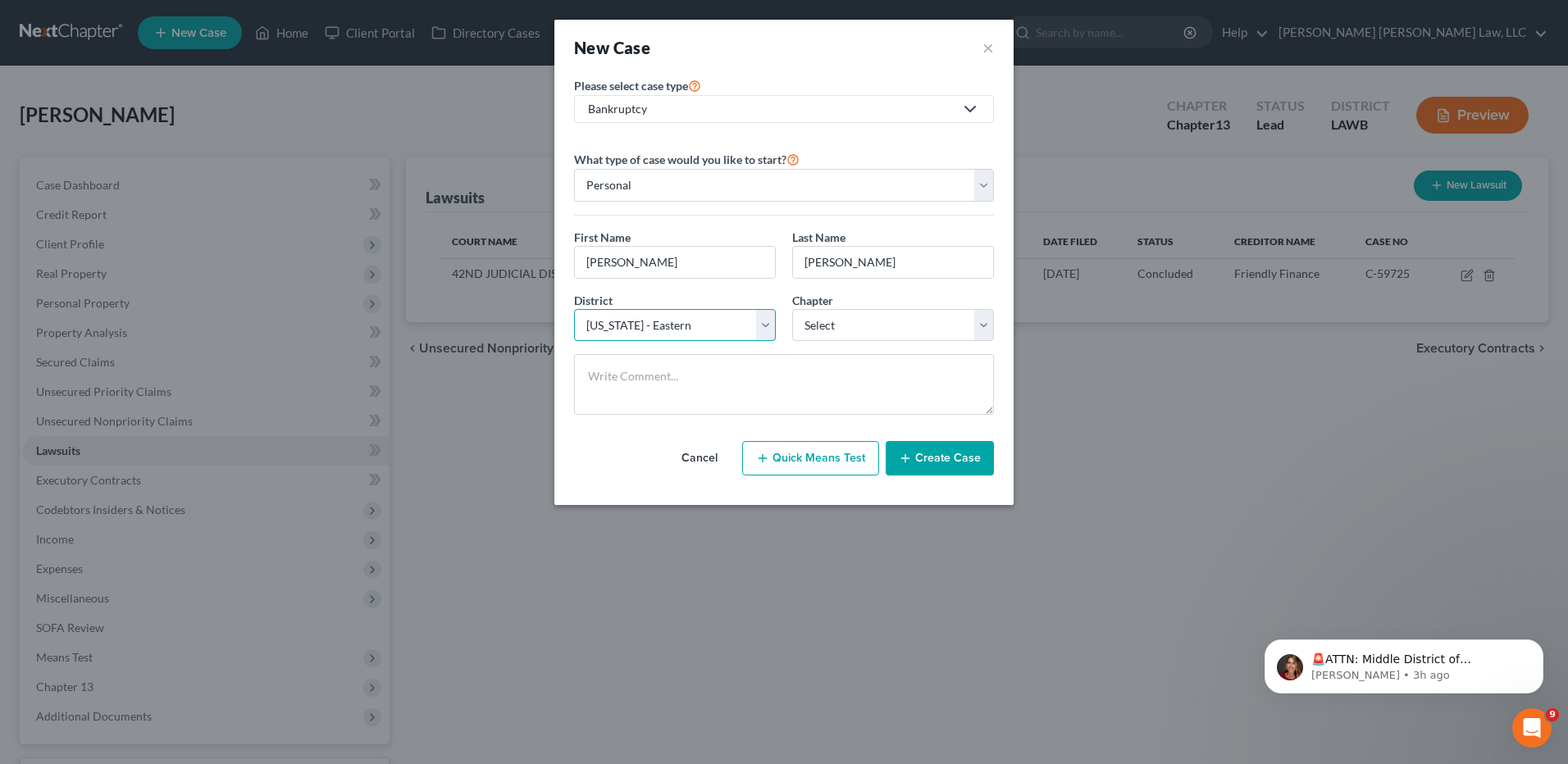
click at [574, 309] on select "Select [US_STATE] - [GEOGRAPHIC_DATA] [US_STATE] - [GEOGRAPHIC_DATA][US_STATE] …" at bounding box center [674, 326] width 202 height 33
click at [872, 320] on select "Select 7 11 12 13" at bounding box center [893, 326] width 202 height 33
select select "3"
click at [792, 309] on select "Select 7 11 12 13" at bounding box center [893, 326] width 202 height 33
click at [932, 456] on button "Create Case" at bounding box center [940, 459] width 108 height 34
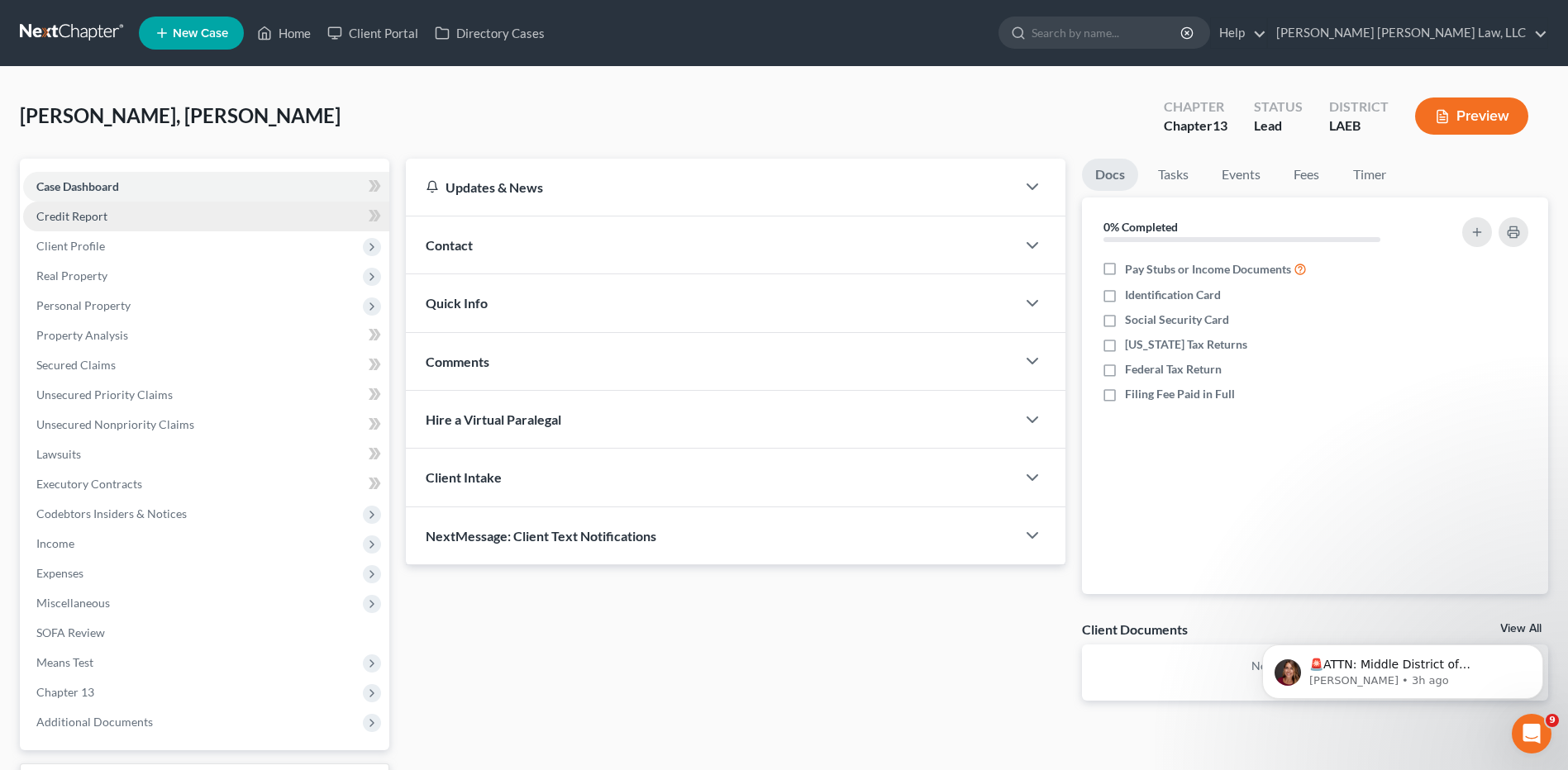
click at [69, 216] on span "Credit Report" at bounding box center [72, 216] width 71 height 14
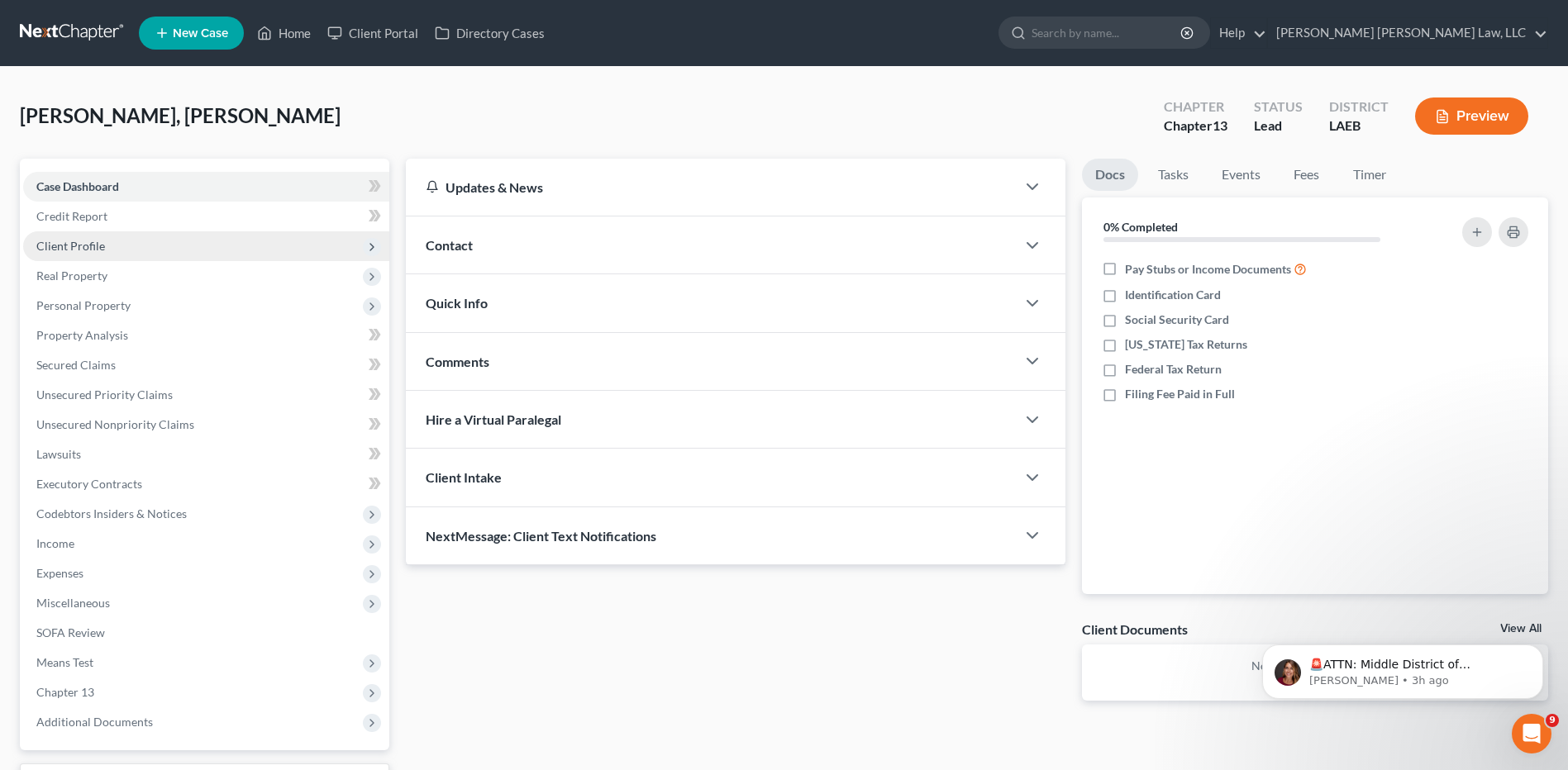
click at [76, 247] on span "Client Profile" at bounding box center [70, 245] width 69 height 14
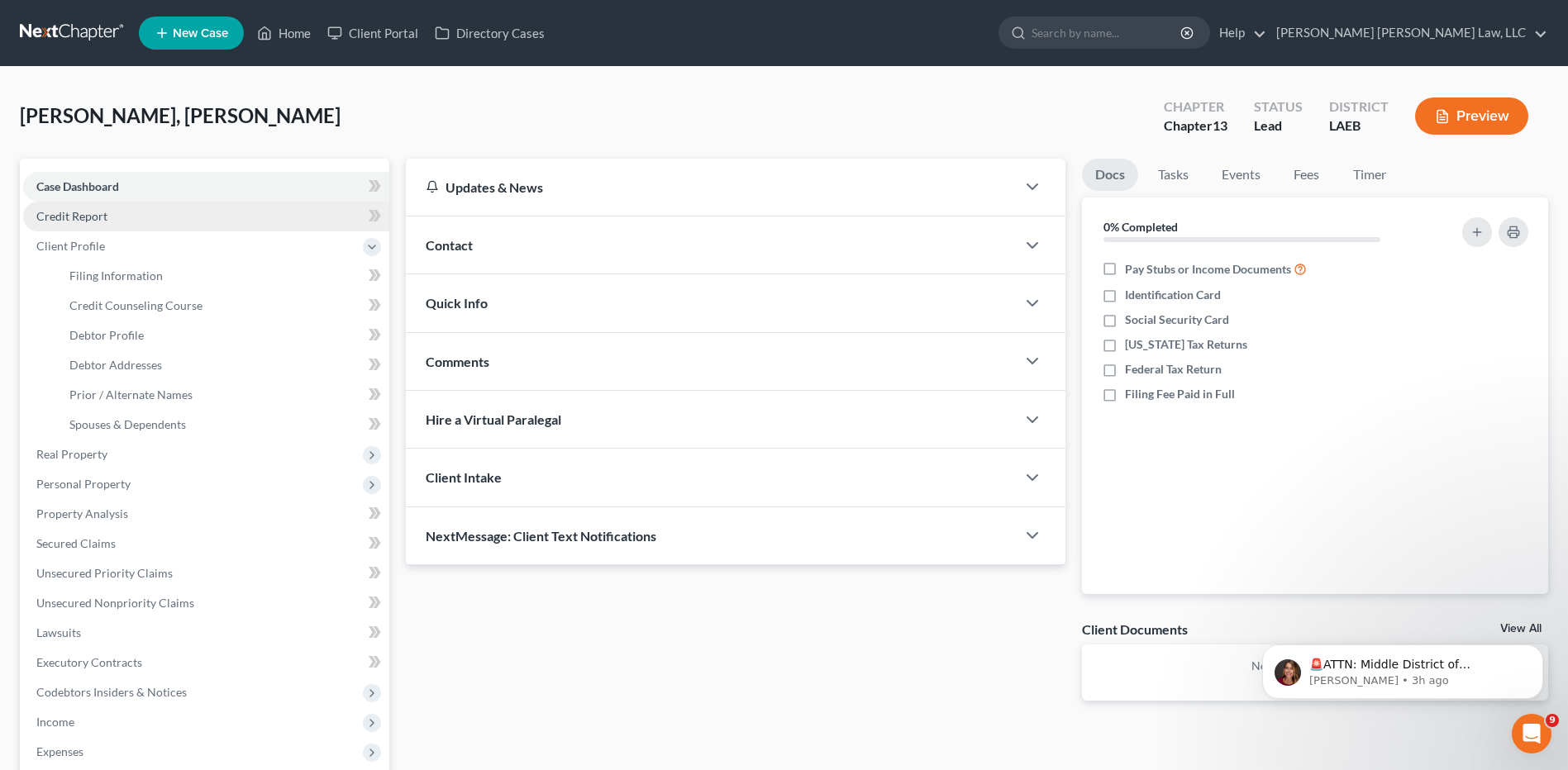
click at [73, 210] on span "Credit Report" at bounding box center [72, 216] width 71 height 14
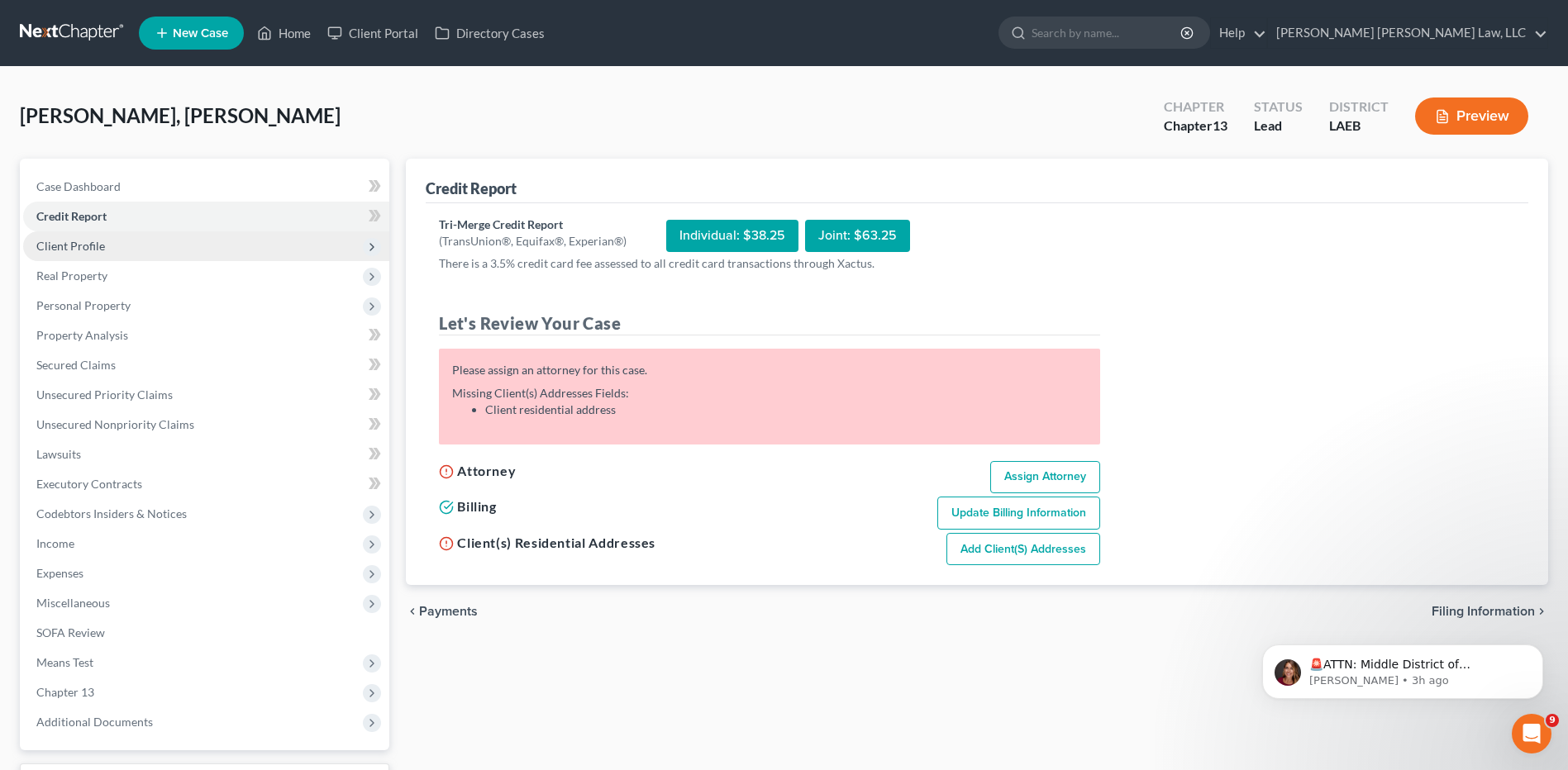
click at [77, 248] on span "Client Profile" at bounding box center [70, 245] width 69 height 14
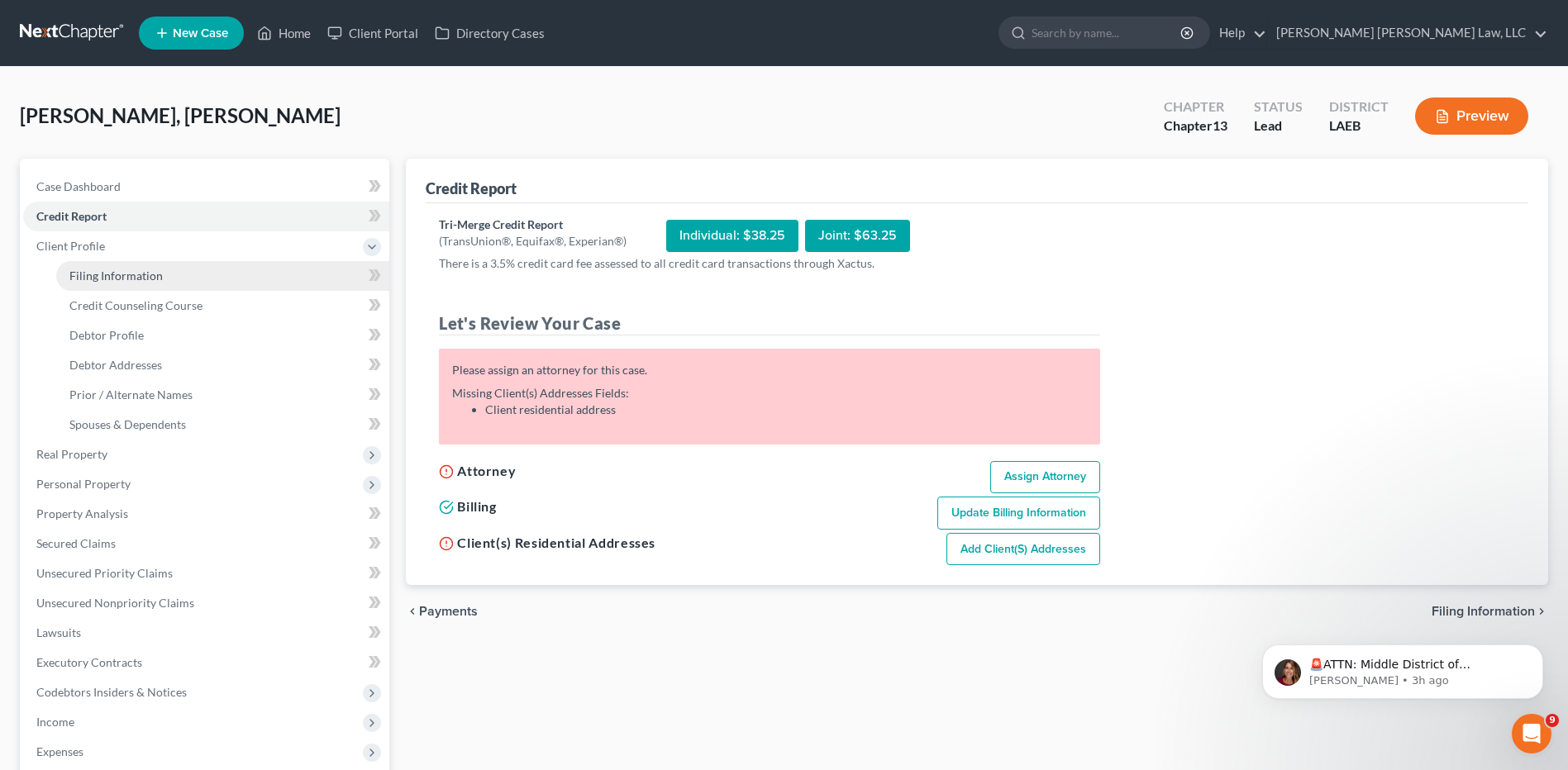
click at [100, 277] on span "Filing Information" at bounding box center [116, 275] width 94 height 14
select select "1"
select select "0"
select select "3"
select select "34"
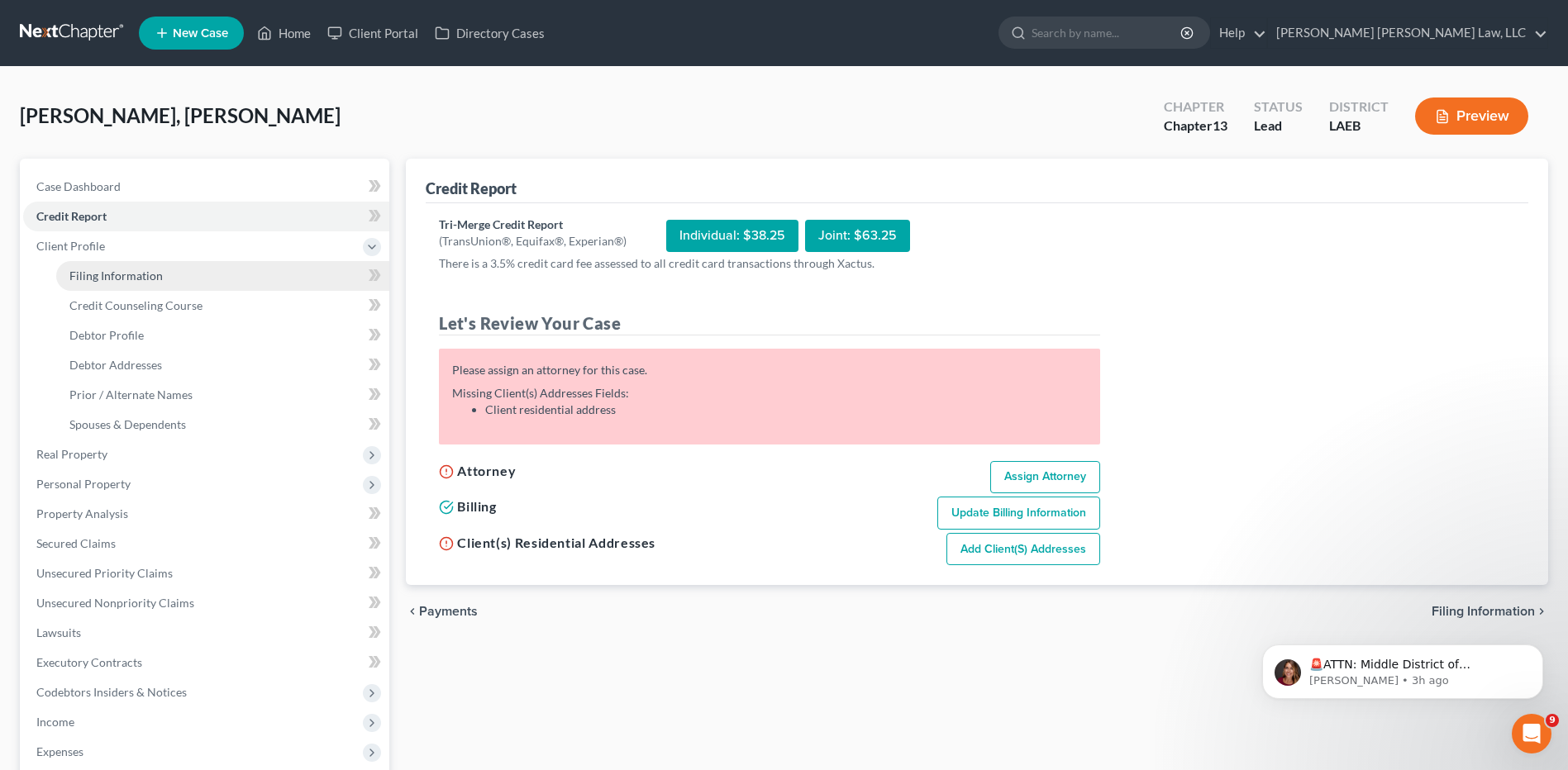
select select "19"
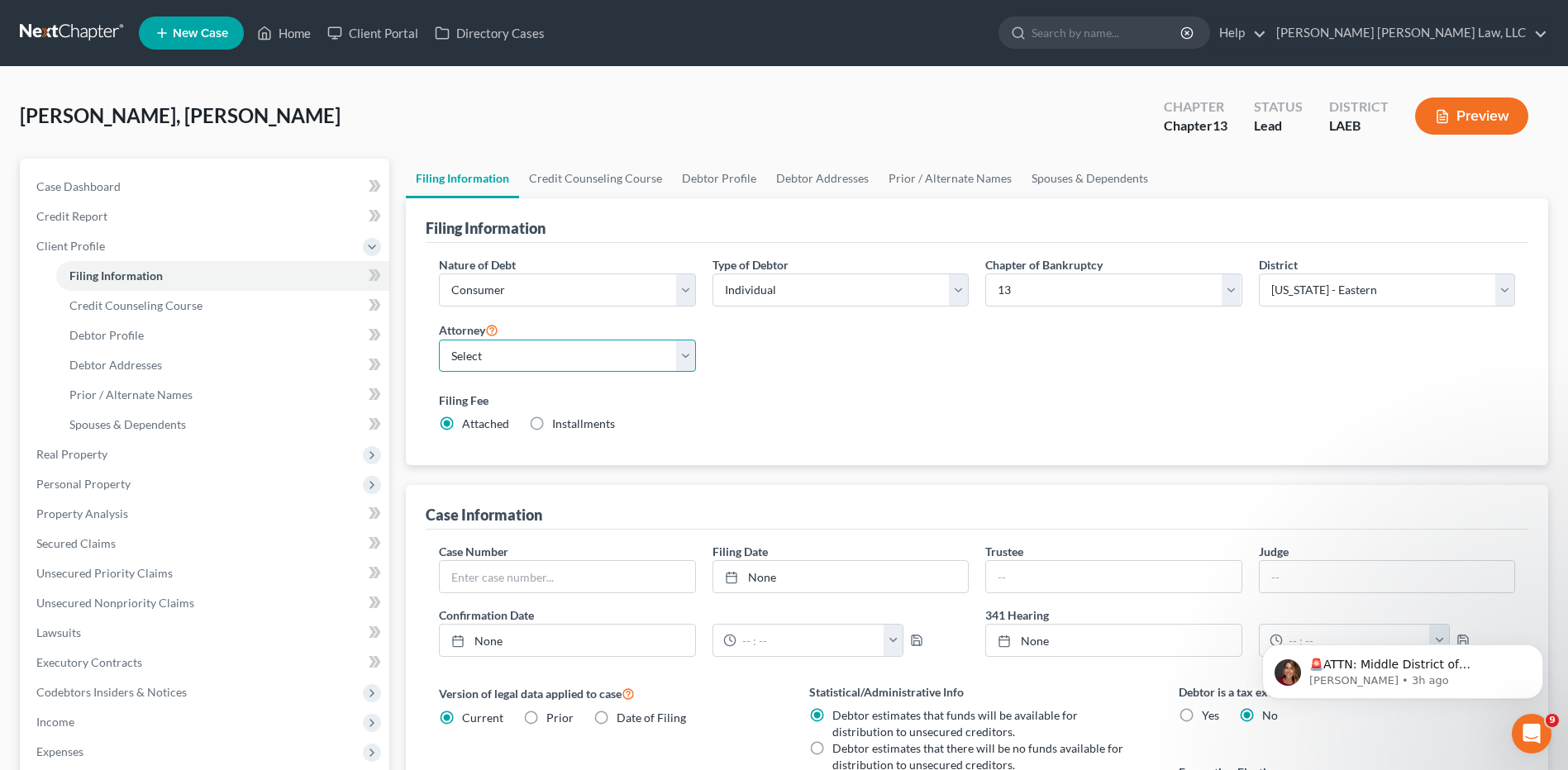
click at [470, 356] on select "Select [PERSON_NAME] [PERSON_NAME] III - LAWB [PERSON_NAME] [PERSON_NAME] III -…" at bounding box center [566, 356] width 256 height 33
select select "2"
click at [439, 340] on select "Select [PERSON_NAME] [PERSON_NAME] III - LAWB [PERSON_NAME] [PERSON_NAME] III -…" at bounding box center [566, 356] width 256 height 33
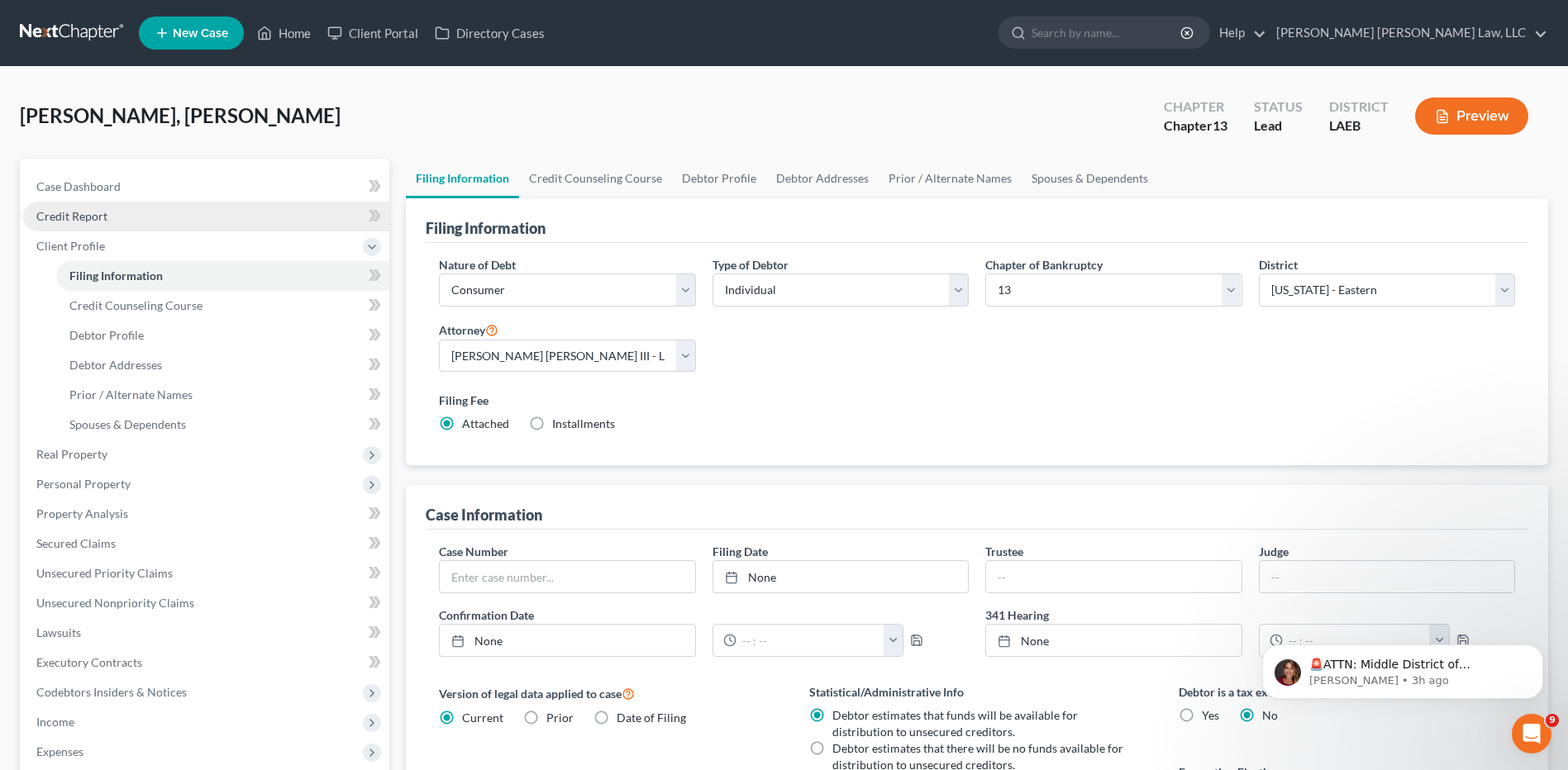
click at [63, 209] on span "Credit Report" at bounding box center [72, 216] width 71 height 14
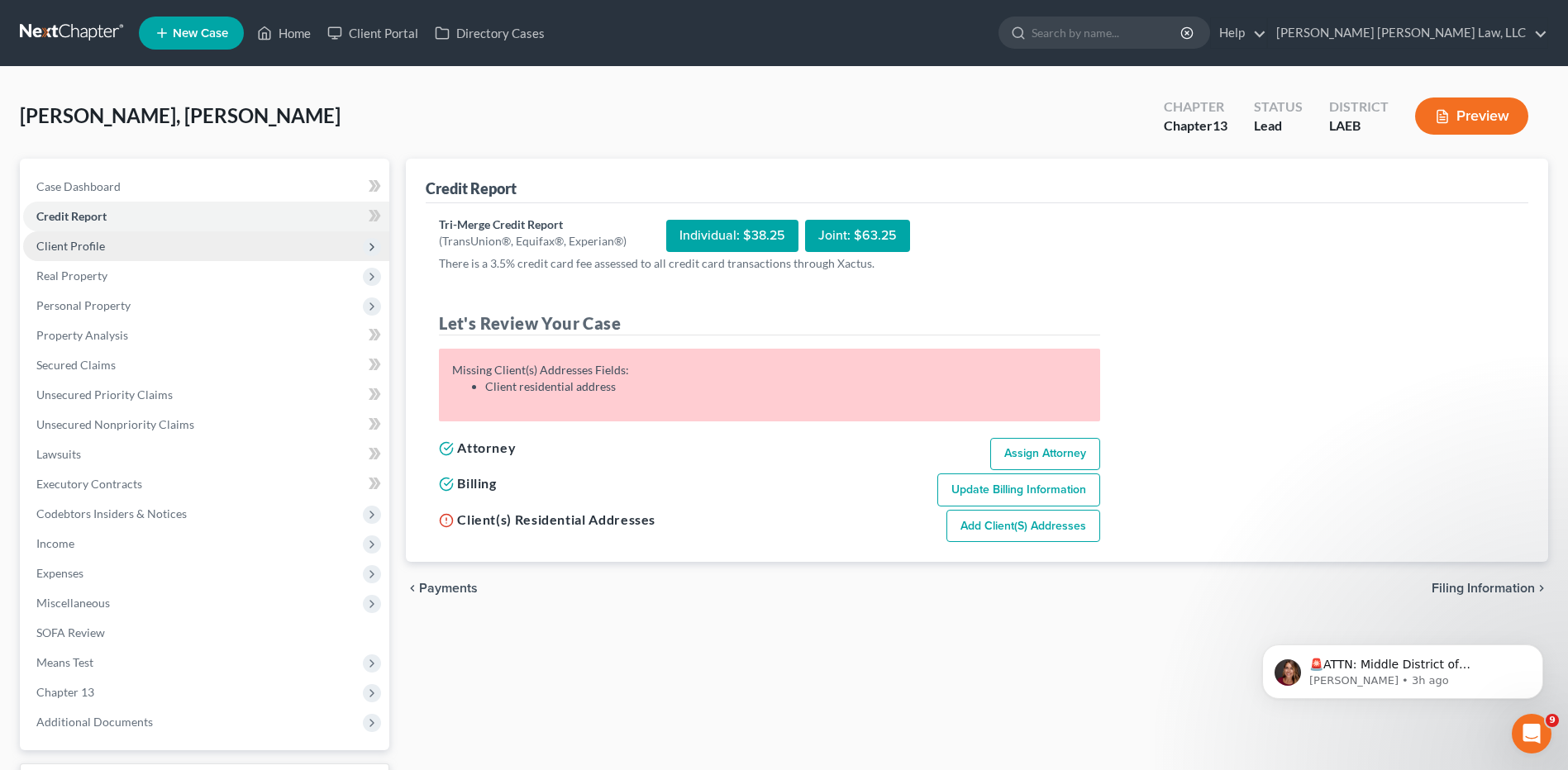
click at [48, 253] on span "Client Profile" at bounding box center [206, 246] width 366 height 30
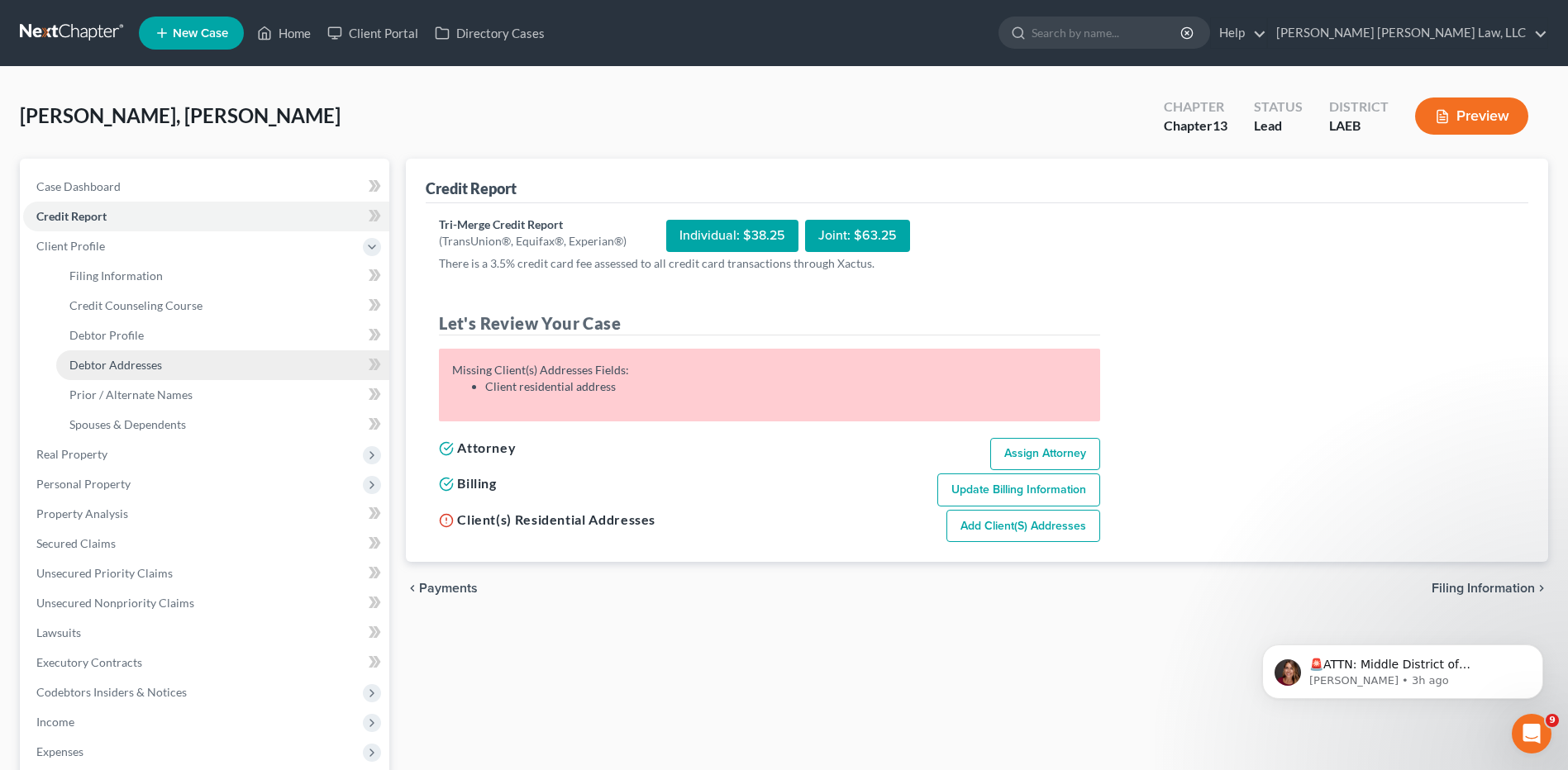
click at [98, 359] on span "Debtor Addresses" at bounding box center [116, 365] width 93 height 14
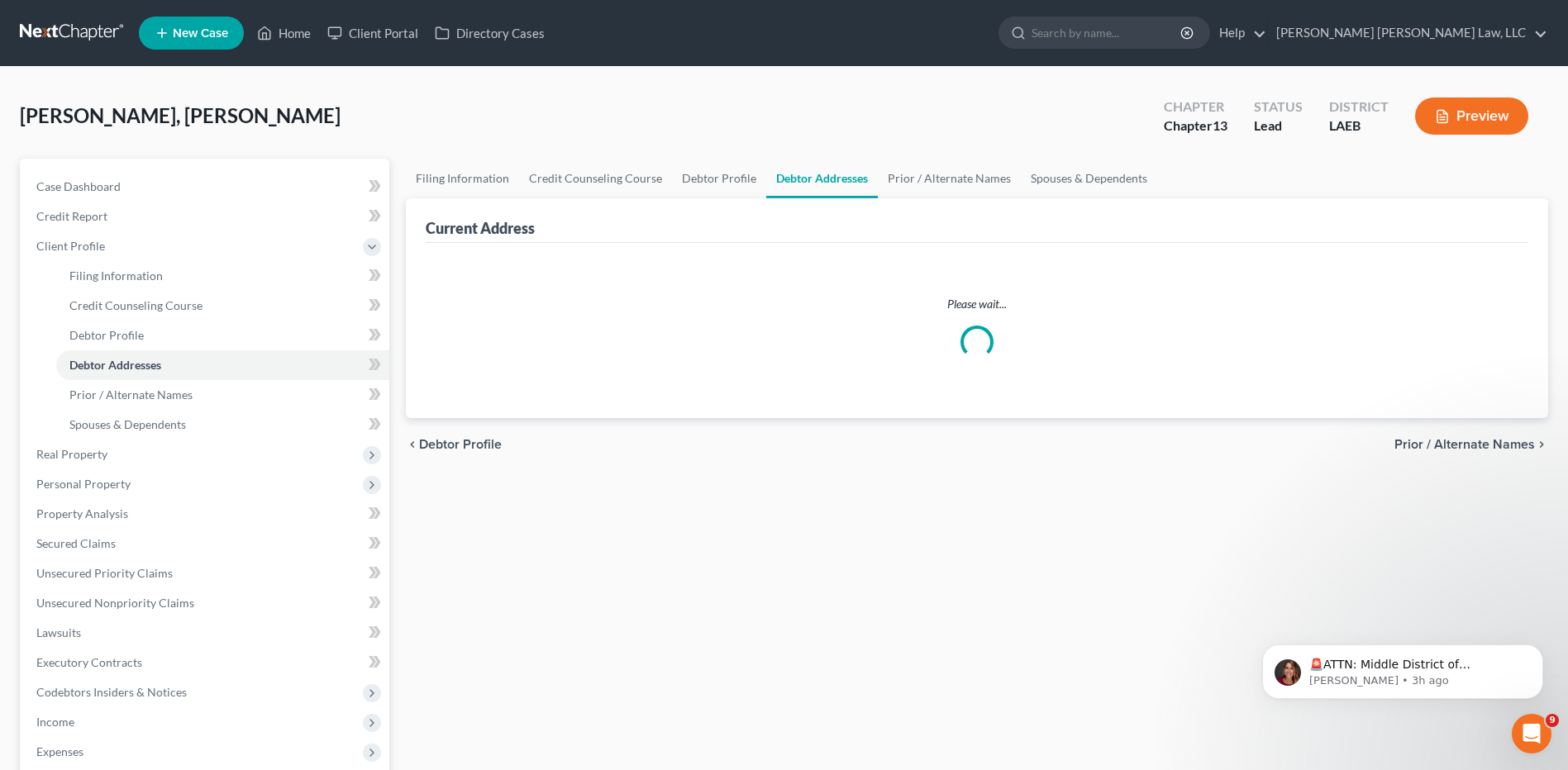
select select "0"
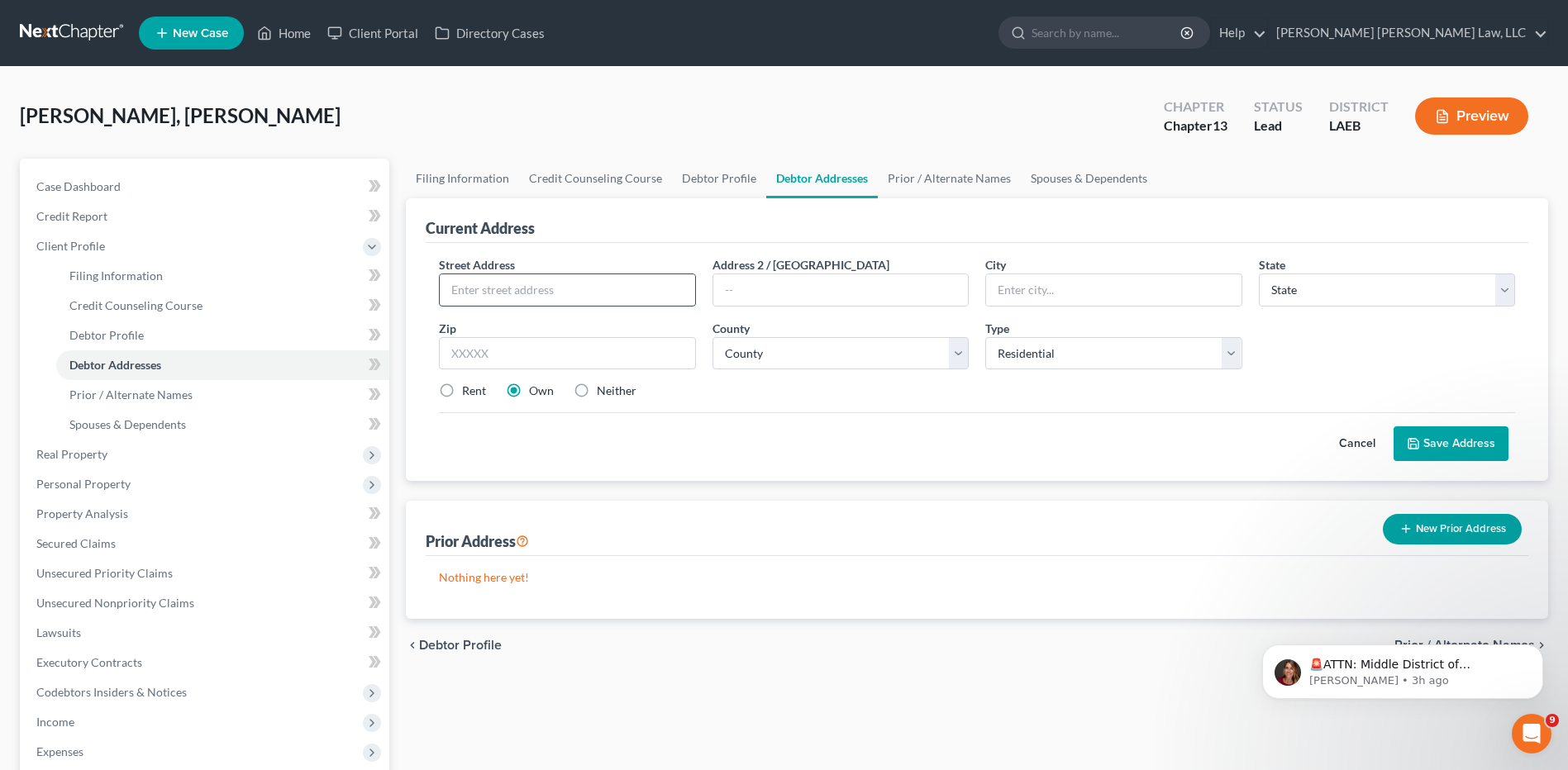
click at [611, 294] on input "text" at bounding box center [567, 289] width 255 height 32
type input "[STREET_ADDRESS][PERSON_NAME]"
click at [572, 348] on input "text" at bounding box center [566, 353] width 256 height 33
type input "70363"
click at [762, 403] on div "Street Address * [STREET_ADDRESS][PERSON_NAME] * State * State [US_STATE] AK AR…" at bounding box center [977, 334] width 1092 height 157
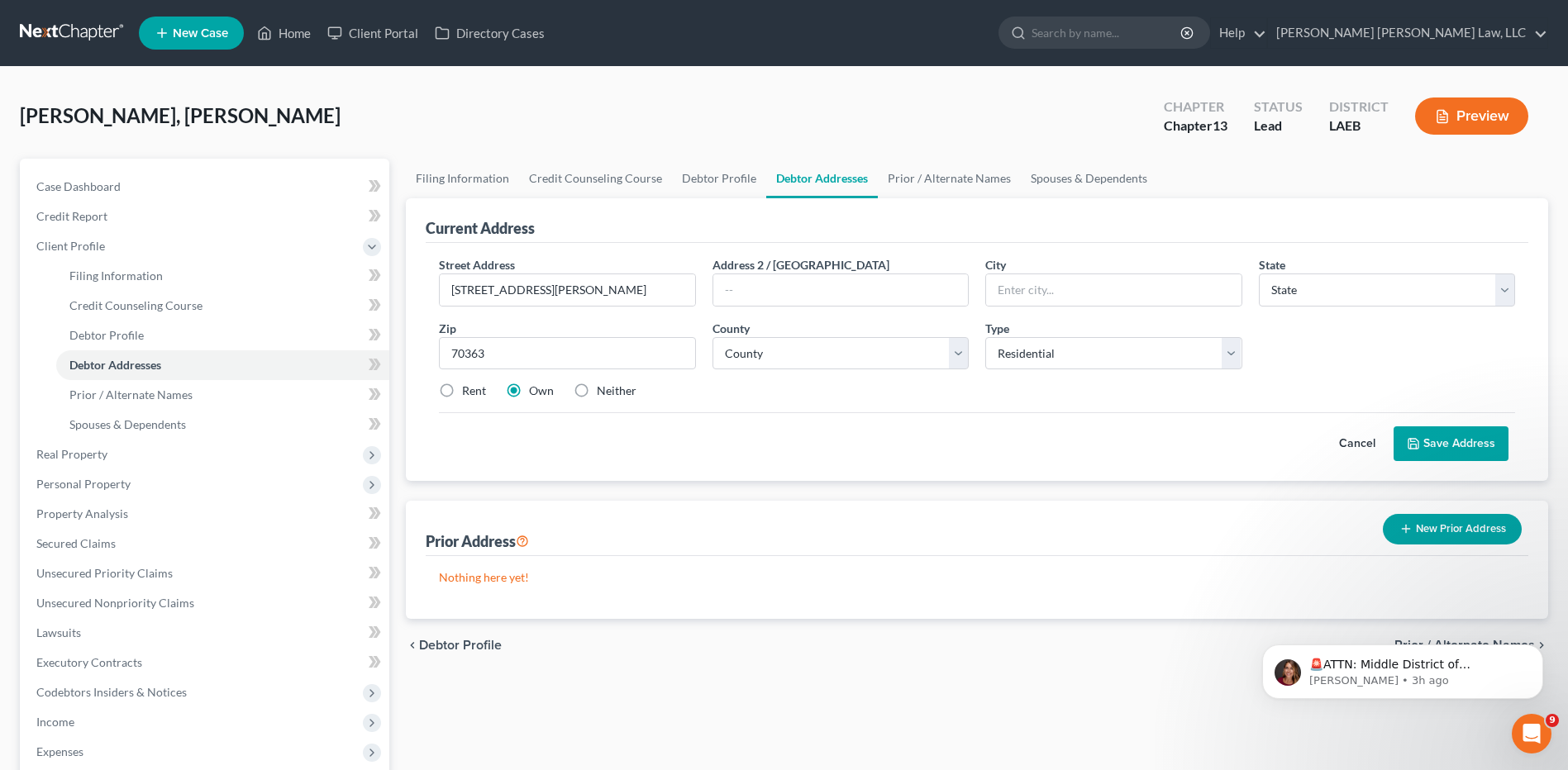
type input "Houma"
select select "19"
click at [770, 356] on select "County" at bounding box center [839, 353] width 256 height 33
select select "54"
click at [712, 337] on select "County Acadia [PERSON_NAME] [DATE] Assumption Avoyelles [GEOGRAPHIC_DATA] Bienv…" at bounding box center [839, 353] width 256 height 33
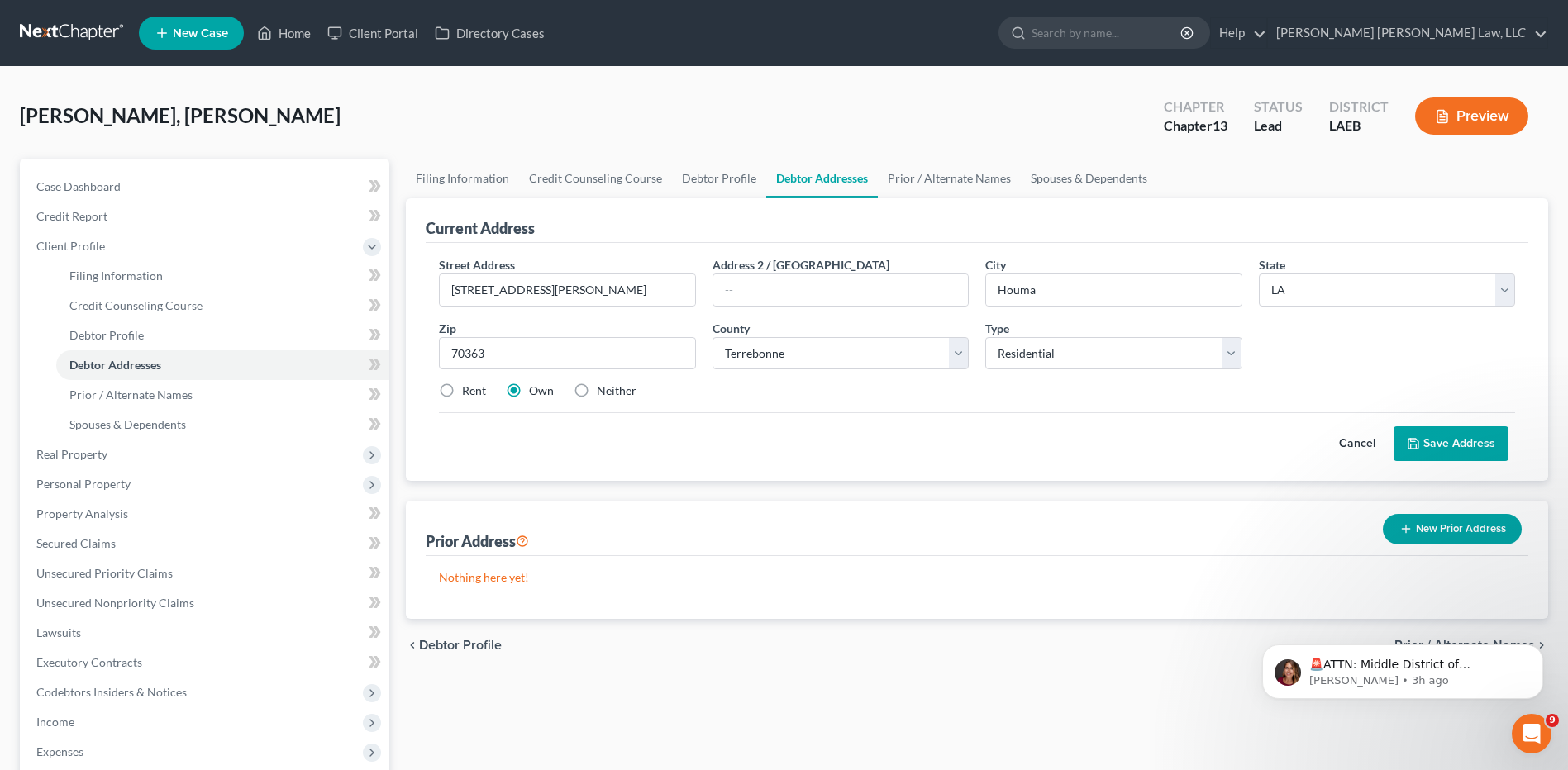
click at [462, 389] on label "Rent" at bounding box center [474, 390] width 24 height 16
click at [469, 389] on input "Rent" at bounding box center [474, 387] width 11 height 11
radio input "true"
click at [1446, 434] on button "Save Address" at bounding box center [1450, 444] width 115 height 35
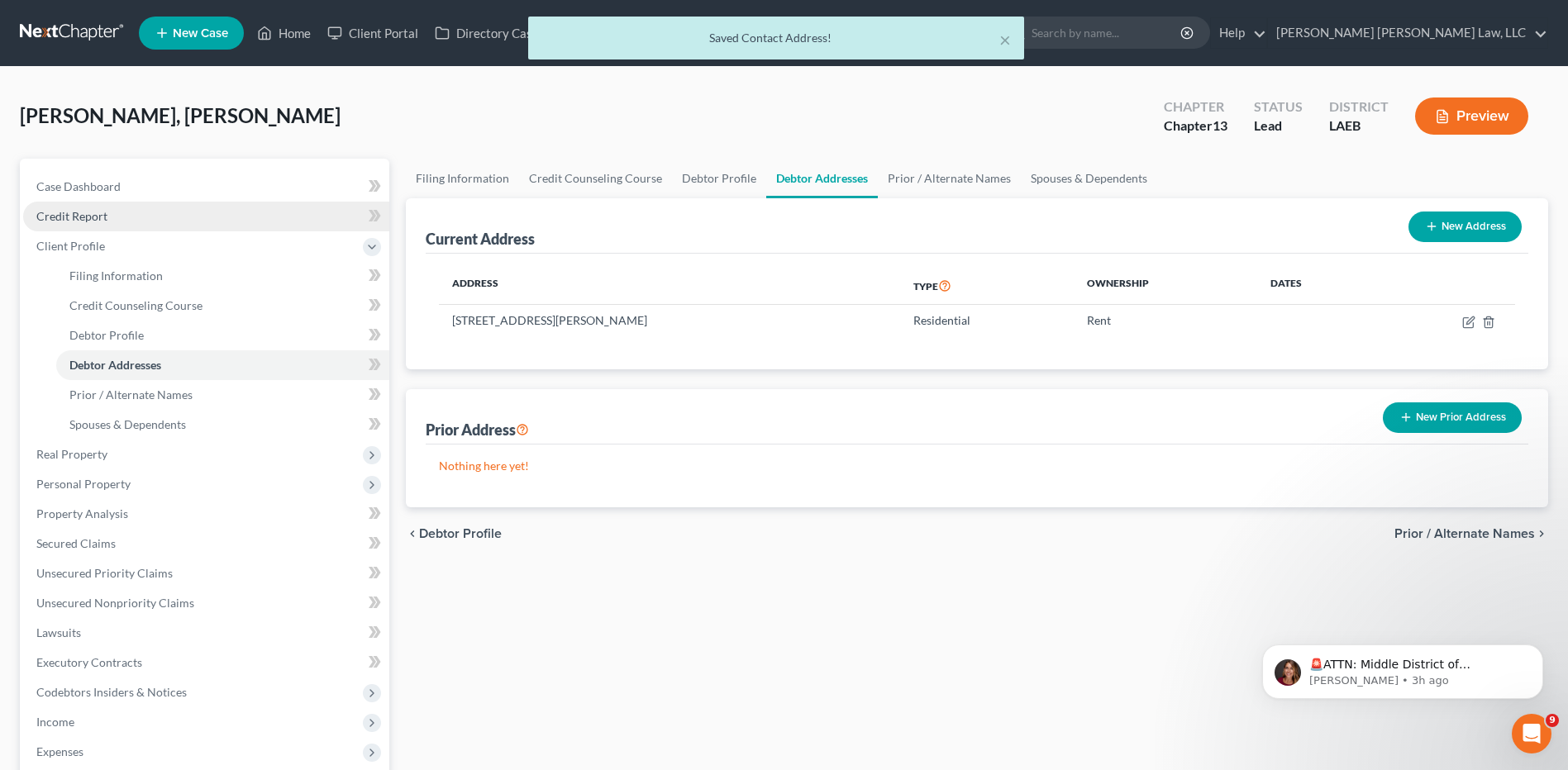
click at [78, 214] on span "Credit Report" at bounding box center [72, 216] width 71 height 14
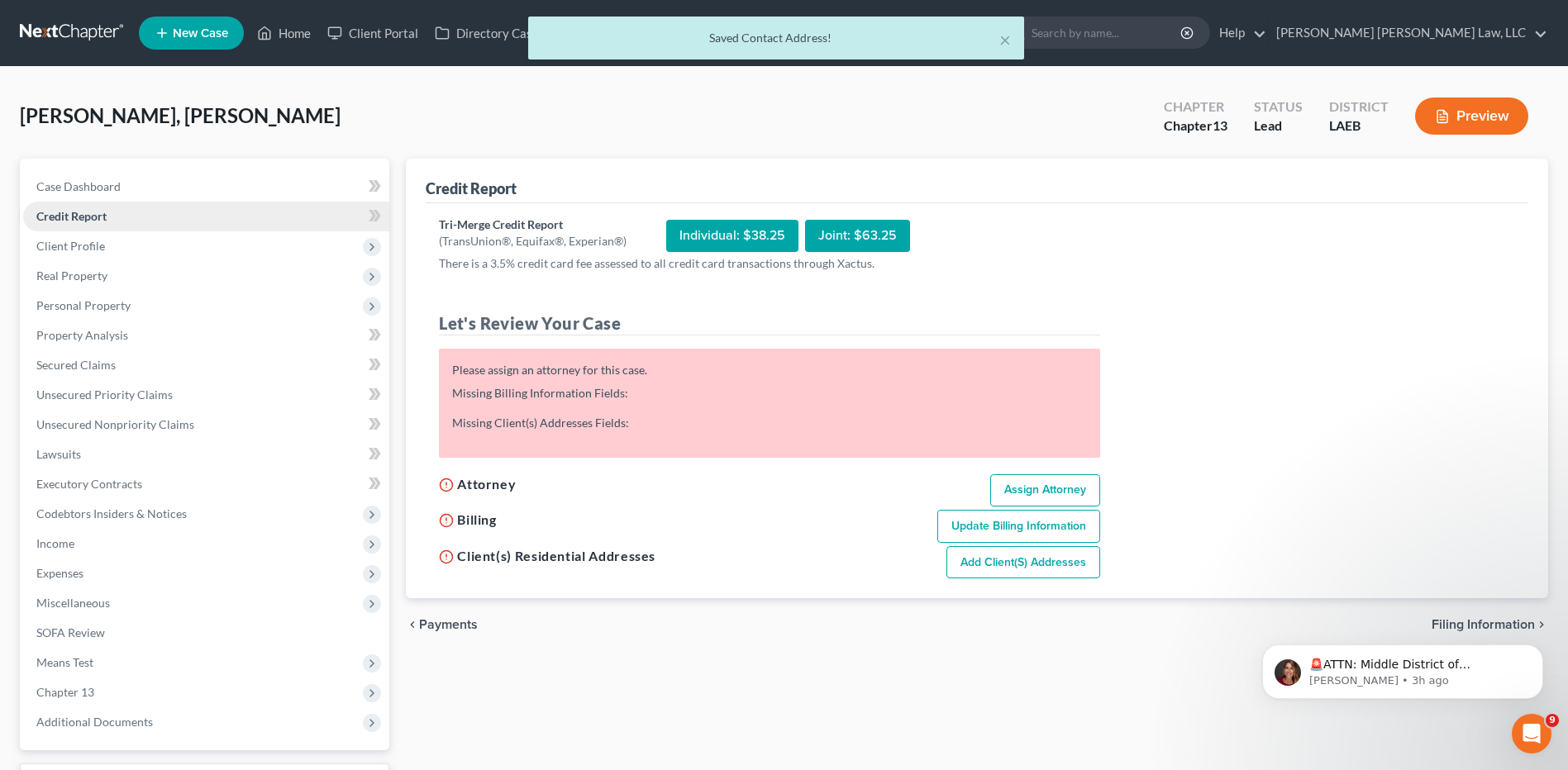
click at [78, 214] on span "Credit Report" at bounding box center [71, 216] width 70 height 14
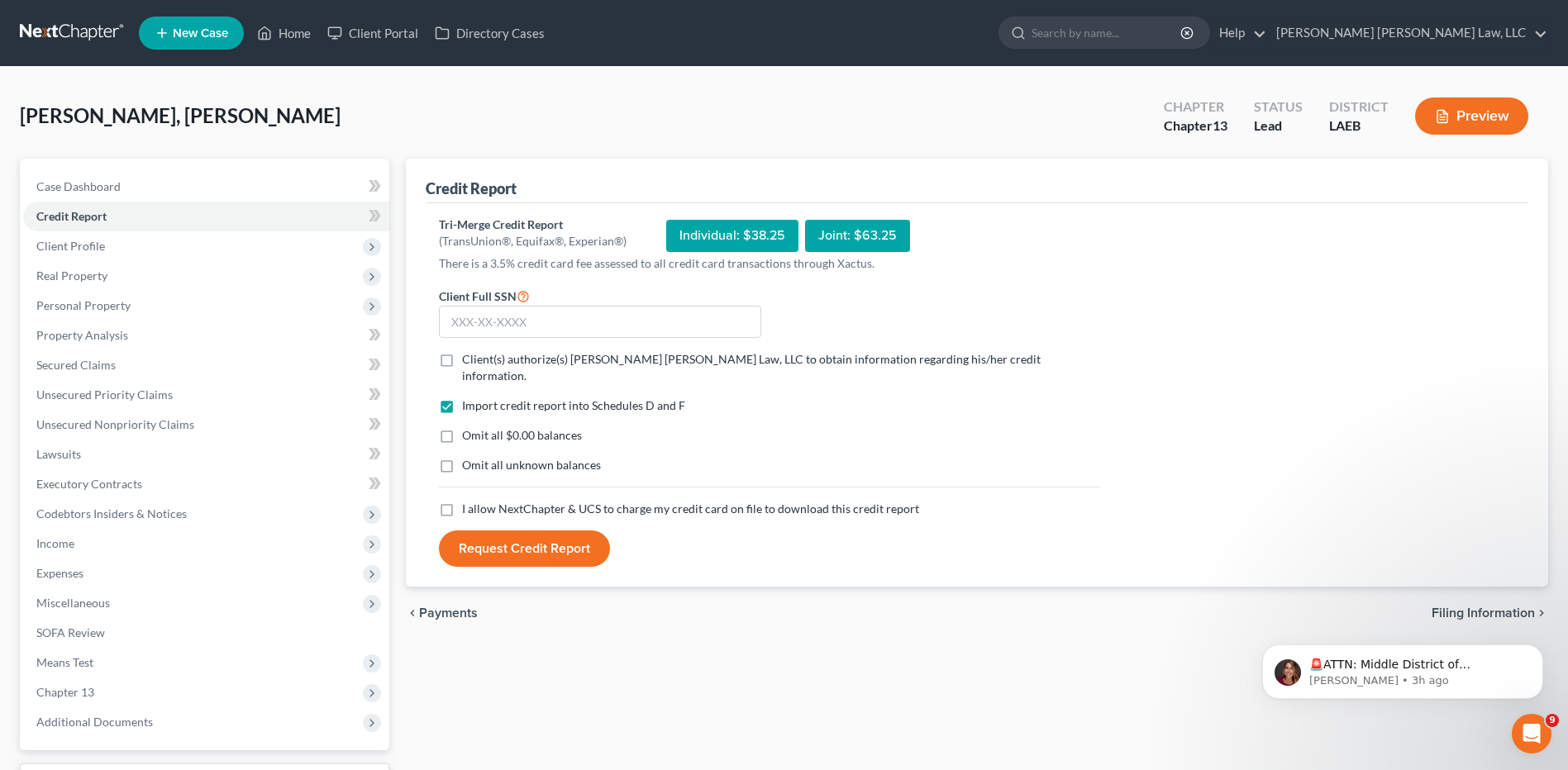
drag, startPoint x: 450, startPoint y: 359, endPoint x: 442, endPoint y: 408, distance: 49.6
click at [462, 359] on label "Client(s) authorize(s) [PERSON_NAME] [PERSON_NAME] Law, LLC to obtain informati…" at bounding box center [781, 368] width 638 height 33
click at [469, 359] on input "Client(s) authorize(s) [PERSON_NAME] [PERSON_NAME] Law, LLC to obtain informati…" at bounding box center [474, 356] width 11 height 11
checkbox input "true"
drag, startPoint x: 457, startPoint y: 417, endPoint x: 448, endPoint y: 417, distance: 9.0
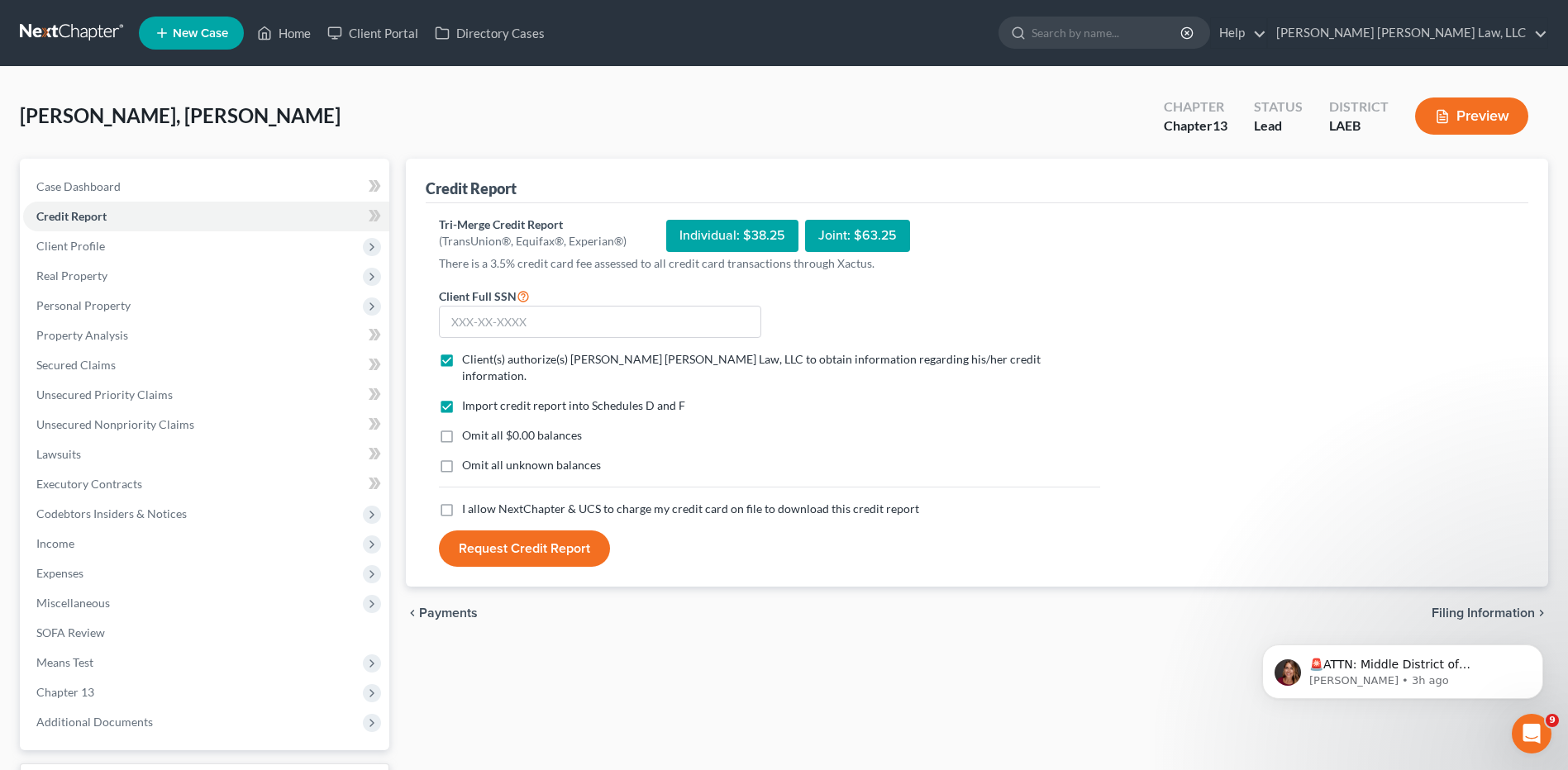
click at [462, 427] on label "Omit all $0.00 balances" at bounding box center [522, 435] width 120 height 16
click at [469, 427] on input "Omit all $0.00 balances" at bounding box center [474, 432] width 11 height 11
checkbox input "true"
click at [462, 457] on label "Omit all unknown balances" at bounding box center [532, 465] width 139 height 16
click at [469, 457] on input "Omit all unknown balances" at bounding box center [474, 462] width 11 height 11
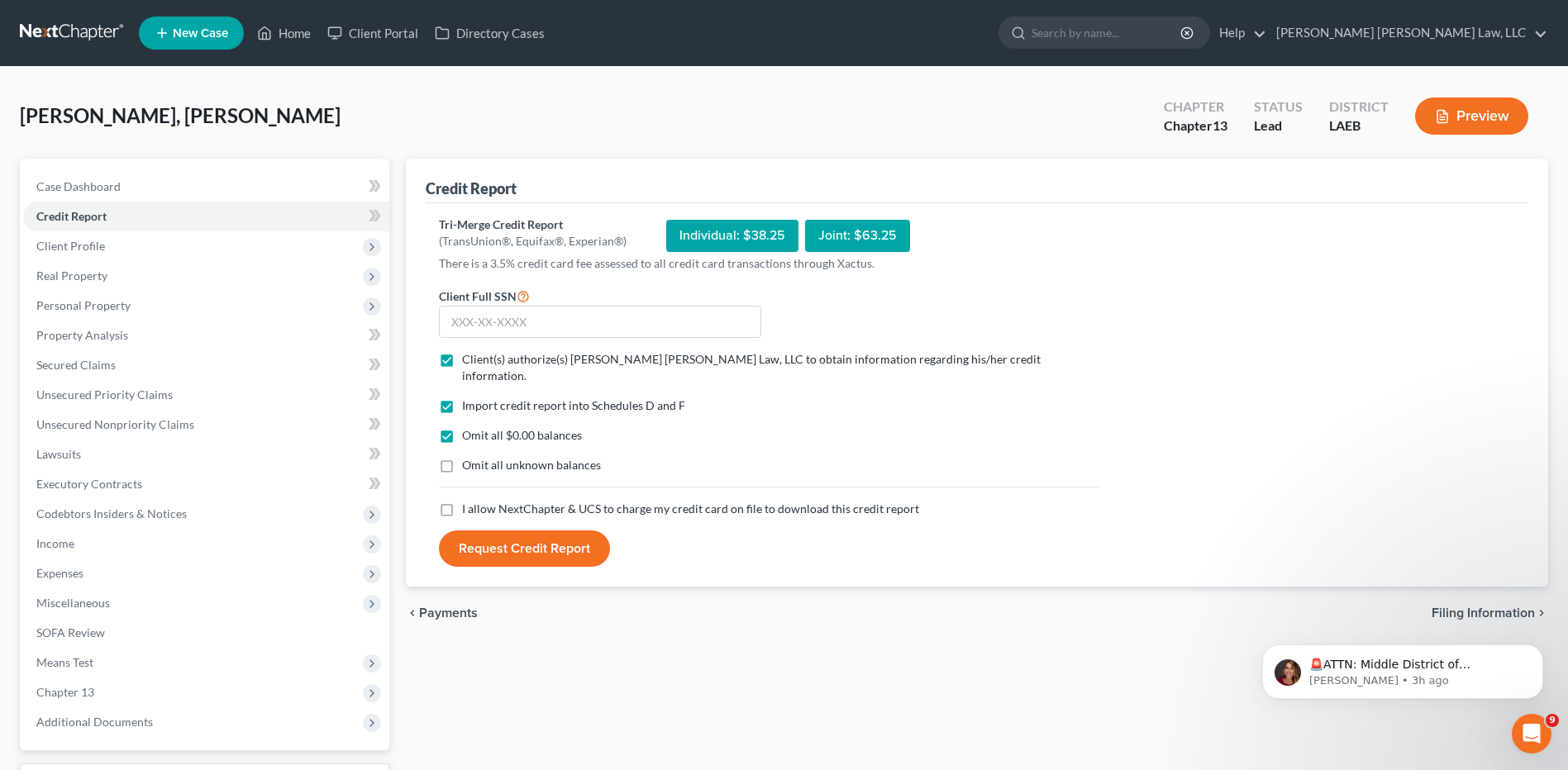
checkbox input "true"
click at [462, 501] on label "I allow NextChapter & UCS to charge my credit card on file to download this cre…" at bounding box center [691, 509] width 457 height 16
click at [469, 501] on input "I allow NextChapter & UCS to charge my credit card on file to download this cre…" at bounding box center [474, 506] width 11 height 11
checkbox input "true"
click at [488, 307] on input "text" at bounding box center [600, 322] width 322 height 33
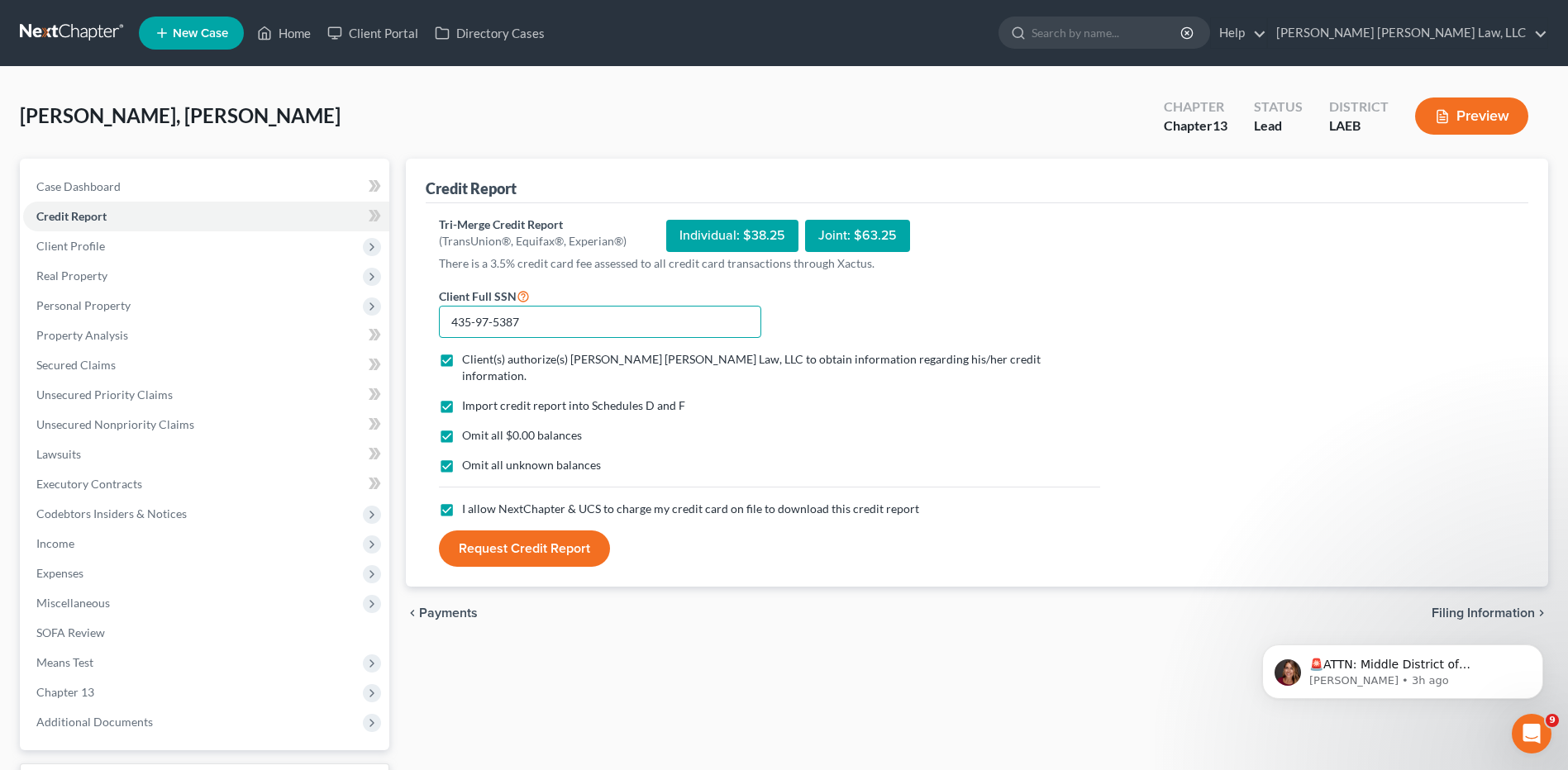
type input "435-97-5387"
click at [512, 532] on button "Request Credit Report" at bounding box center [524, 549] width 171 height 37
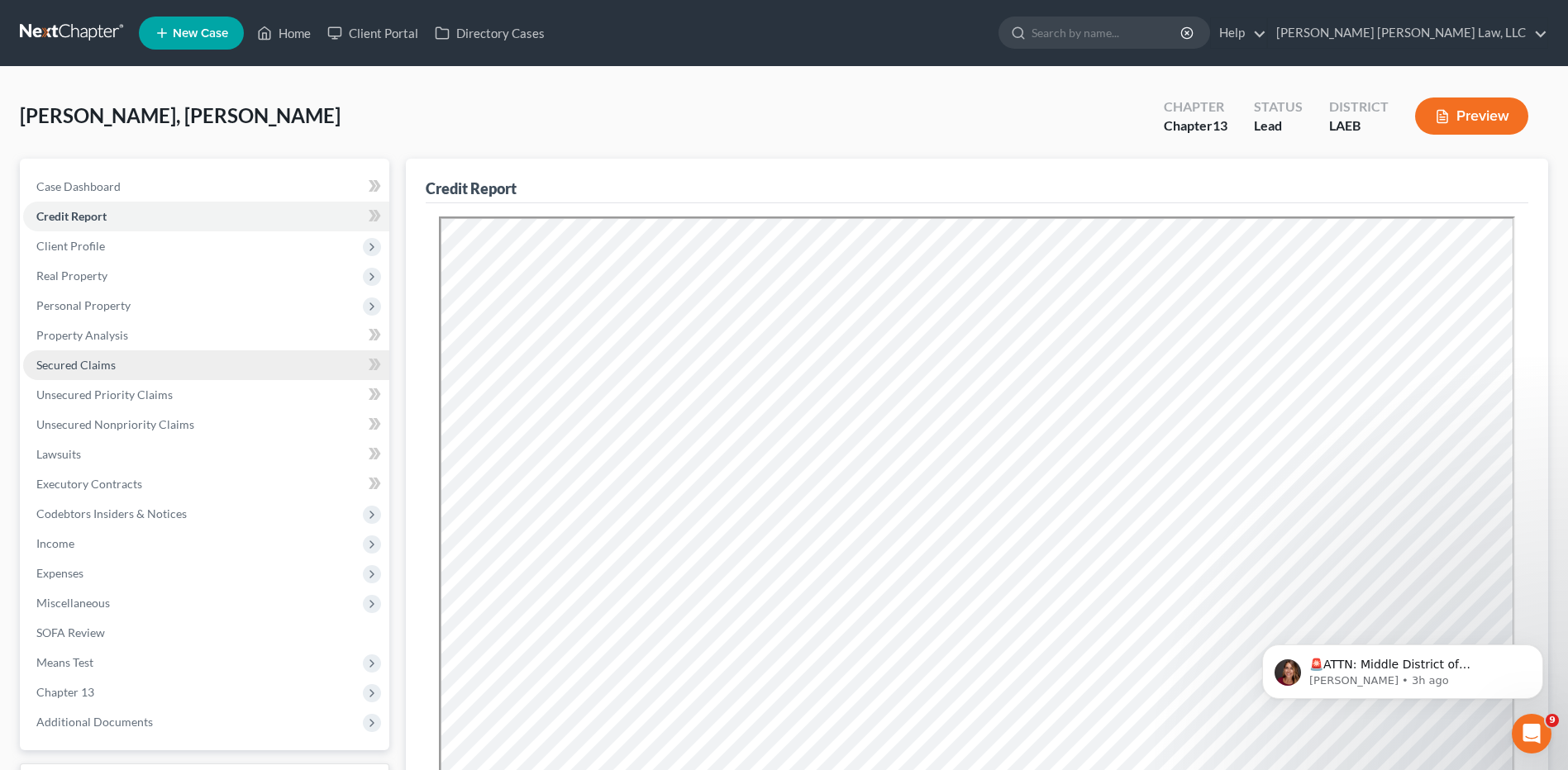
click at [99, 367] on span "Secured Claims" at bounding box center [76, 365] width 79 height 14
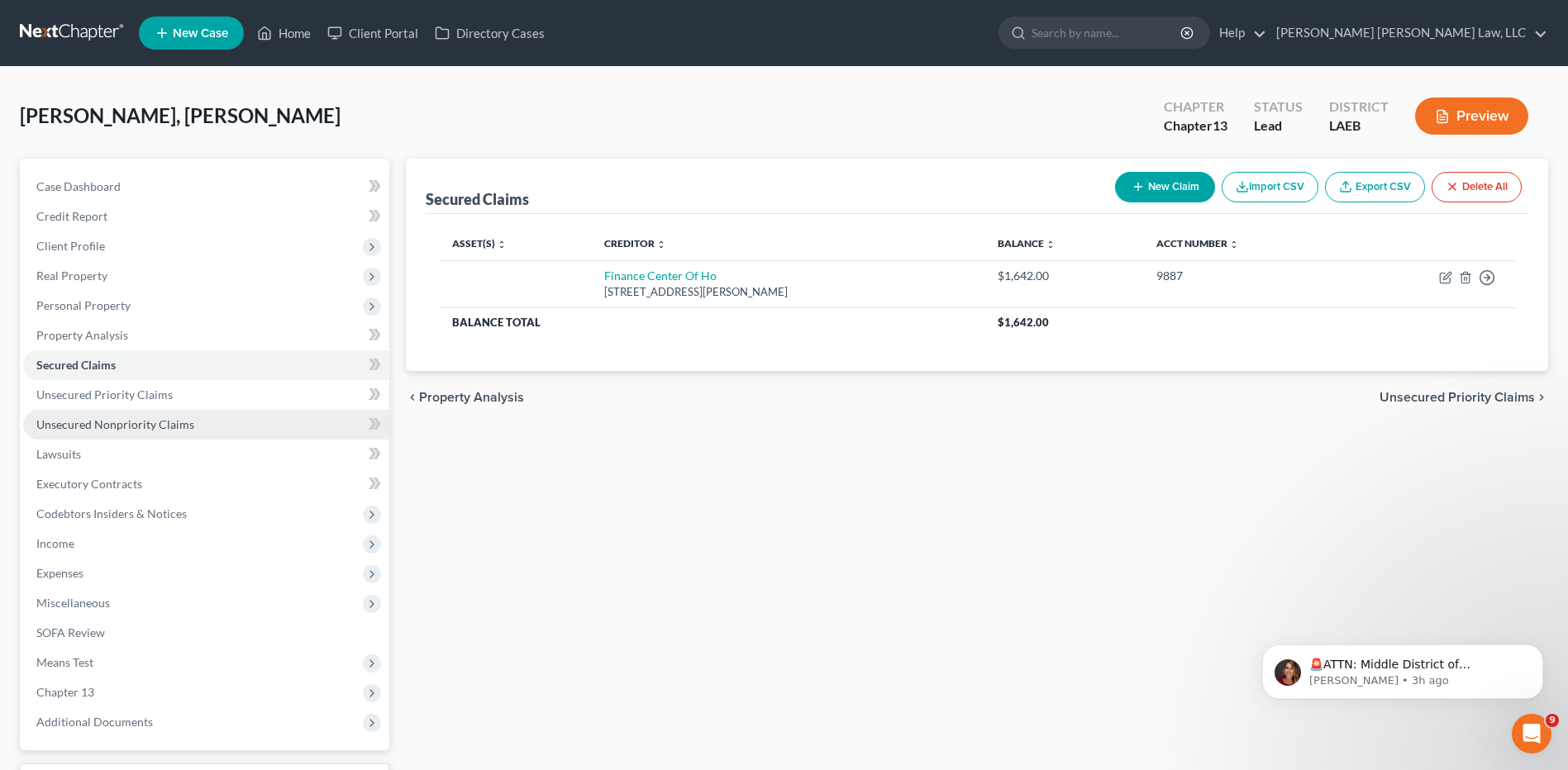
click at [83, 427] on span "Unsecured Nonpriority Claims" at bounding box center [116, 424] width 158 height 14
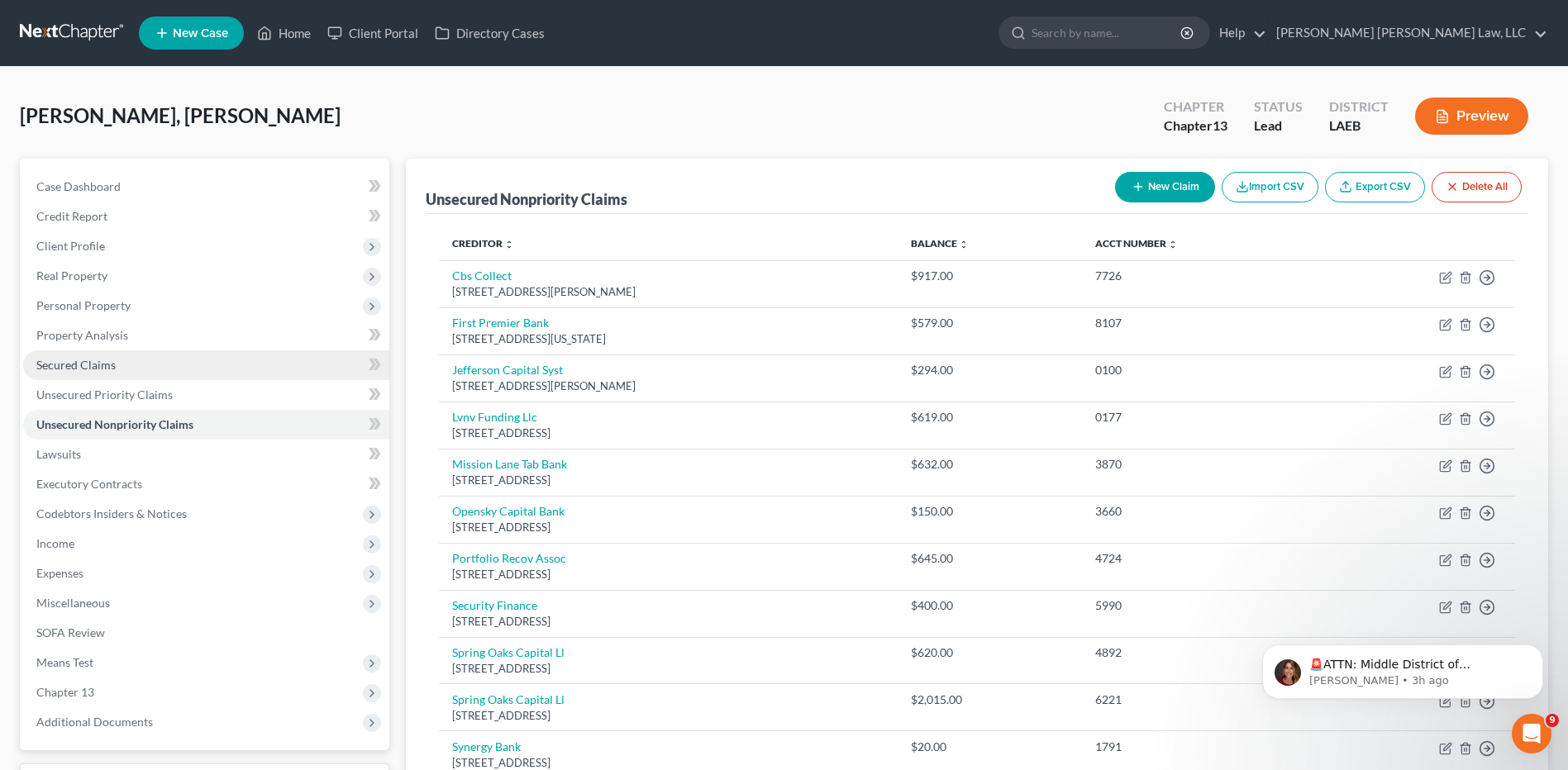
click at [78, 360] on span "Secured Claims" at bounding box center [76, 365] width 79 height 14
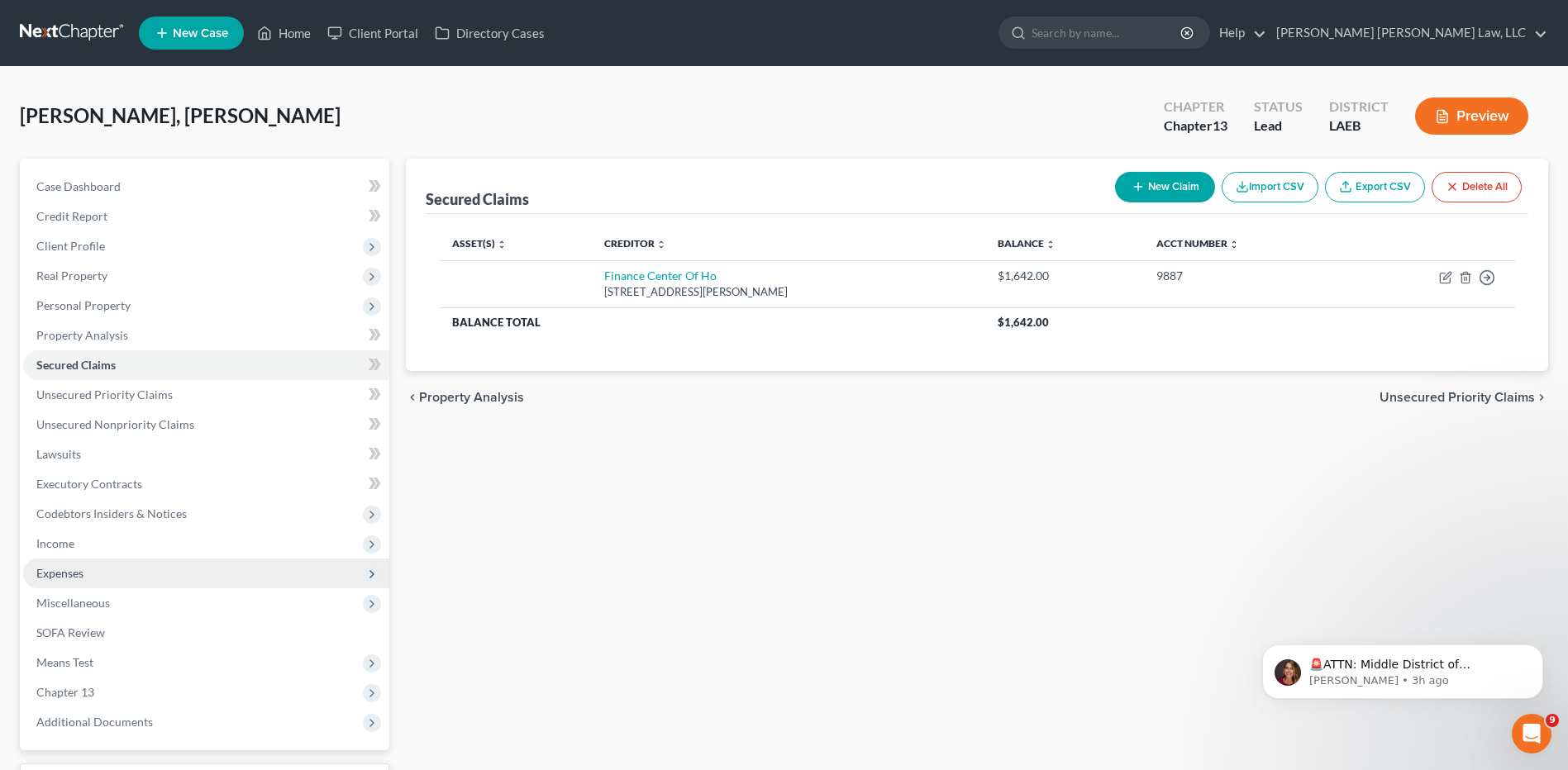
click at [66, 570] on span "Expenses" at bounding box center [60, 573] width 47 height 14
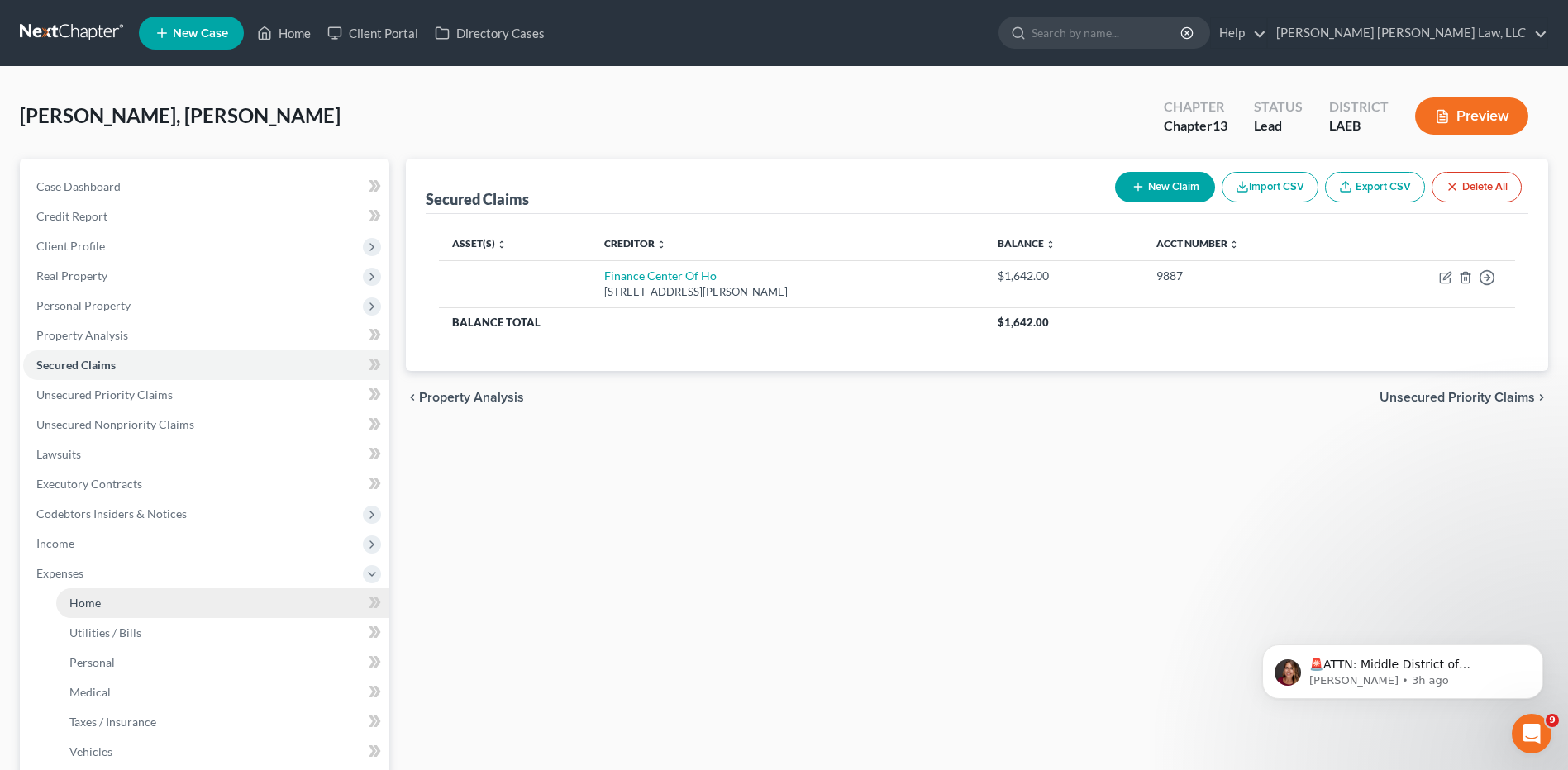
click at [95, 605] on span "Home" at bounding box center [85, 602] width 32 height 14
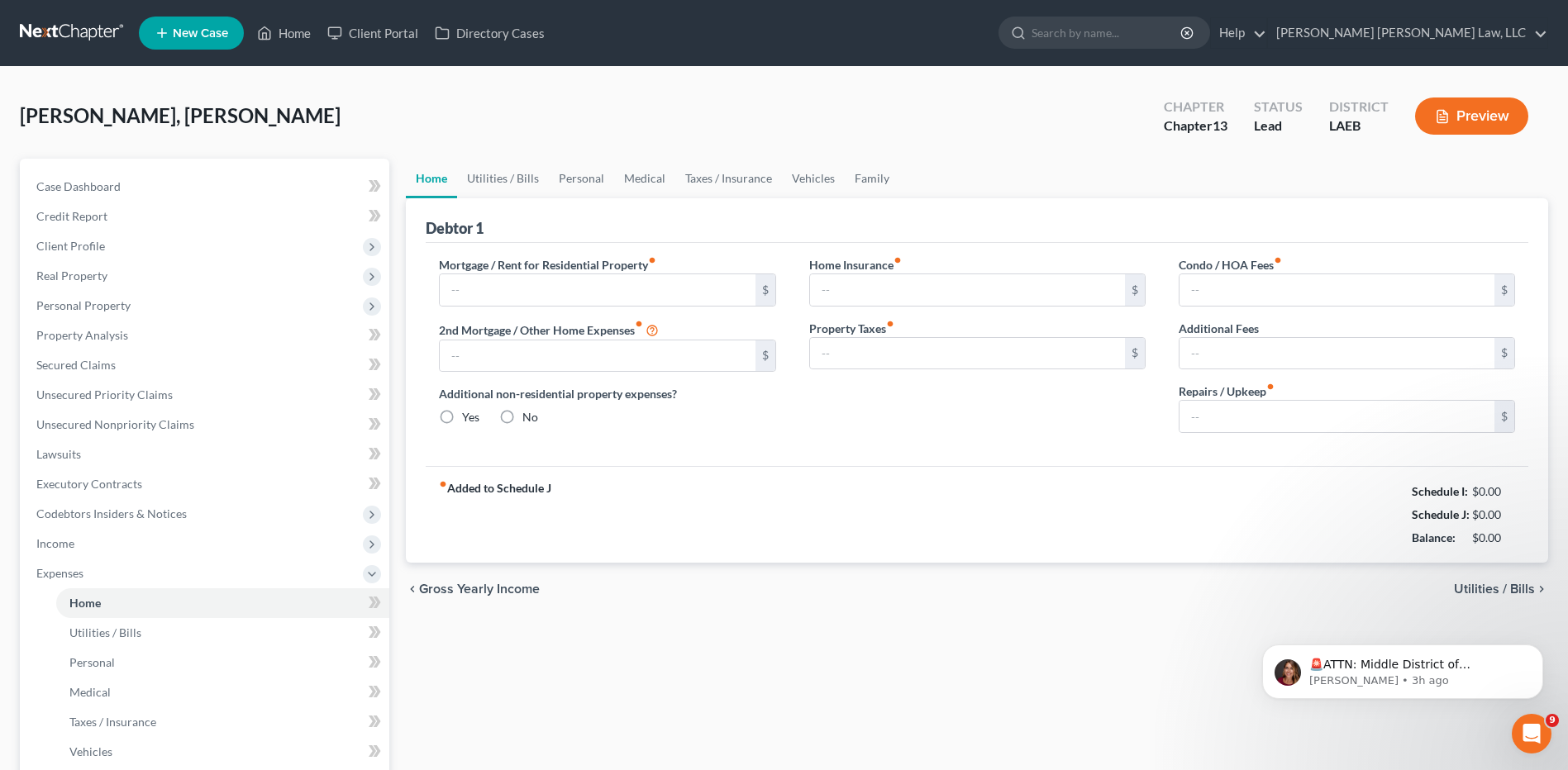
type input "0.00"
radio input "true"
type input "0.00"
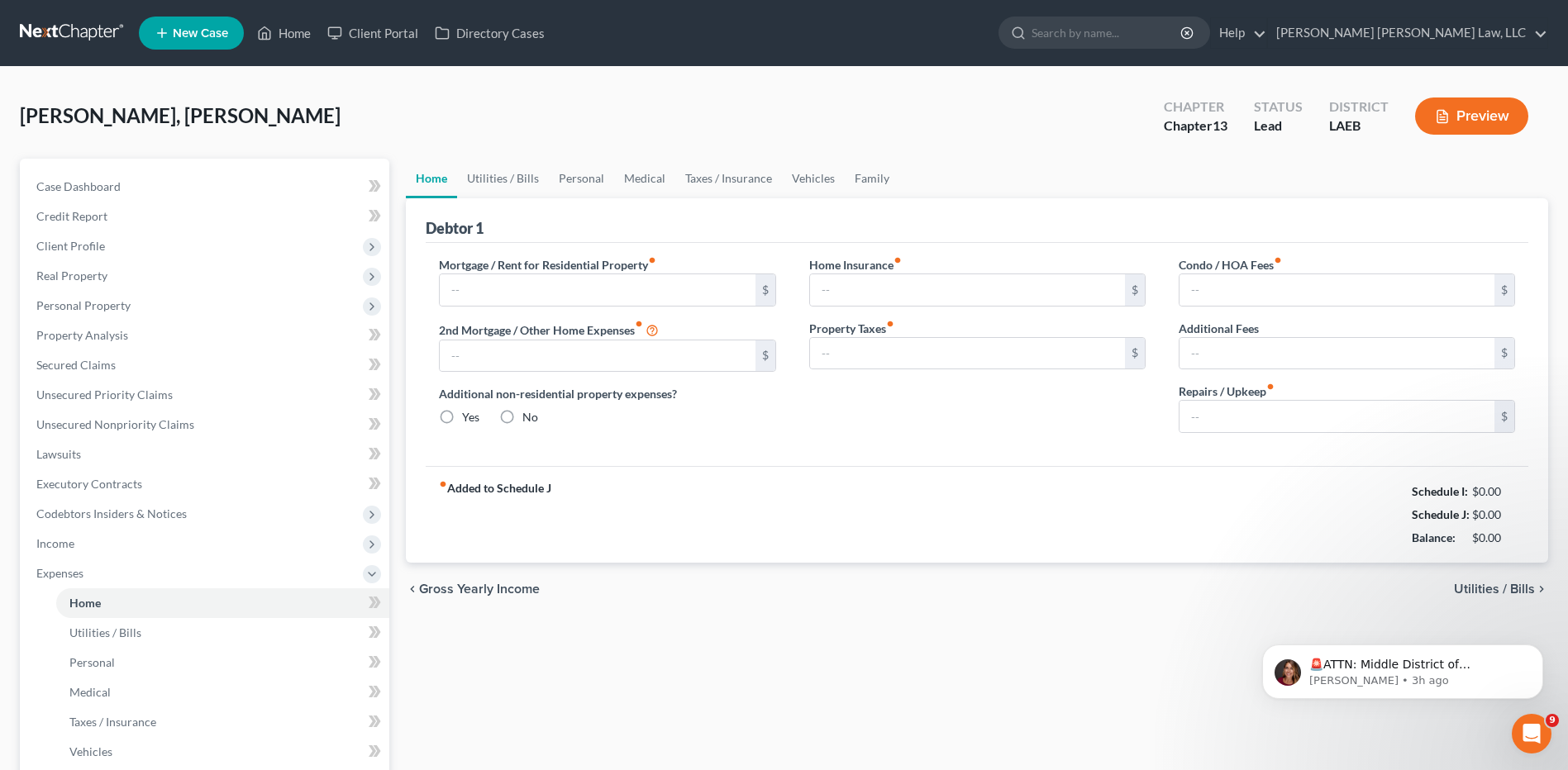
type input "0.00"
click at [509, 290] on input "text" at bounding box center [597, 289] width 315 height 32
type input "350.00"
click at [505, 179] on link "Utilities / Bills" at bounding box center [503, 178] width 92 height 40
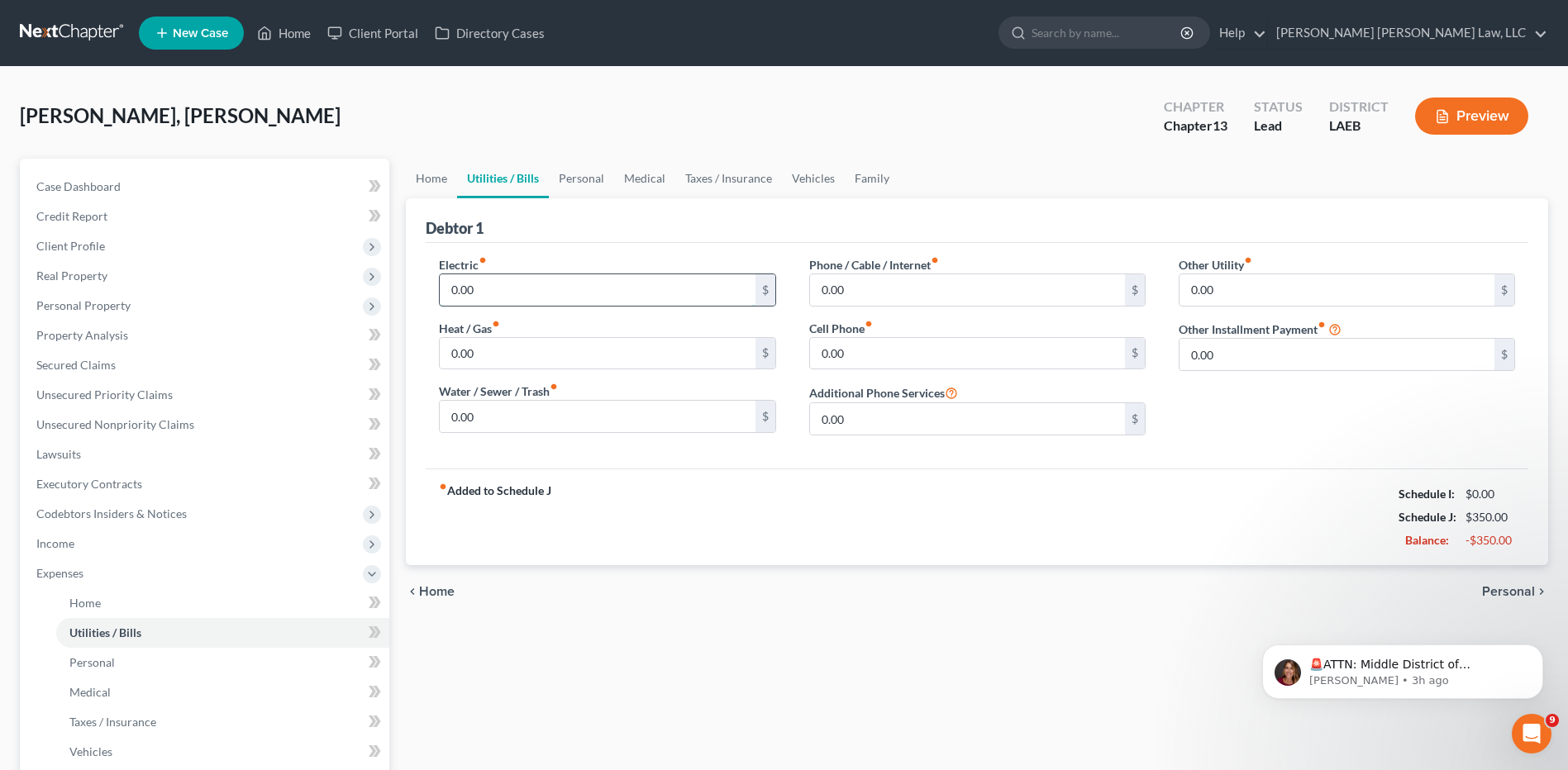
click at [522, 292] on input "0.00" at bounding box center [597, 289] width 315 height 32
type input "153.00"
type input "50.00"
click at [867, 291] on input "0.00" at bounding box center [967, 289] width 315 height 32
type input "50.00"
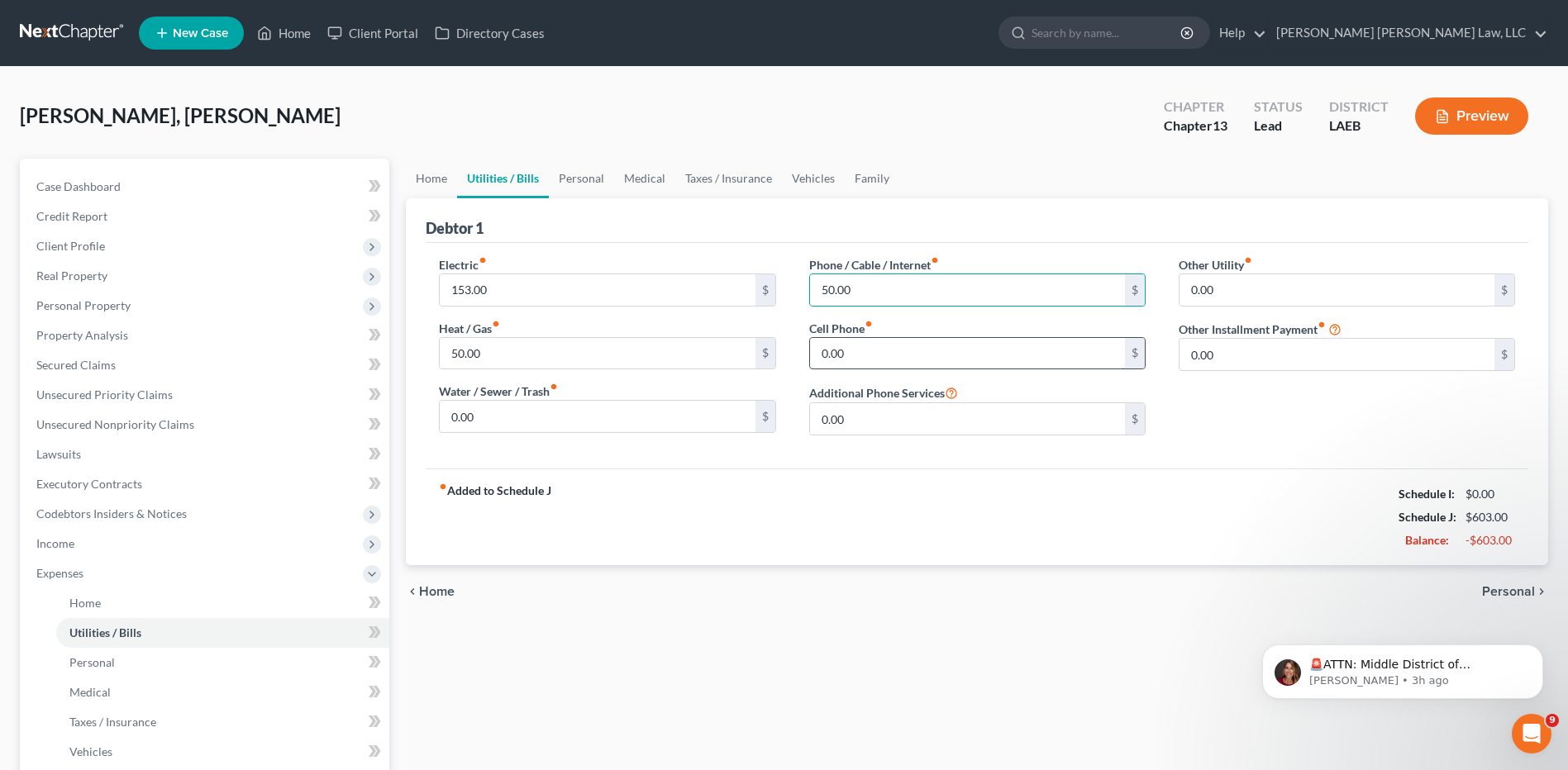
click at [878, 349] on input "0.00" at bounding box center [967, 353] width 315 height 32
type input "120.00"
click at [589, 180] on link "Personal" at bounding box center [582, 178] width 66 height 40
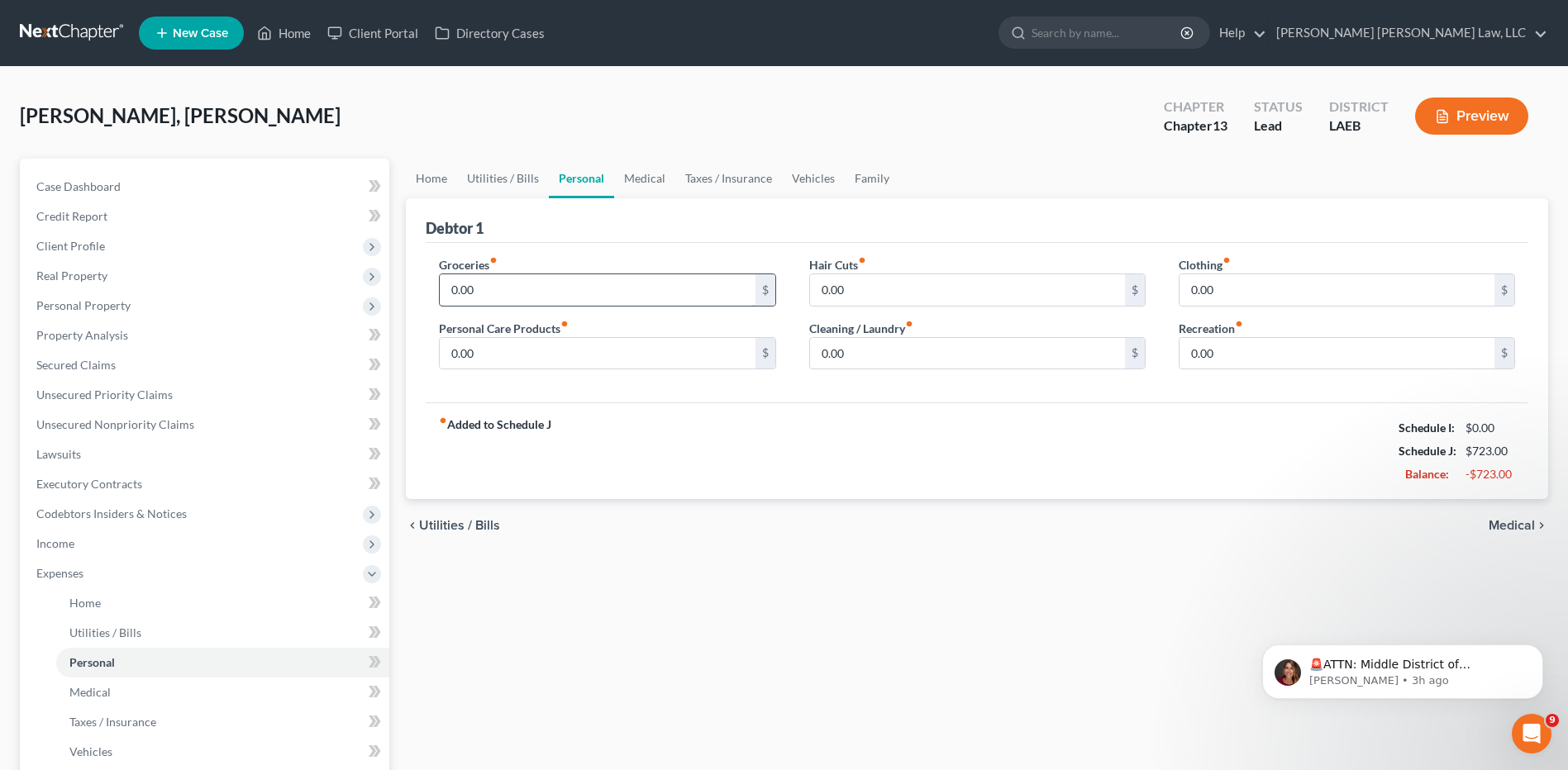
click at [561, 289] on input "0.00" at bounding box center [597, 289] width 315 height 32
type input "487.00"
click at [507, 365] on input "0.00" at bounding box center [597, 353] width 315 height 32
type input "30.00"
click at [1308, 285] on input "0.00" at bounding box center [1336, 289] width 315 height 32
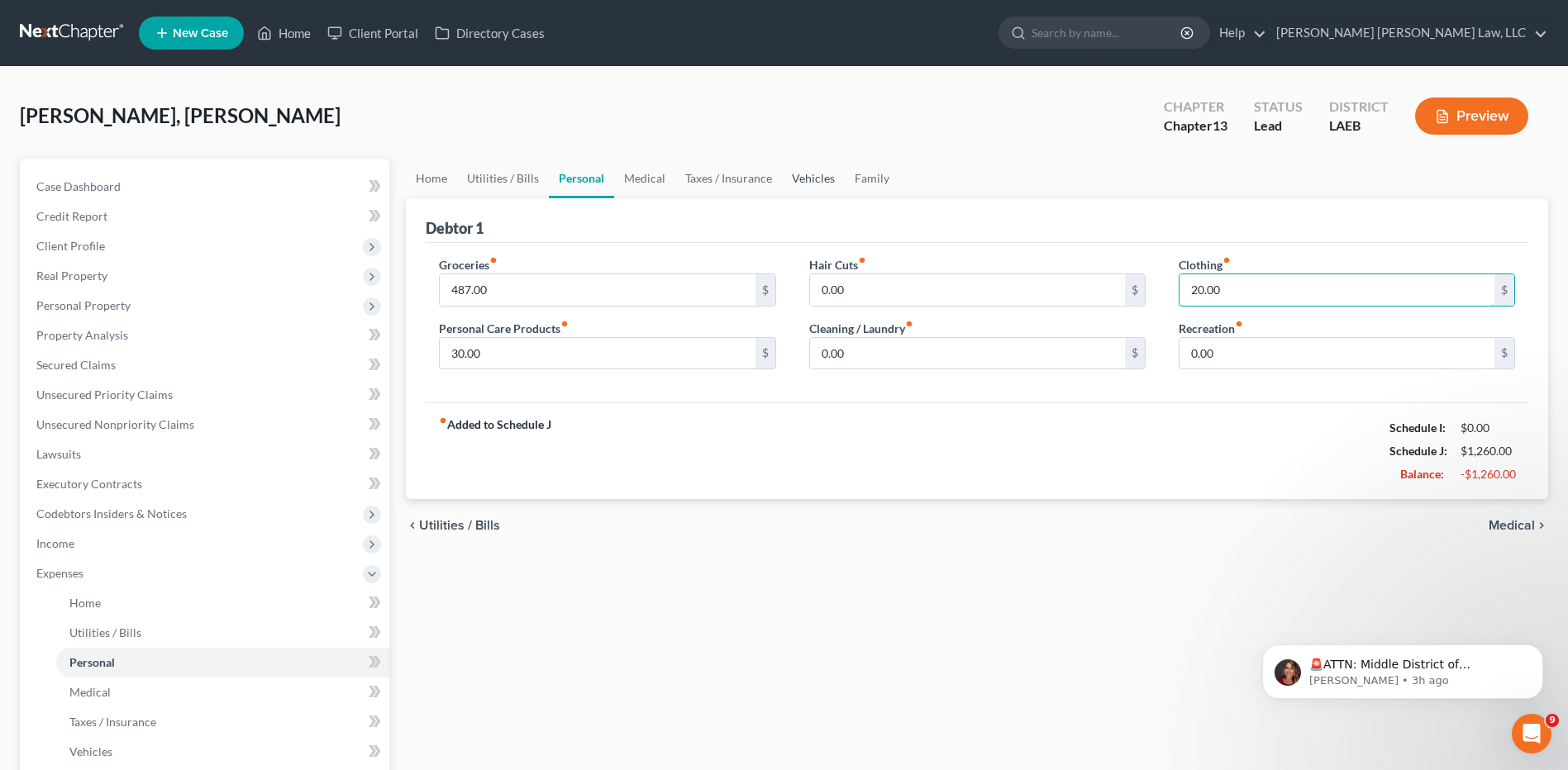
type input "20.00"
click at [794, 178] on link "Vehicles" at bounding box center [812, 178] width 63 height 40
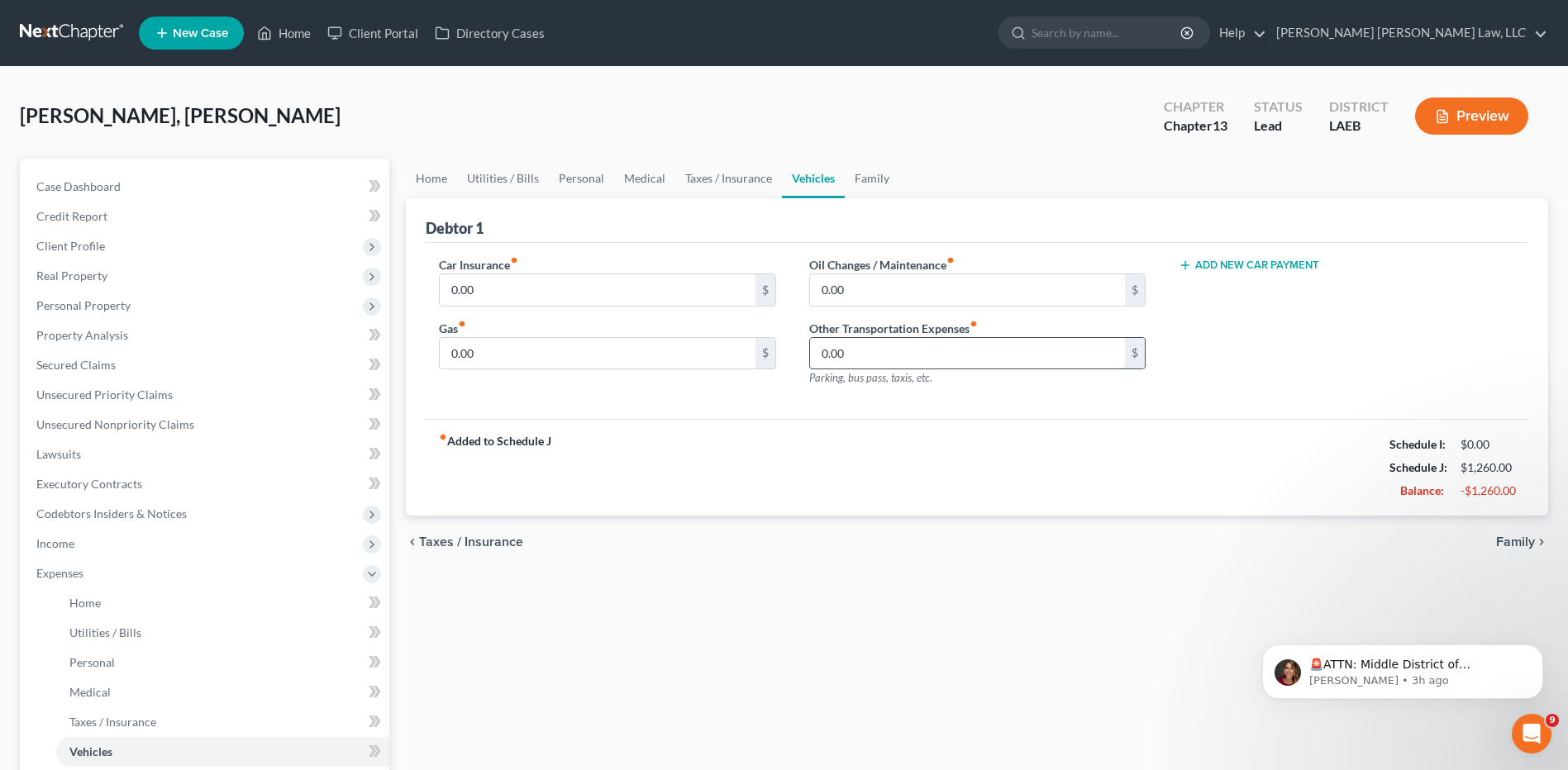
click at [867, 354] on input "0.00" at bounding box center [967, 353] width 315 height 32
drag, startPoint x: 867, startPoint y: 354, endPoint x: 777, endPoint y: 374, distance: 92.2
click at [777, 374] on div "Car Insurance fiber_manual_record 0.00 $ Gas fiber_manual_record 0.00 $ Oil Cha…" at bounding box center [977, 327] width 1109 height 144
click at [426, 179] on link "Home" at bounding box center [430, 178] width 51 height 40
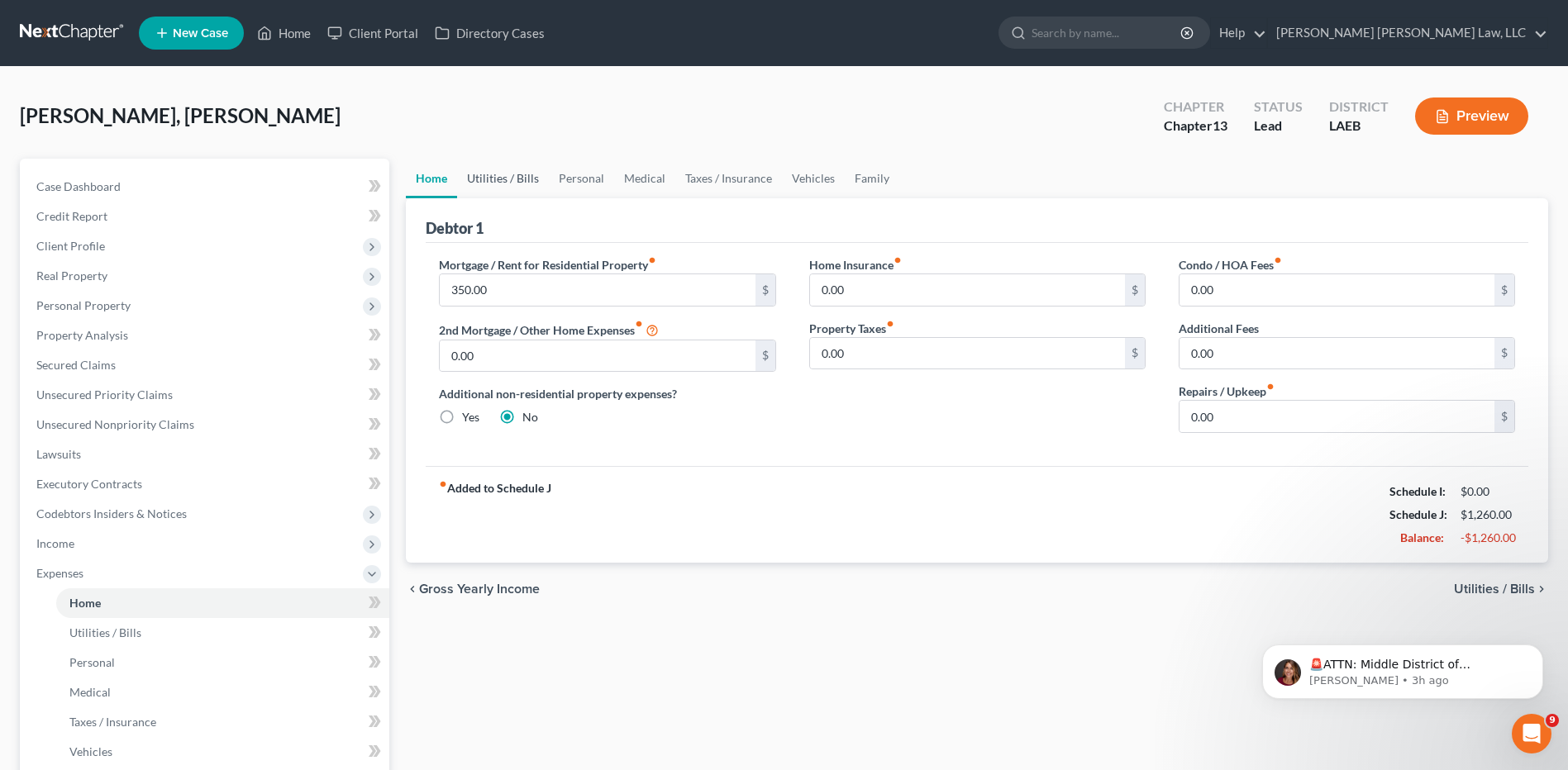
click at [511, 181] on link "Utilities / Bills" at bounding box center [503, 178] width 92 height 40
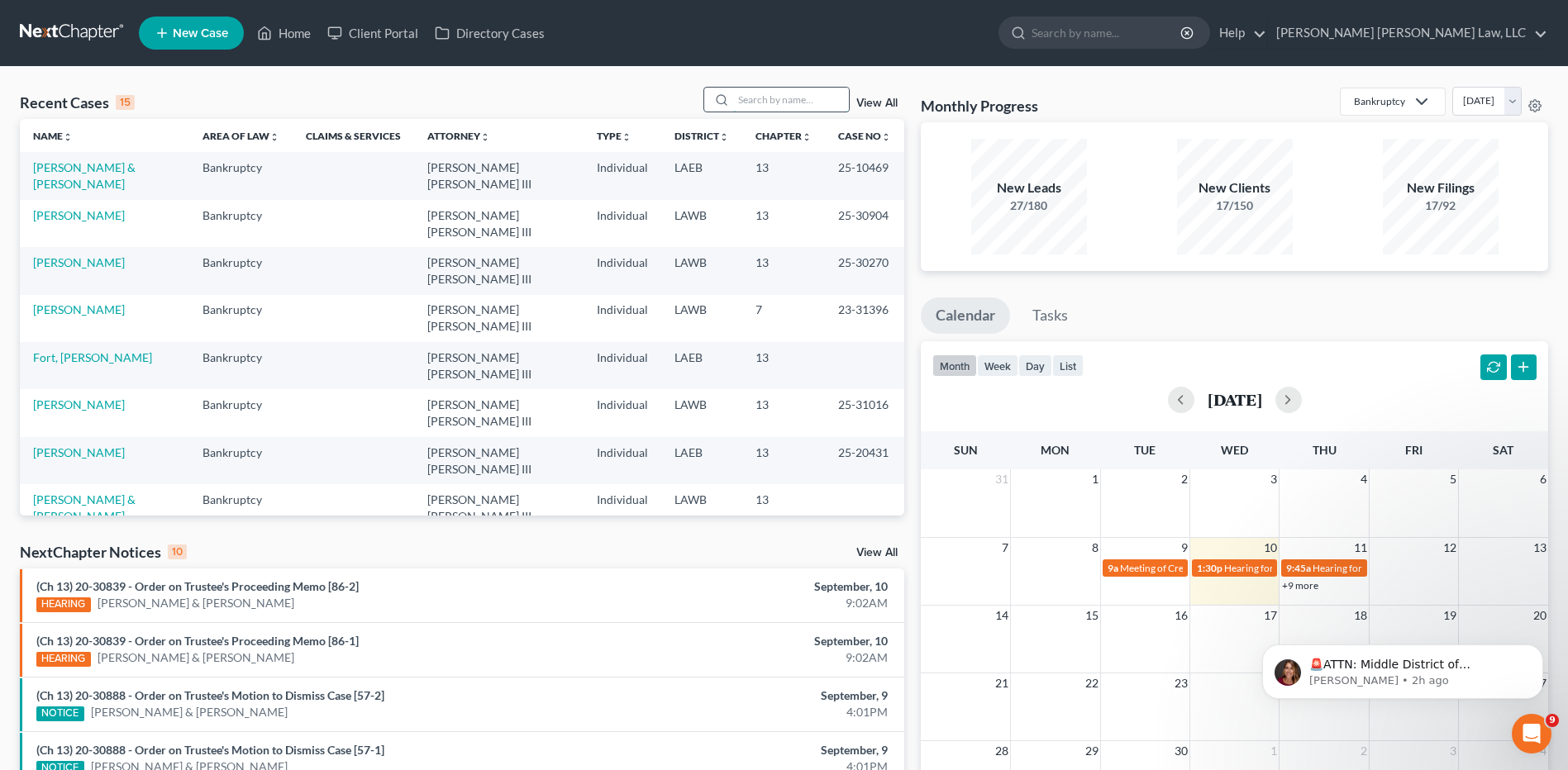
click at [797, 97] on input "search" at bounding box center [791, 99] width 116 height 24
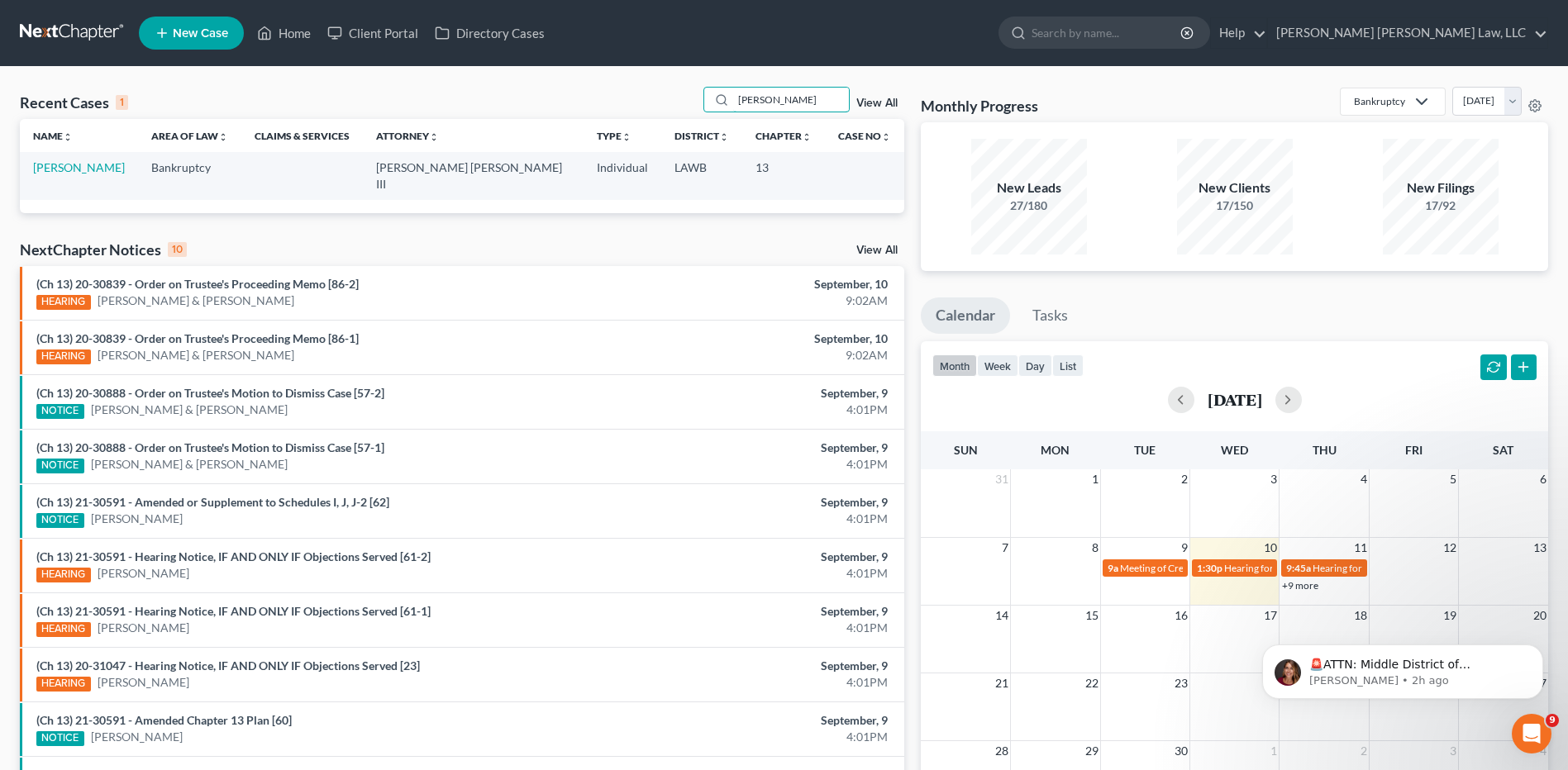
type input "[PERSON_NAME]"
click at [96, 171] on link "[PERSON_NAME]" at bounding box center [78, 167] width 92 height 14
